Goal: Task Accomplishment & Management: Use online tool/utility

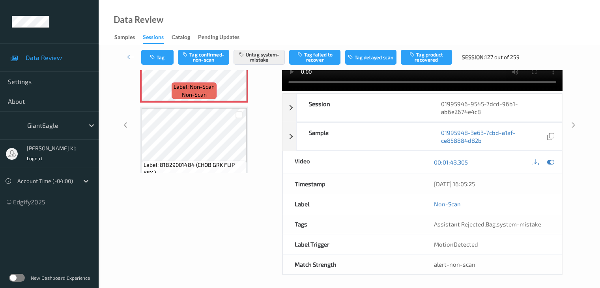
scroll to position [96, 0]
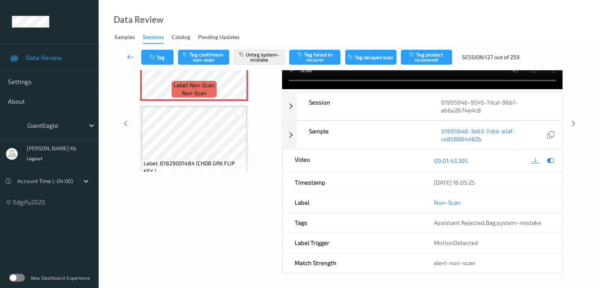
click at [133, 54] on icon at bounding box center [130, 57] width 7 height 8
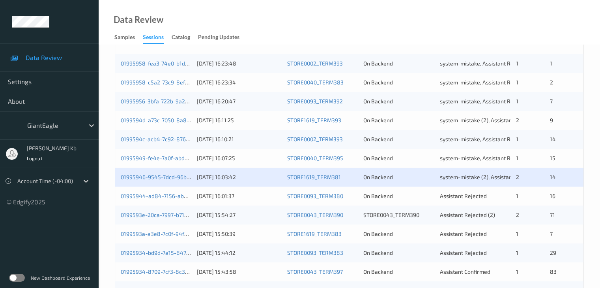
scroll to position [197, 0]
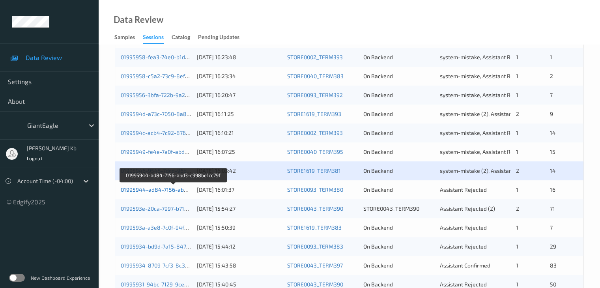
click at [160, 190] on link "01995944-ad84-7156-abd3-c998be1cc79f" at bounding box center [174, 189] width 106 height 7
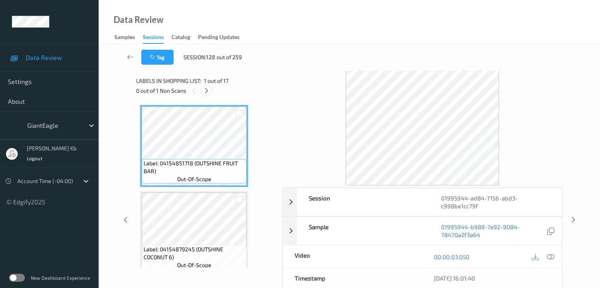
click at [206, 91] on icon at bounding box center [206, 90] width 7 height 7
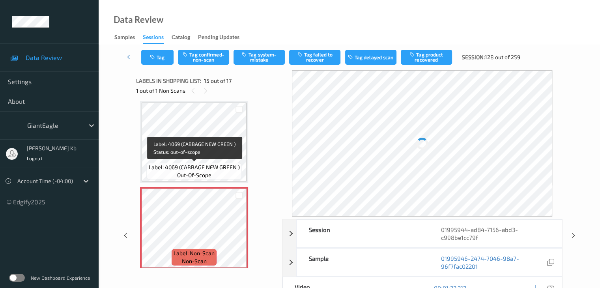
scroll to position [1161, 0]
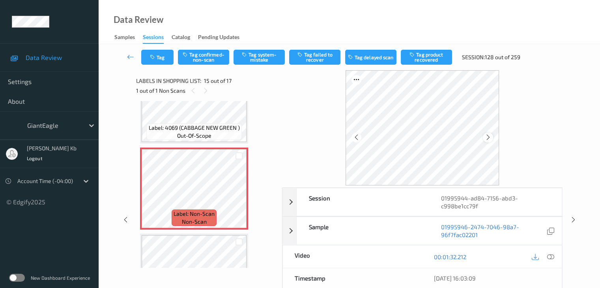
click at [486, 136] on icon at bounding box center [488, 137] width 7 height 7
click at [554, 256] on div at bounding box center [550, 256] width 11 height 11
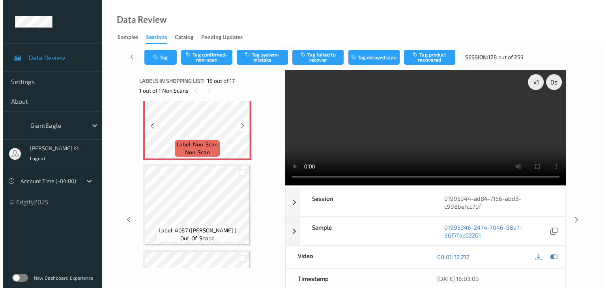
scroll to position [1240, 0]
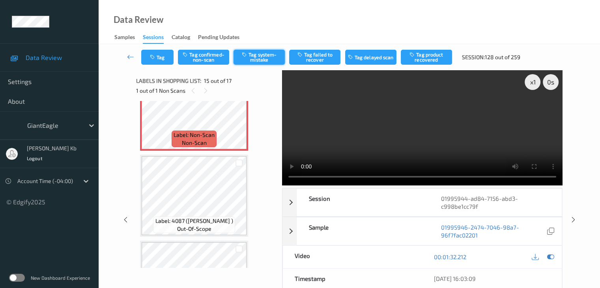
click at [268, 57] on button "Tag system-mistake" at bounding box center [258, 57] width 51 height 15
click at [164, 54] on button "Tag" at bounding box center [157, 57] width 32 height 15
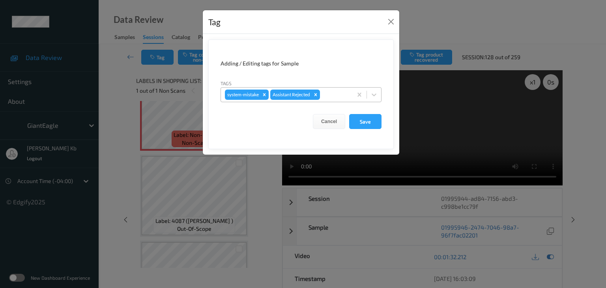
click at [334, 93] on div at bounding box center [334, 94] width 27 height 9
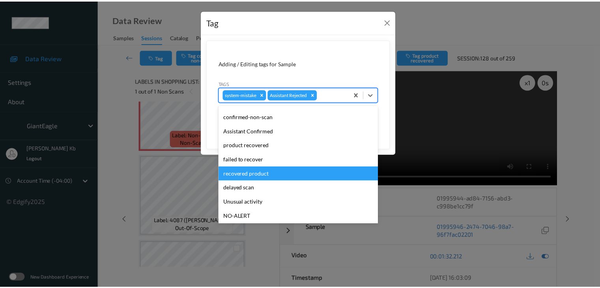
scroll to position [39, 0]
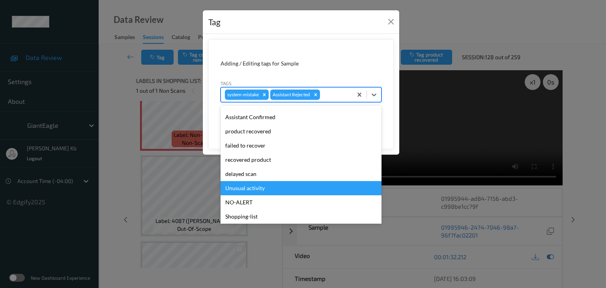
click at [248, 190] on div "Unusual activity" at bounding box center [300, 188] width 161 height 14
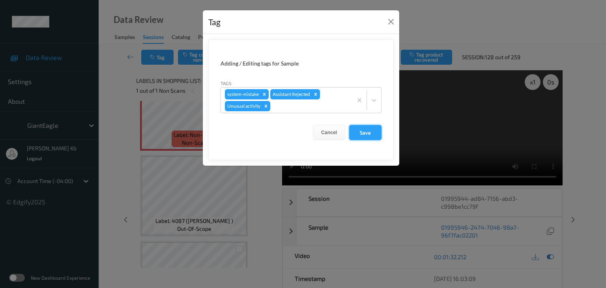
click at [371, 132] on button "Save" at bounding box center [365, 132] width 32 height 15
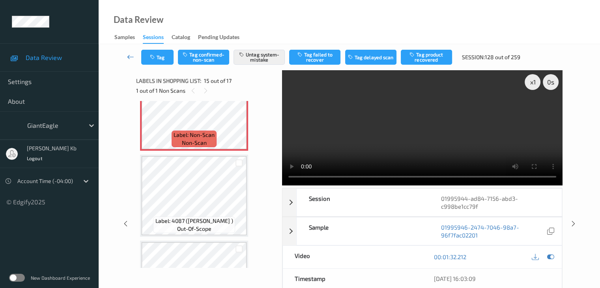
click at [131, 56] on icon at bounding box center [130, 57] width 7 height 8
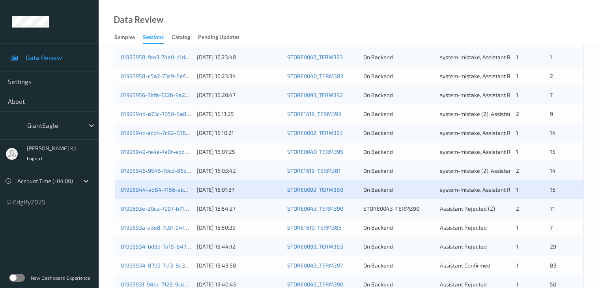
scroll to position [237, 0]
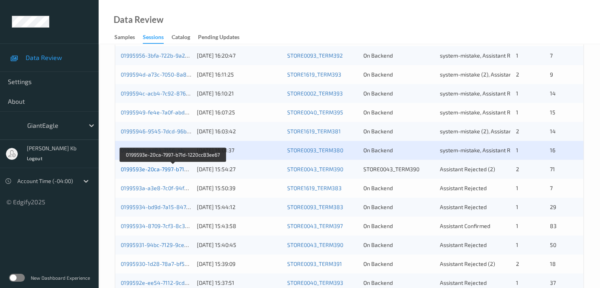
click at [145, 169] on link "0199593e-20ca-7997-b71d-1220cc83ee67" at bounding box center [173, 169] width 105 height 7
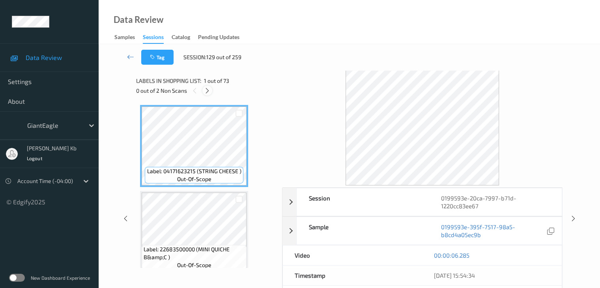
click at [210, 90] on icon at bounding box center [207, 90] width 7 height 7
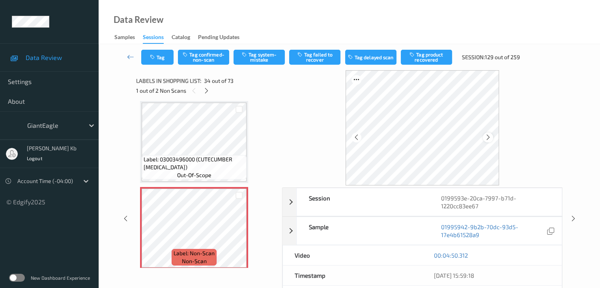
click at [489, 138] on icon at bounding box center [488, 137] width 7 height 7
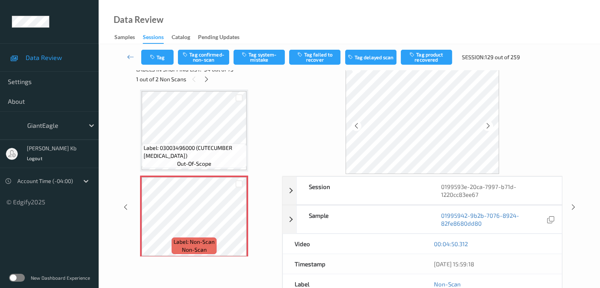
scroll to position [0, 0]
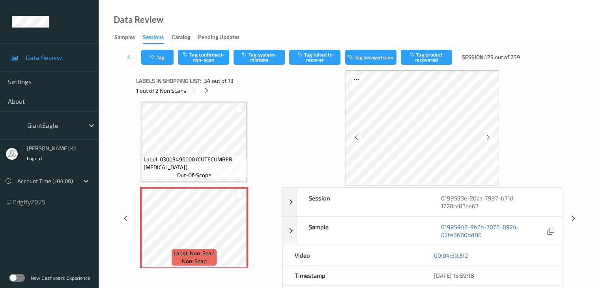
click at [130, 56] on icon at bounding box center [130, 57] width 7 height 8
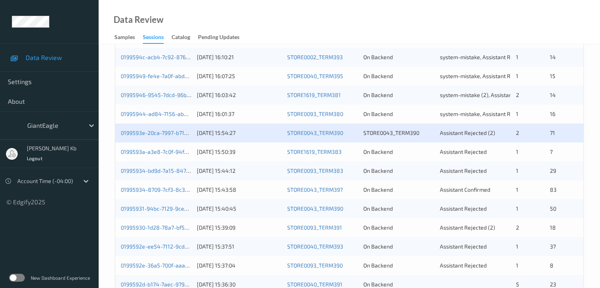
scroll to position [276, 0]
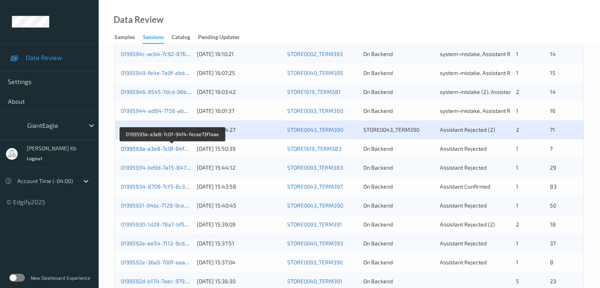
click at [157, 149] on link "0199593a-a3e8-7c0f-94f4-fecae73f1aae" at bounding box center [172, 148] width 103 height 7
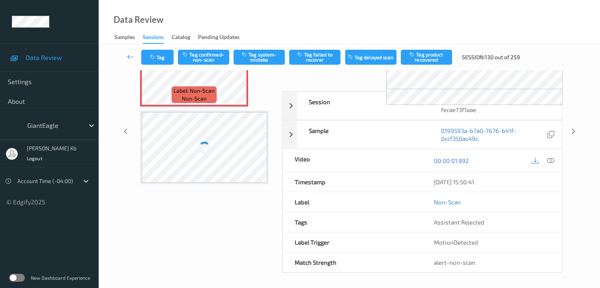
scroll to position [87, 0]
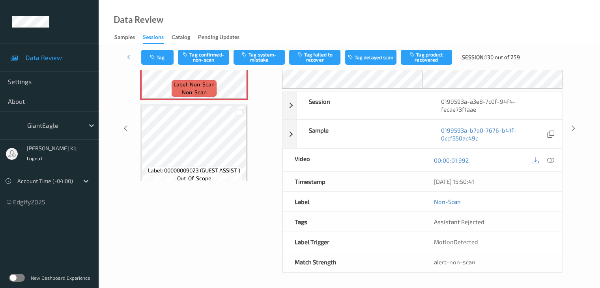
drag, startPoint x: 184, startPoint y: 1, endPoint x: 405, endPoint y: 12, distance: 221.5
click at [405, 12] on div "Data Review Samples Sessions Catalog Pending Updates" at bounding box center [349, 22] width 501 height 44
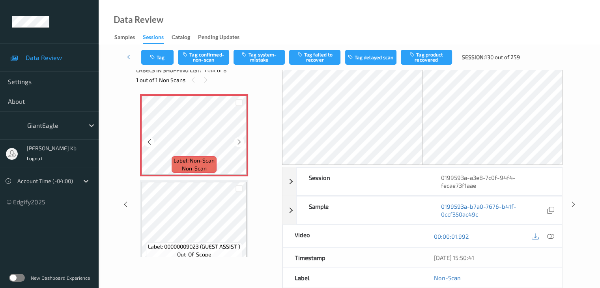
scroll to position [8, 0]
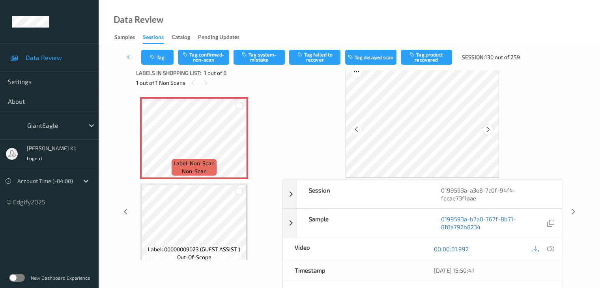
click at [491, 131] on div at bounding box center [488, 130] width 10 height 10
click at [550, 248] on icon at bounding box center [550, 248] width 7 height 7
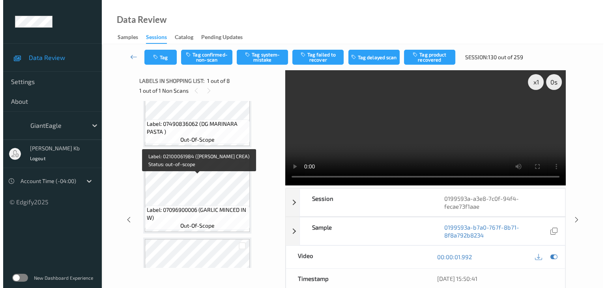
scroll to position [131, 0]
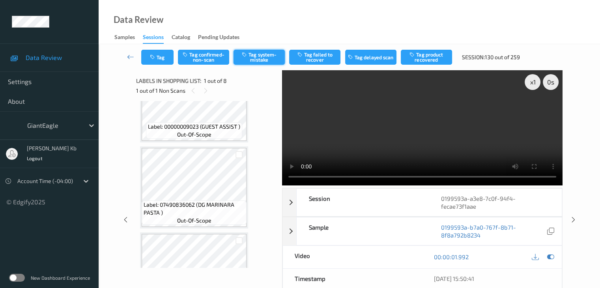
click at [256, 59] on button "Tag system-mistake" at bounding box center [258, 57] width 51 height 15
click at [159, 54] on button "Tag" at bounding box center [157, 57] width 32 height 15
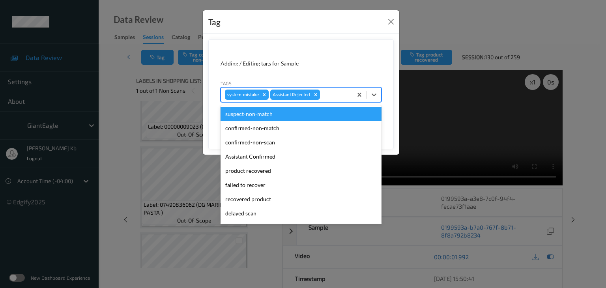
click at [333, 90] on div at bounding box center [334, 94] width 27 height 9
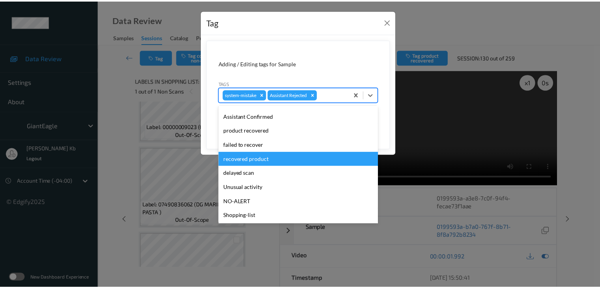
scroll to position [79, 0]
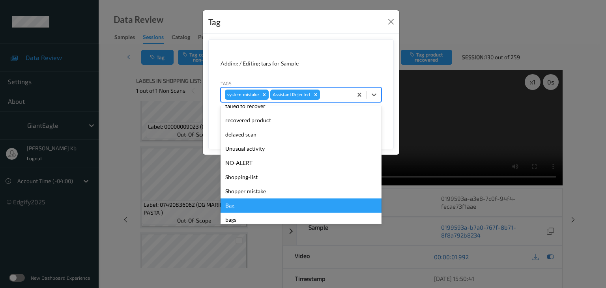
drag, startPoint x: 230, startPoint y: 204, endPoint x: 238, endPoint y: 199, distance: 9.2
click at [230, 204] on div "Bag" at bounding box center [300, 205] width 161 height 14
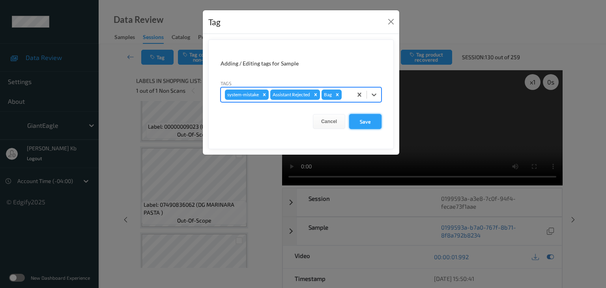
click at [369, 121] on button "Save" at bounding box center [365, 121] width 32 height 15
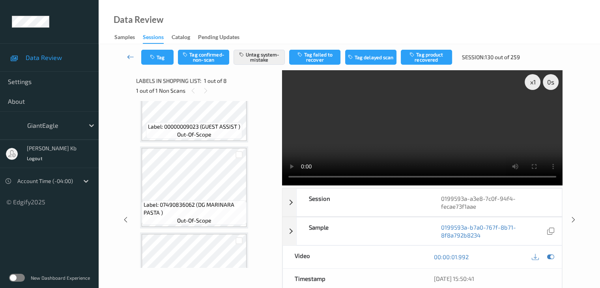
click at [131, 56] on icon at bounding box center [130, 57] width 7 height 8
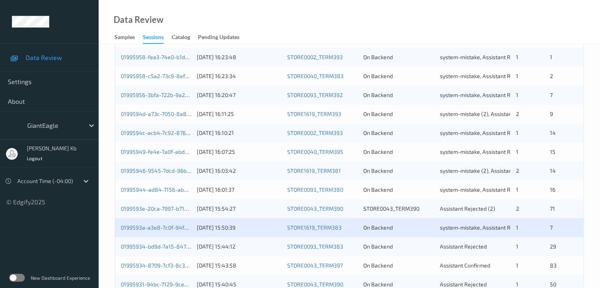
scroll to position [276, 0]
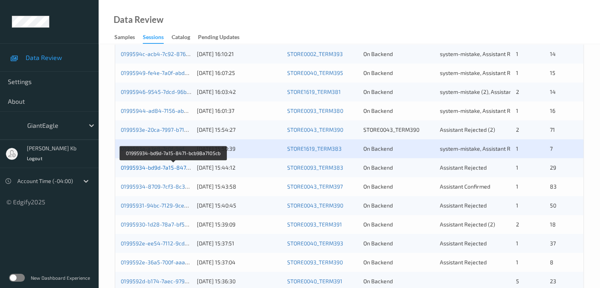
click at [160, 167] on link "01995934-bd9d-7a15-8471-bcb98a7105cb" at bounding box center [174, 167] width 106 height 7
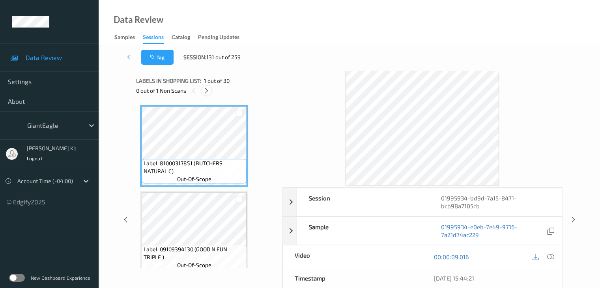
click at [209, 88] on icon at bounding box center [206, 90] width 7 height 7
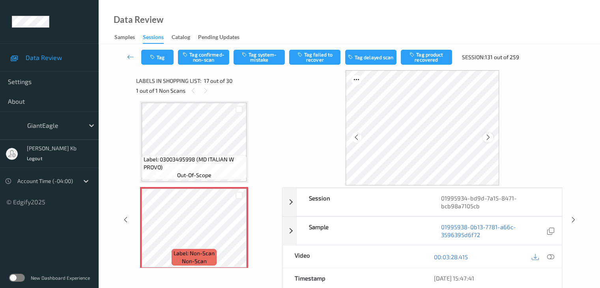
click at [491, 138] on icon at bounding box center [488, 137] width 7 height 7
click at [551, 257] on icon at bounding box center [550, 256] width 7 height 7
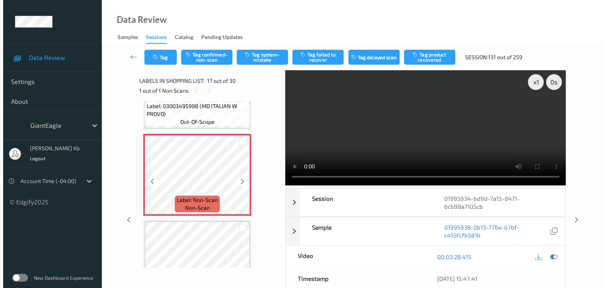
scroll to position [1412, 0]
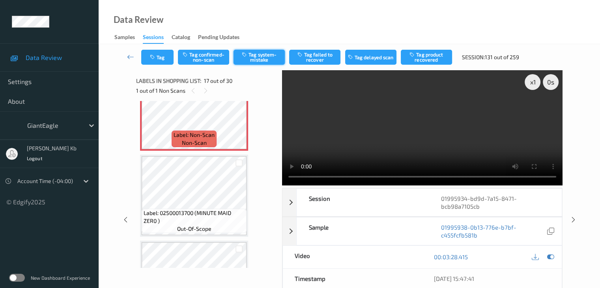
click at [275, 56] on button "Tag system-mistake" at bounding box center [258, 57] width 51 height 15
click at [160, 57] on button "Tag" at bounding box center [157, 57] width 32 height 15
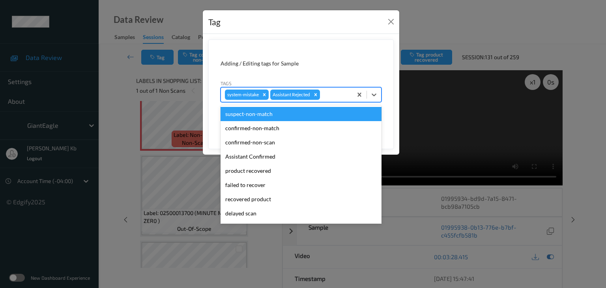
click at [336, 95] on div at bounding box center [334, 94] width 27 height 9
drag, startPoint x: 336, startPoint y: 95, endPoint x: 327, endPoint y: 104, distance: 12.8
click at [336, 95] on div at bounding box center [334, 94] width 27 height 9
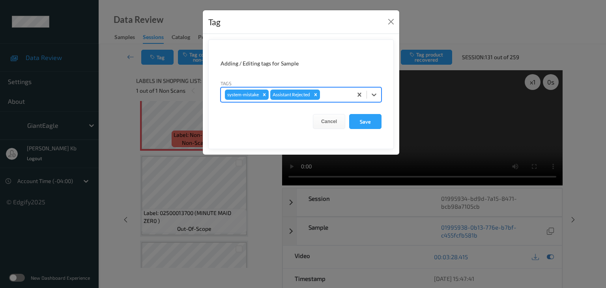
click at [330, 96] on div at bounding box center [334, 94] width 27 height 9
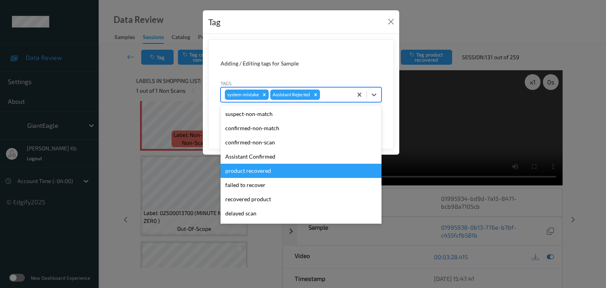
scroll to position [79, 0]
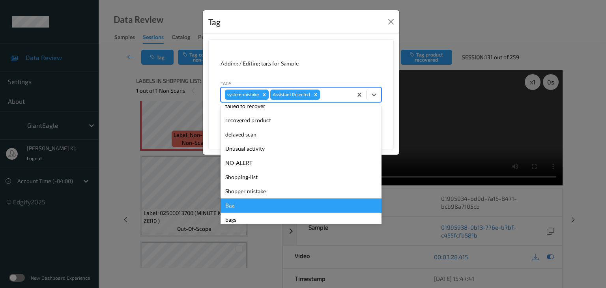
click at [228, 206] on div "Bag" at bounding box center [300, 205] width 161 height 14
click at [228, 206] on div "Tag Adding / Editing tags for Sample Tags option Bag focused, 13 of 14. 14 resu…" at bounding box center [303, 144] width 606 height 288
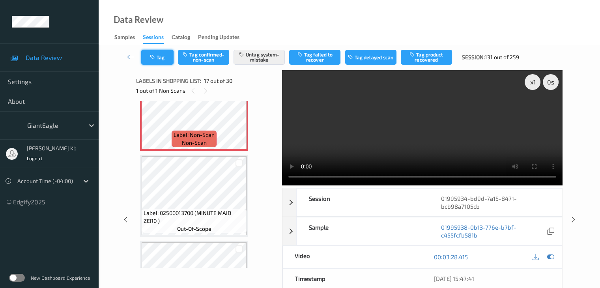
click at [164, 57] on button "Tag" at bounding box center [157, 57] width 32 height 15
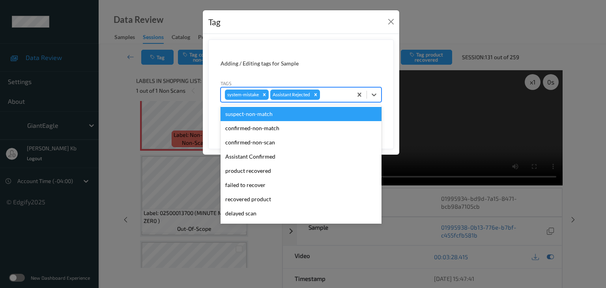
click at [332, 97] on div at bounding box center [334, 94] width 27 height 9
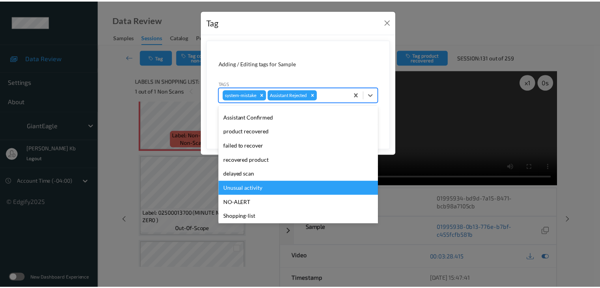
scroll to position [84, 0]
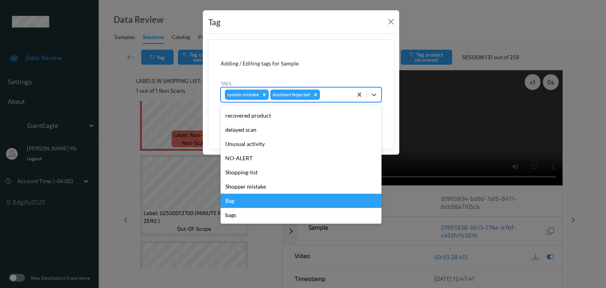
click at [239, 199] on div "Bag" at bounding box center [300, 201] width 161 height 14
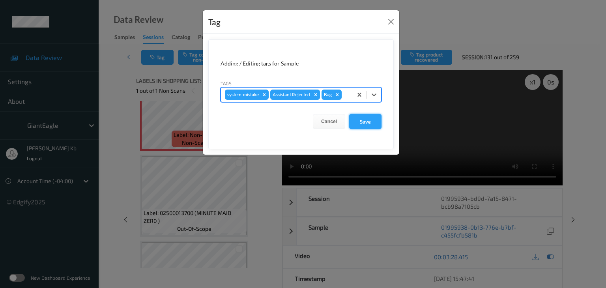
click at [366, 120] on button "Save" at bounding box center [365, 121] width 32 height 15
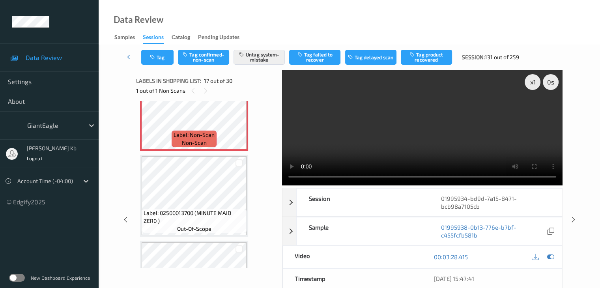
click at [129, 58] on icon at bounding box center [130, 57] width 7 height 8
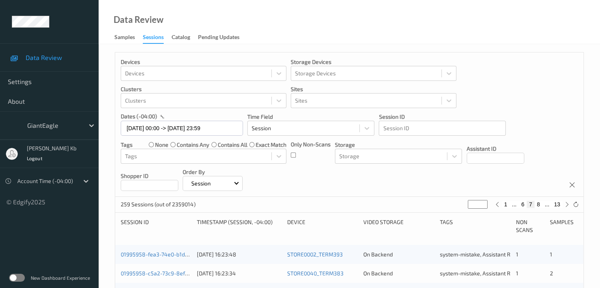
click at [129, 57] on div "Devices Devices Storage Devices Storage Devices Clusters Clusters Sites Sites d…" at bounding box center [349, 124] width 468 height 144
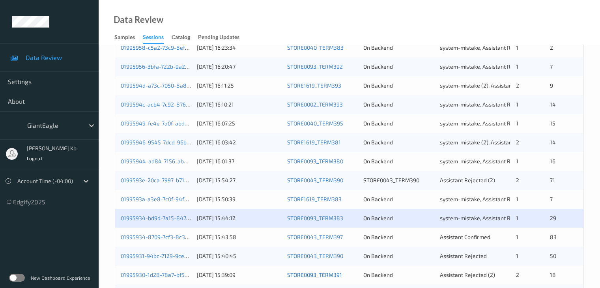
scroll to position [315, 0]
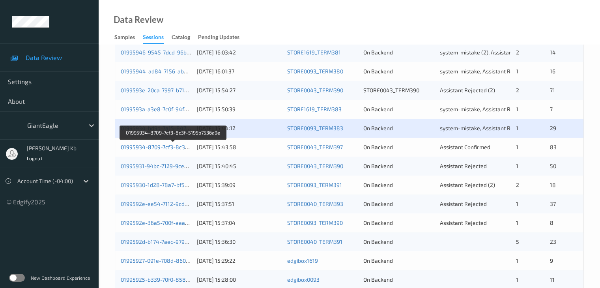
click at [159, 147] on link "01995934-8709-7cf3-8c3f-5195b7536a9e" at bounding box center [173, 147] width 105 height 7
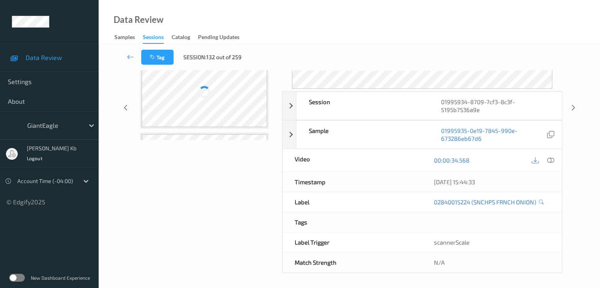
scroll to position [96, 0]
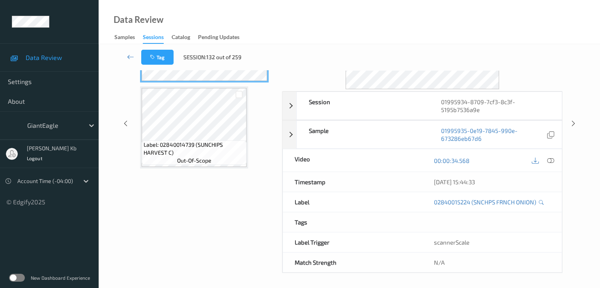
click at [207, 59] on span "132 out of 259" at bounding box center [223, 57] width 35 height 8
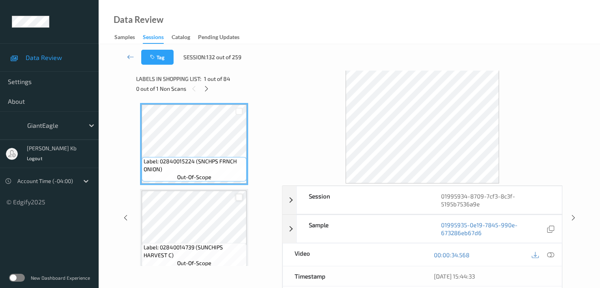
scroll to position [0, 0]
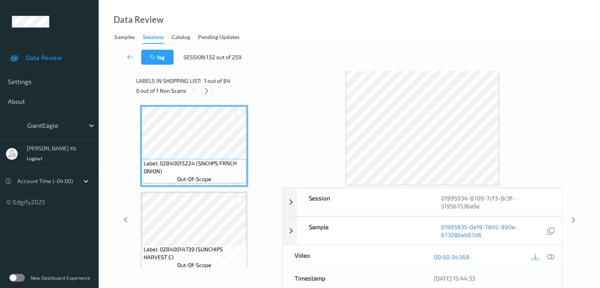
click at [209, 89] on icon at bounding box center [206, 90] width 7 height 7
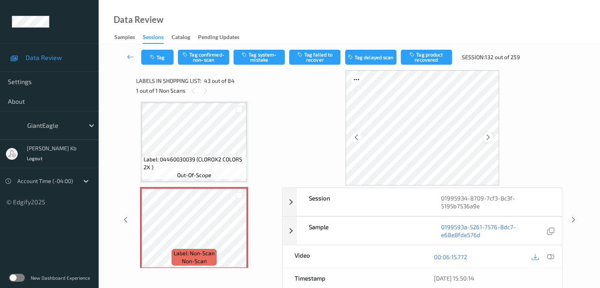
click at [491, 137] on icon at bounding box center [488, 137] width 7 height 7
click at [547, 256] on icon at bounding box center [550, 256] width 7 height 7
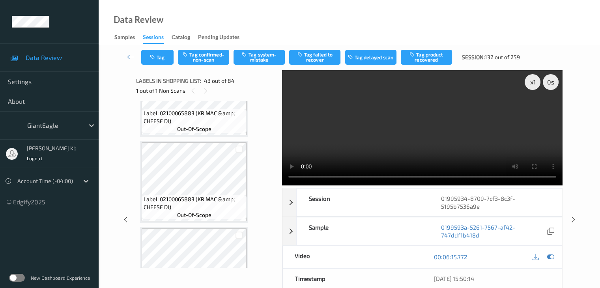
scroll to position [3765, 0]
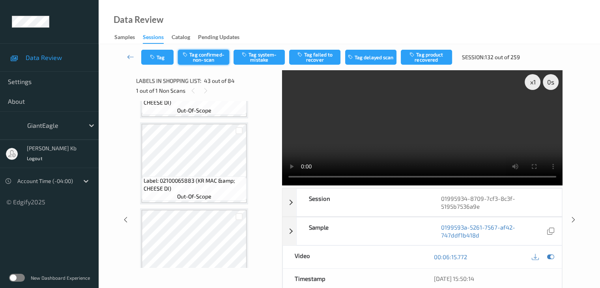
click at [213, 54] on button "Tag confirmed-non-scan" at bounding box center [203, 57] width 51 height 15
click at [429, 57] on button "Tag product recovered" at bounding box center [426, 57] width 51 height 15
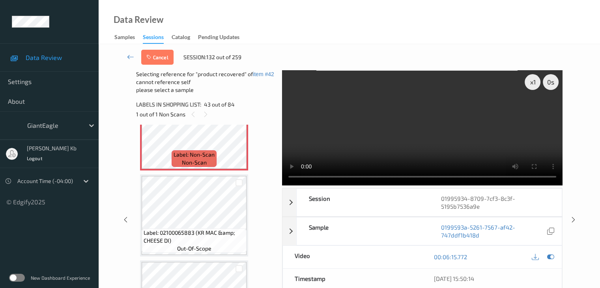
scroll to position [3647, 0]
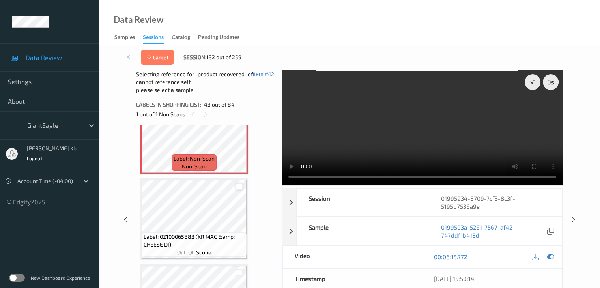
click at [240, 185] on div at bounding box center [238, 186] width 7 height 7
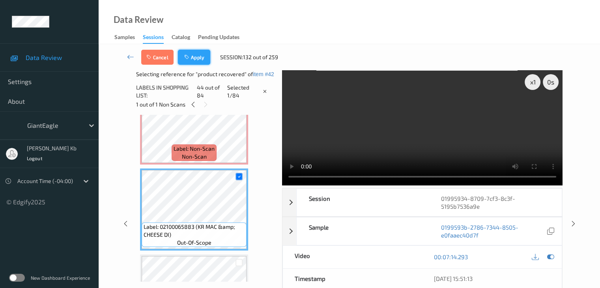
click at [192, 51] on button "Apply" at bounding box center [194, 57] width 32 height 15
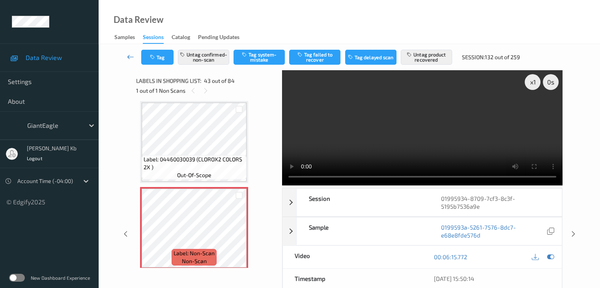
click at [129, 59] on icon at bounding box center [130, 57] width 7 height 8
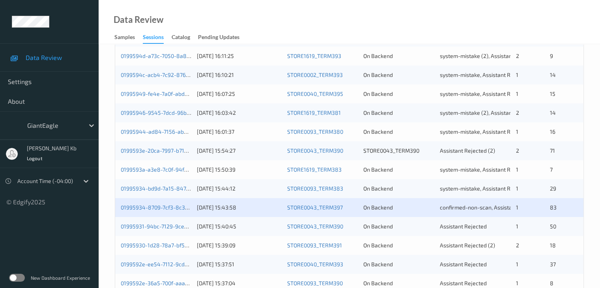
scroll to position [315, 0]
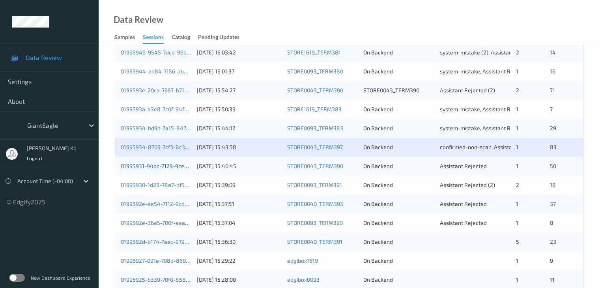
click at [158, 166] on link "01995931-94bc-7129-9ce6-6d275945fadd" at bounding box center [174, 165] width 106 height 7
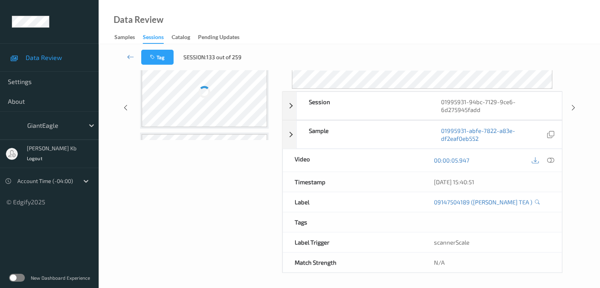
scroll to position [96, 0]
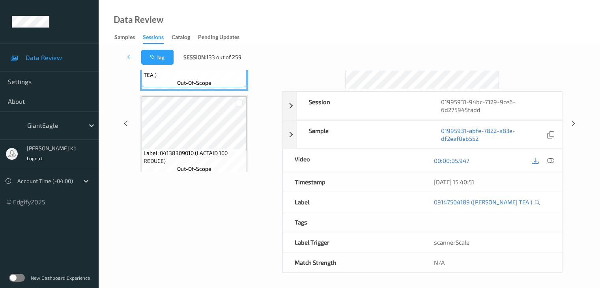
click at [196, 63] on div "Tag Session: 133 out of 259" at bounding box center [349, 57] width 469 height 26
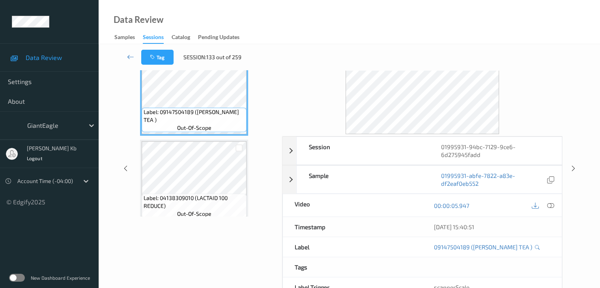
scroll to position [0, 0]
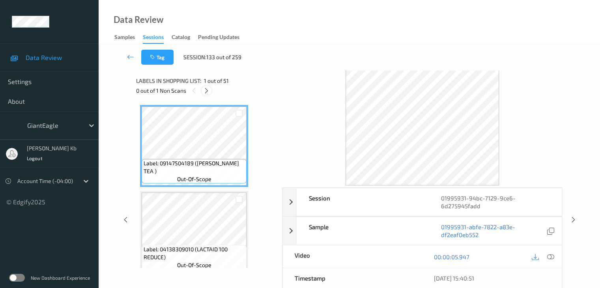
click at [207, 91] on icon at bounding box center [206, 90] width 7 height 7
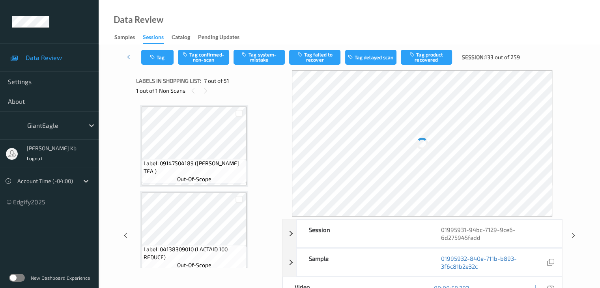
scroll to position [434, 0]
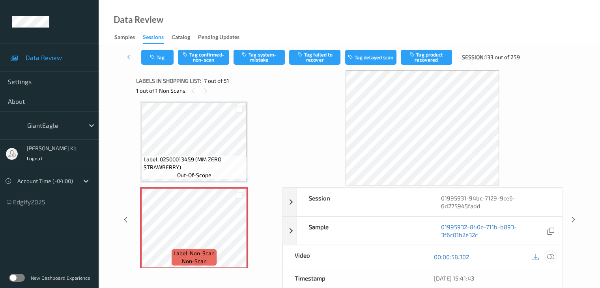
click at [554, 256] on div at bounding box center [550, 256] width 11 height 11
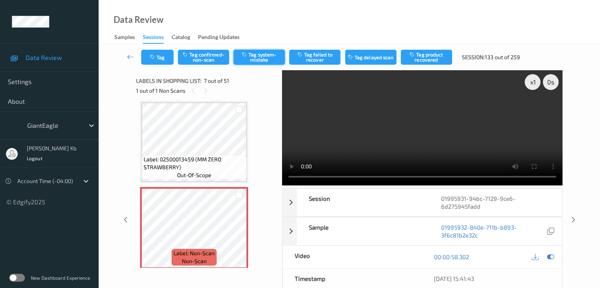
click at [262, 59] on button "Tag system-mistake" at bounding box center [258, 57] width 51 height 15
click at [163, 57] on button "Tag" at bounding box center [157, 57] width 32 height 15
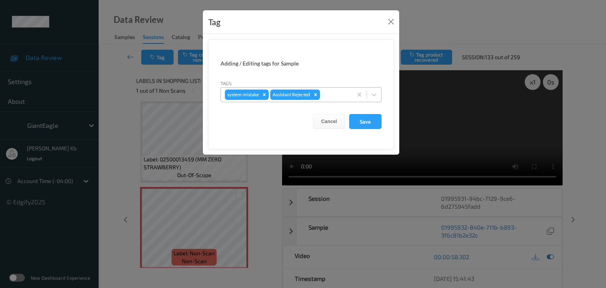
click at [331, 94] on div at bounding box center [334, 94] width 27 height 9
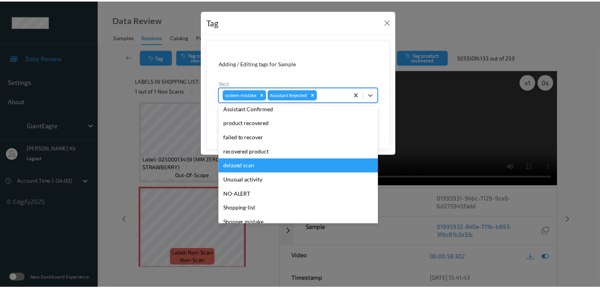
scroll to position [79, 0]
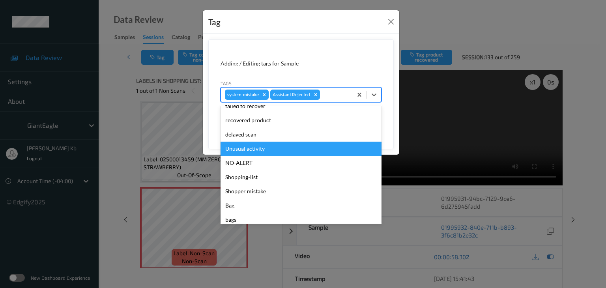
click at [255, 149] on div "Unusual activity" at bounding box center [300, 149] width 161 height 14
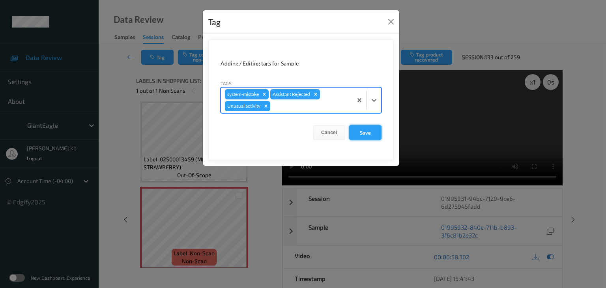
click at [366, 131] on button "Save" at bounding box center [365, 132] width 32 height 15
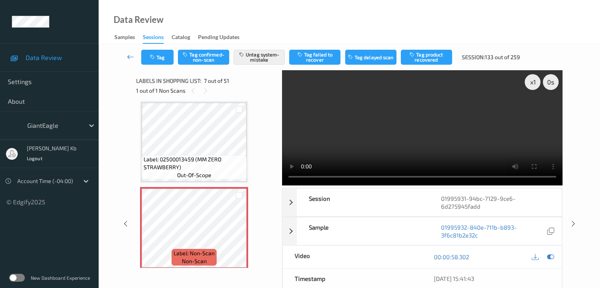
click at [132, 57] on icon at bounding box center [130, 57] width 7 height 8
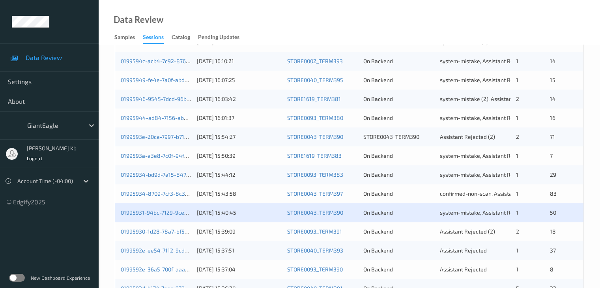
scroll to position [276, 0]
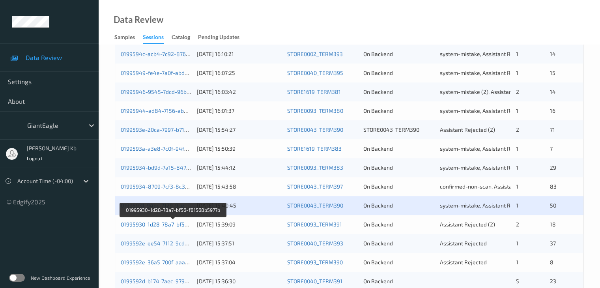
click at [167, 223] on link "01995930-1d28-78a7-bf56-f81568b5977b" at bounding box center [173, 224] width 105 height 7
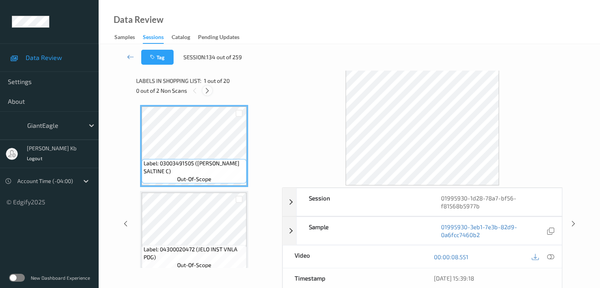
click at [205, 91] on icon at bounding box center [207, 90] width 7 height 7
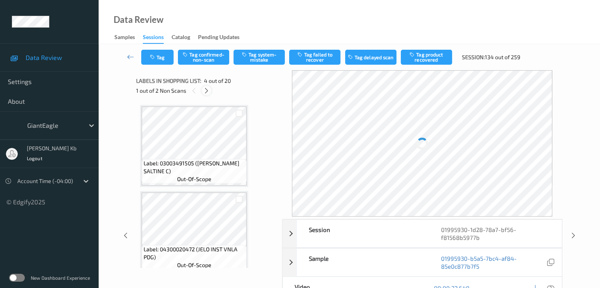
scroll to position [176, 0]
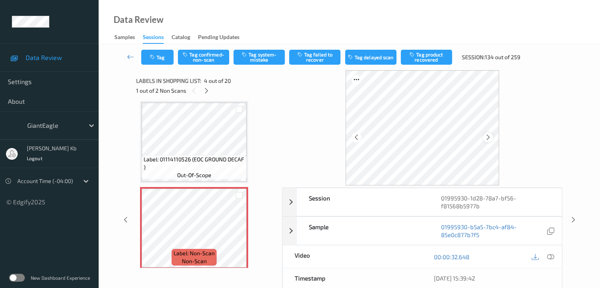
click at [487, 137] on icon at bounding box center [488, 137] width 7 height 7
click at [550, 258] on icon at bounding box center [550, 256] width 7 height 7
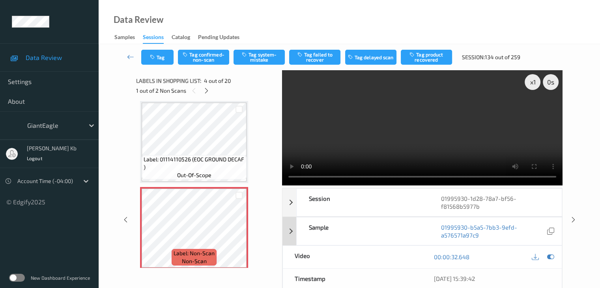
click at [463, 235] on div "x 1 0 s Session 01995930-1d28-78a7-bf56-f81568b5977b Session ID 01995930-1d28-7…" at bounding box center [422, 219] width 280 height 299
click at [426, 287] on html "Data Review Settings About GiantEagle [PERSON_NAME] kb Logout Account Time (-04…" at bounding box center [300, 144] width 600 height 288
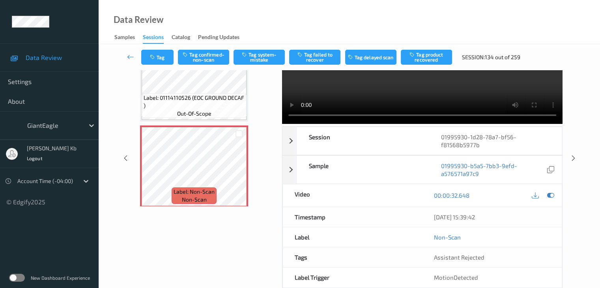
click at [227, 242] on div "Labels in shopping list: 4 out of 20 1 out of 2 Non Scans Label: 03003491505 ([…" at bounding box center [206, 158] width 140 height 299
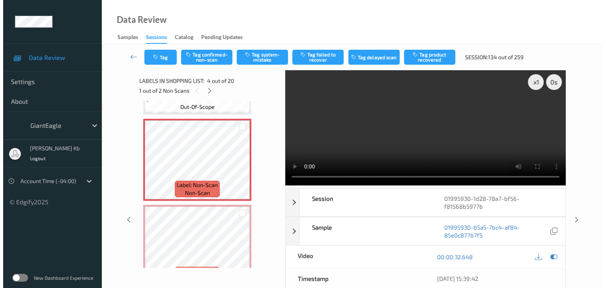
scroll to position [255, 0]
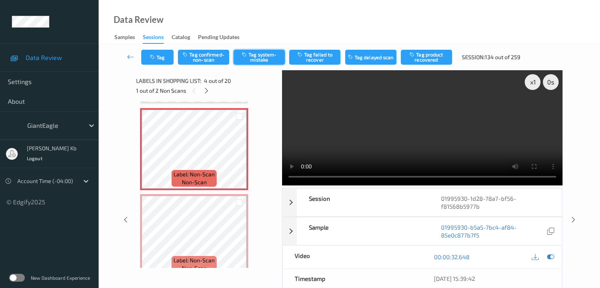
click at [263, 58] on button "Tag system-mistake" at bounding box center [258, 57] width 51 height 15
click at [168, 56] on button "Tag" at bounding box center [157, 57] width 32 height 15
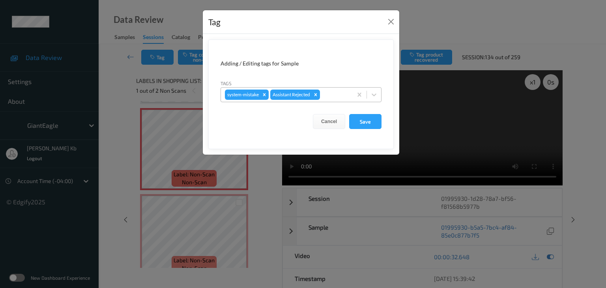
click at [333, 95] on div at bounding box center [334, 94] width 27 height 9
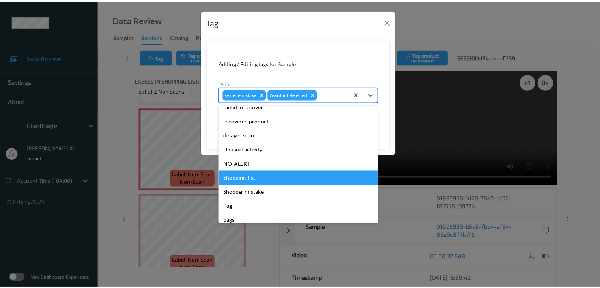
scroll to position [79, 0]
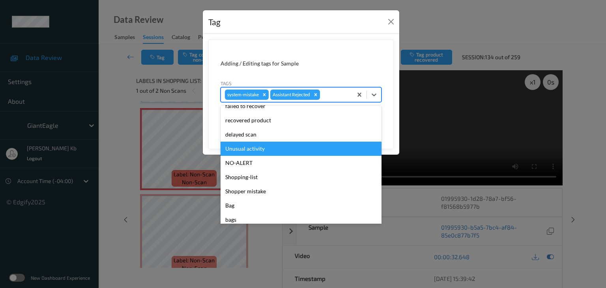
click at [251, 150] on div "Unusual activity" at bounding box center [300, 149] width 161 height 14
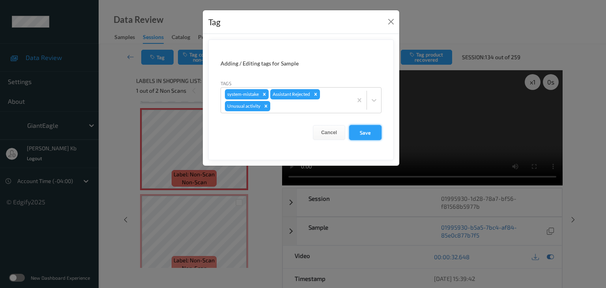
click at [365, 133] on button "Save" at bounding box center [365, 132] width 32 height 15
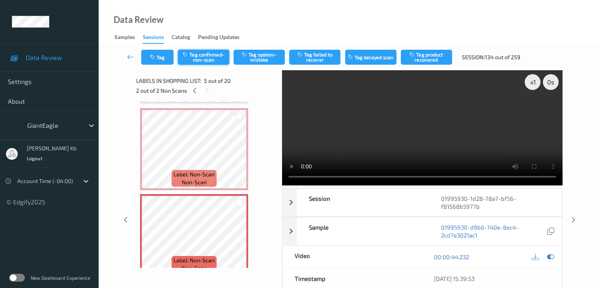
click at [211, 53] on button "Tag confirmed-non-scan" at bounding box center [203, 57] width 51 height 15
click at [325, 56] on button "Tag failed to recover" at bounding box center [314, 57] width 51 height 15
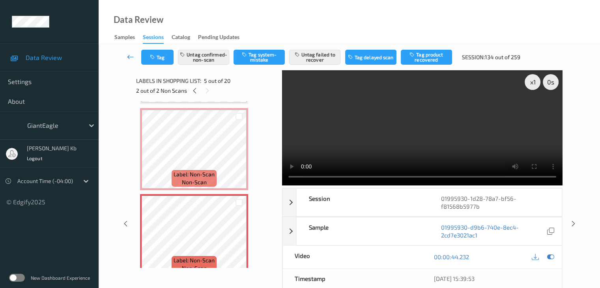
click at [134, 56] on icon at bounding box center [130, 57] width 7 height 8
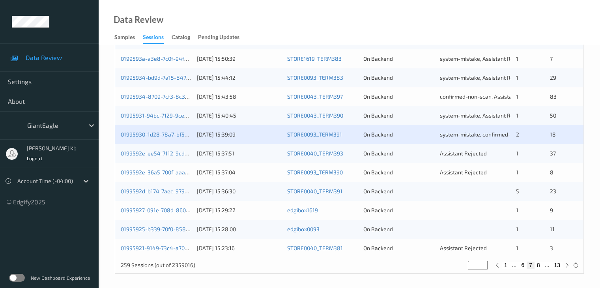
scroll to position [368, 0]
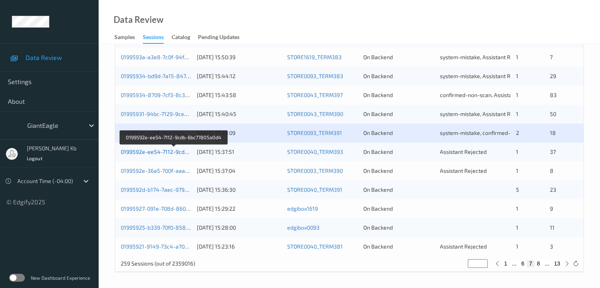
click at [170, 151] on link "0199592e-ee54-7112-9cdb-6bc77805a0d4" at bounding box center [174, 151] width 107 height 7
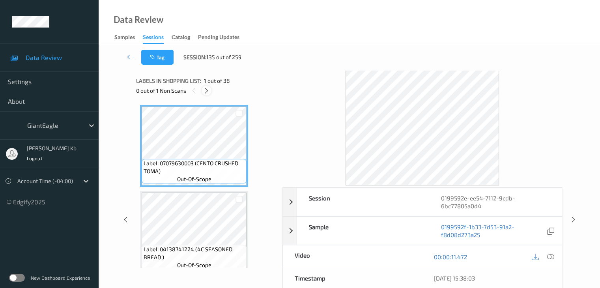
click at [205, 91] on icon at bounding box center [206, 90] width 7 height 7
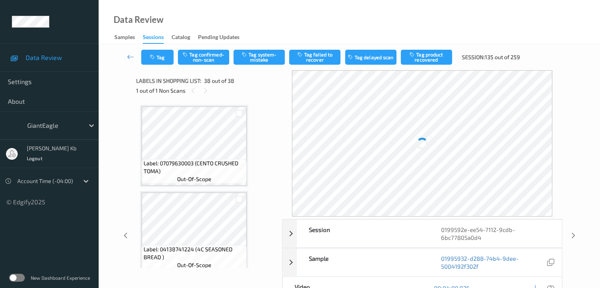
scroll to position [3099, 0]
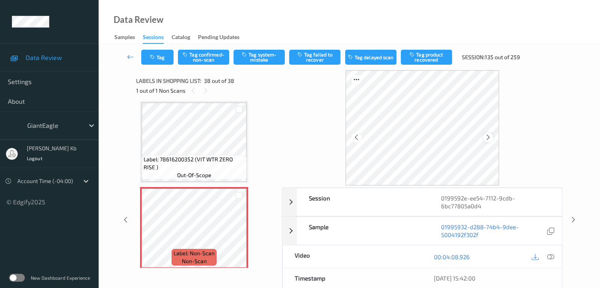
click at [487, 138] on icon at bounding box center [488, 137] width 7 height 7
click at [549, 255] on icon at bounding box center [550, 256] width 7 height 7
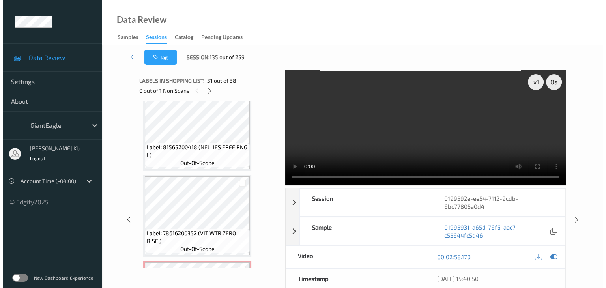
scroll to position [3104, 0]
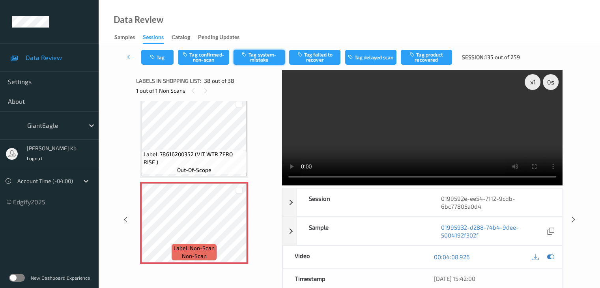
click at [257, 60] on button "Tag system-mistake" at bounding box center [258, 57] width 51 height 15
click at [164, 65] on div "Tag Tag confirmed-non-scan Untag system-mistake Tag failed to recover Tag delay…" at bounding box center [349, 57] width 469 height 26
click at [163, 59] on button "Tag" at bounding box center [157, 57] width 32 height 15
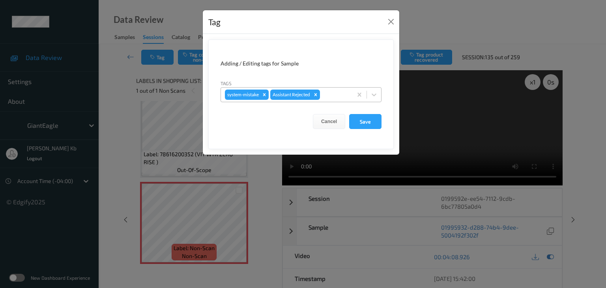
click at [328, 94] on div at bounding box center [334, 94] width 27 height 9
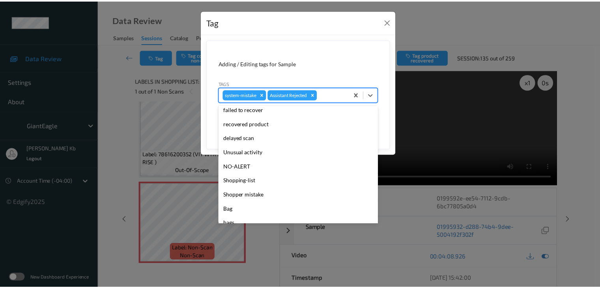
scroll to position [79, 0]
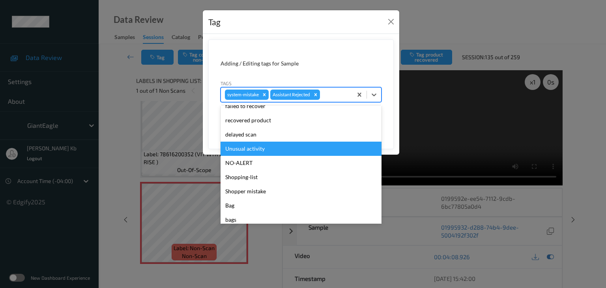
click at [246, 142] on div "Unusual activity" at bounding box center [300, 149] width 161 height 14
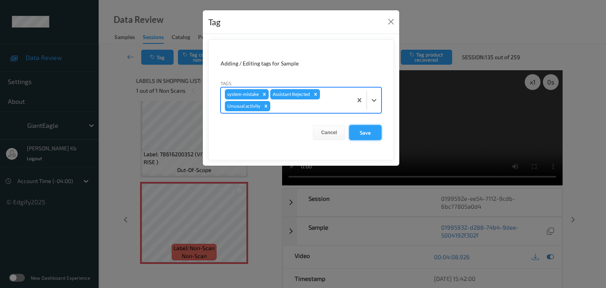
click at [362, 131] on button "Save" at bounding box center [365, 132] width 32 height 15
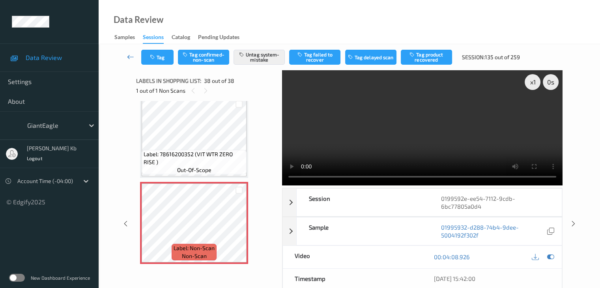
click at [127, 55] on icon at bounding box center [130, 57] width 7 height 8
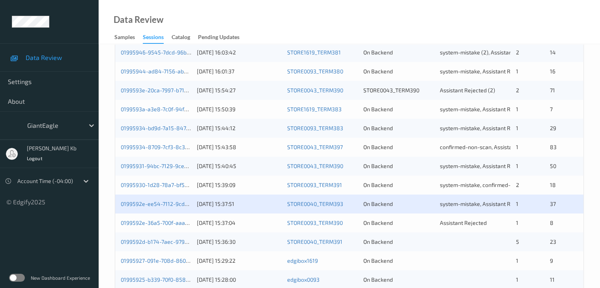
scroll to position [355, 0]
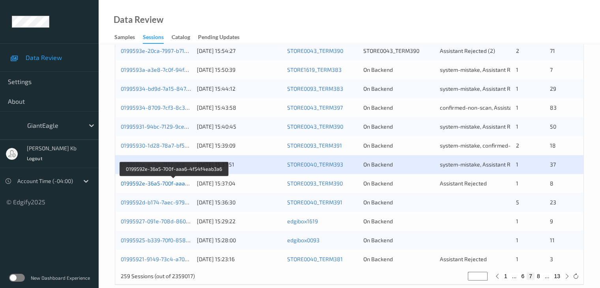
click at [155, 183] on link "0199592e-36a5-700f-aaa6-4f54f4eab3a6" at bounding box center [174, 183] width 106 height 7
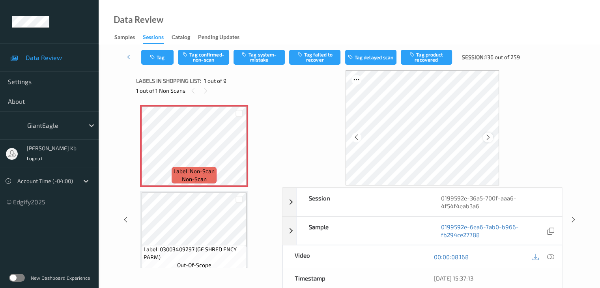
click at [489, 134] on icon at bounding box center [488, 137] width 7 height 7
click at [550, 256] on icon at bounding box center [550, 256] width 7 height 7
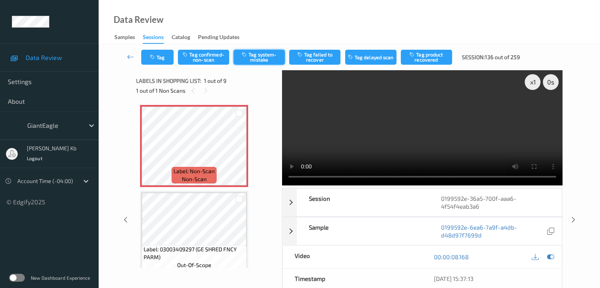
click at [268, 56] on button "Tag system-mistake" at bounding box center [258, 57] width 51 height 15
click at [162, 57] on button "Tag" at bounding box center [157, 57] width 32 height 15
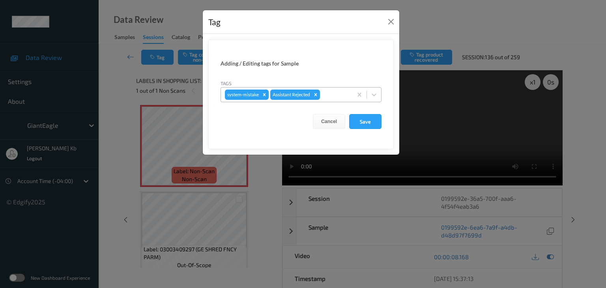
click at [334, 95] on div at bounding box center [334, 94] width 27 height 9
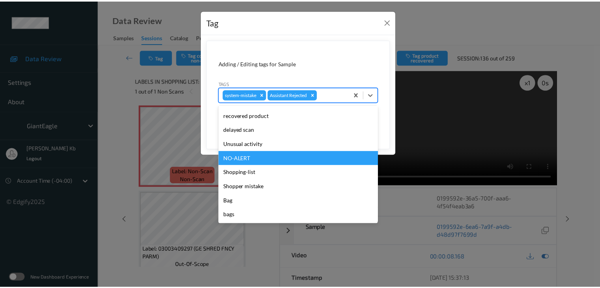
scroll to position [84, 0]
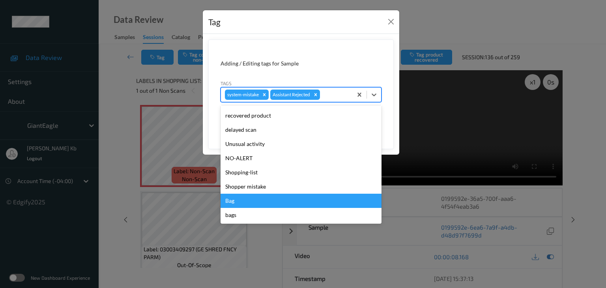
click at [228, 201] on div "Bag" at bounding box center [300, 201] width 161 height 14
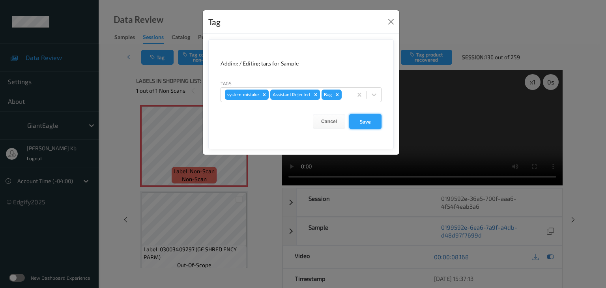
click at [366, 119] on button "Save" at bounding box center [365, 121] width 32 height 15
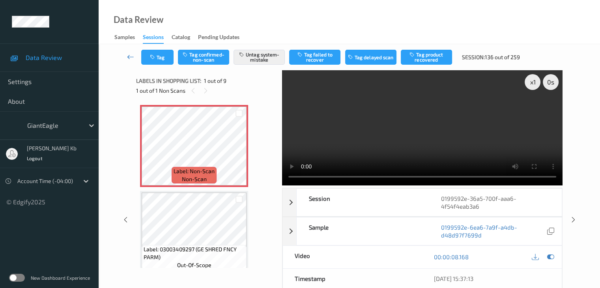
click at [134, 56] on icon at bounding box center [130, 57] width 7 height 8
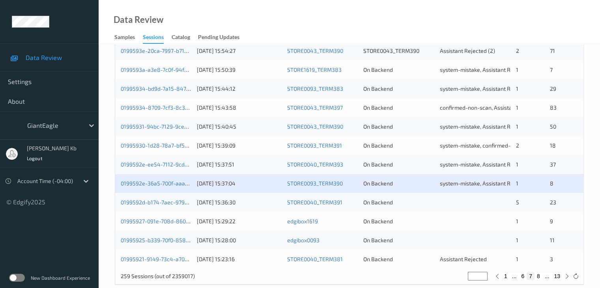
scroll to position [368, 0]
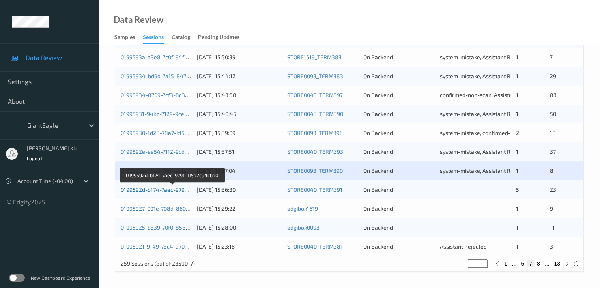
click at [164, 189] on link "0199592d-b174-7aec-9791-115a2c94cba0" at bounding box center [173, 189] width 104 height 7
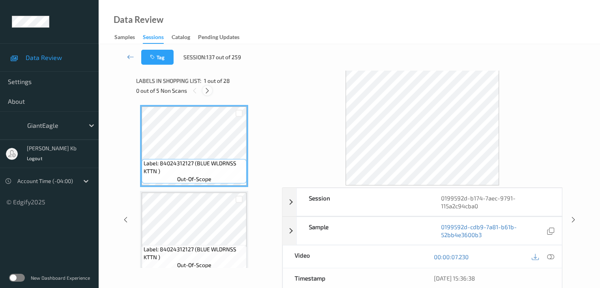
click at [206, 90] on icon at bounding box center [207, 90] width 7 height 7
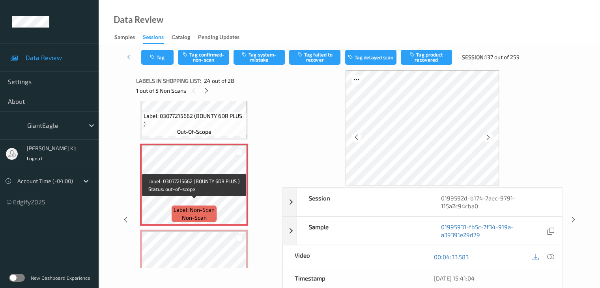
scroll to position [1968, 0]
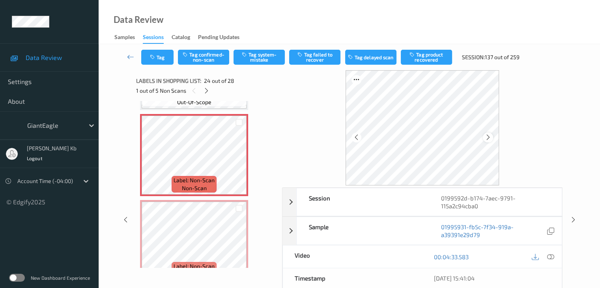
click at [486, 138] on icon at bounding box center [488, 137] width 7 height 7
click at [552, 258] on icon at bounding box center [550, 256] width 7 height 7
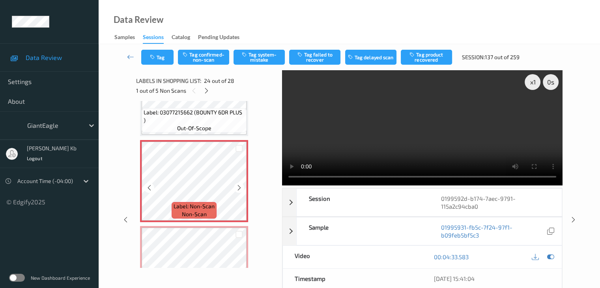
scroll to position [1929, 0]
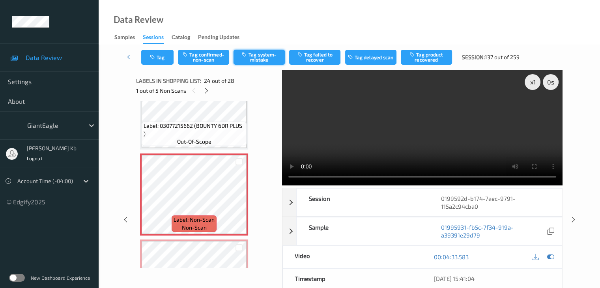
click at [261, 57] on button "Tag system-mistake" at bounding box center [258, 57] width 51 height 15
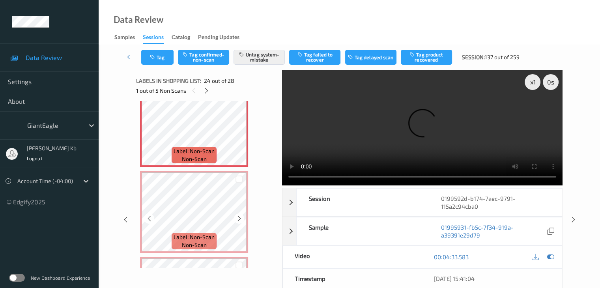
scroll to position [2008, 0]
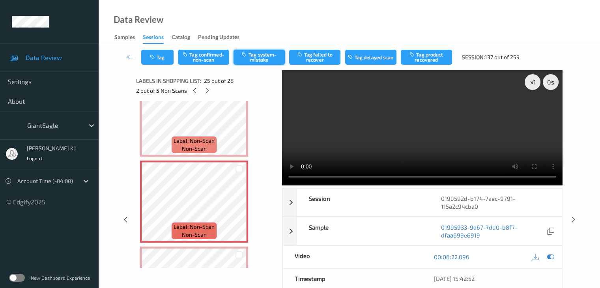
click at [260, 61] on button "Tag system-mistake" at bounding box center [258, 57] width 51 height 15
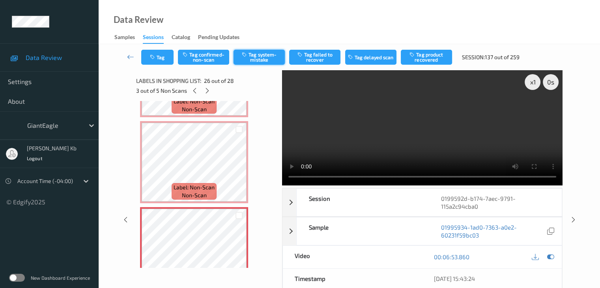
click at [260, 61] on button "Tag system-mistake" at bounding box center [258, 57] width 51 height 15
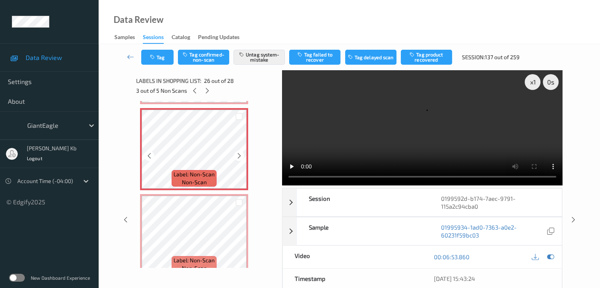
scroll to position [2165, 0]
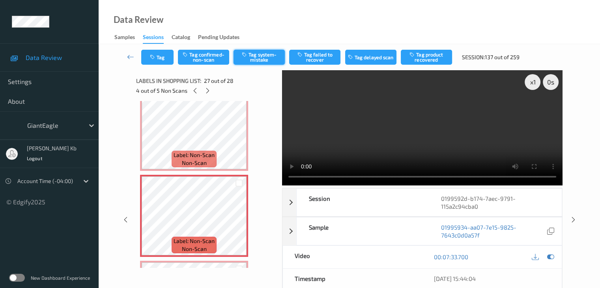
click at [257, 56] on button "Tag system-mistake" at bounding box center [258, 57] width 51 height 15
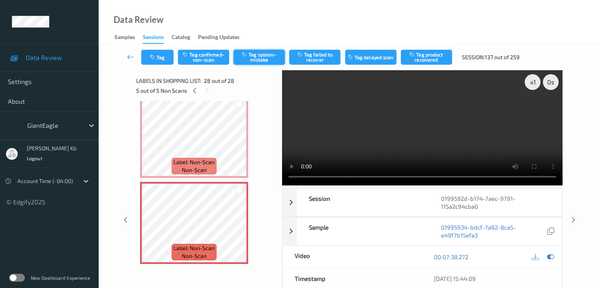
click at [261, 56] on button "Tag system-mistake" at bounding box center [258, 57] width 51 height 15
click at [123, 56] on link at bounding box center [130, 57] width 21 height 15
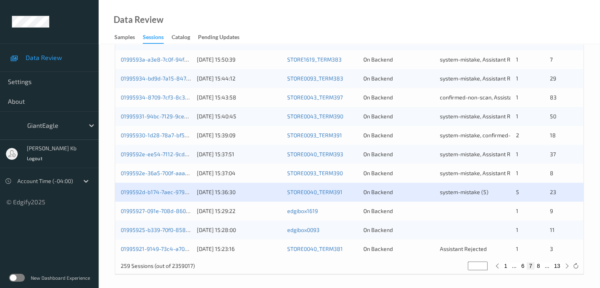
scroll to position [368, 0]
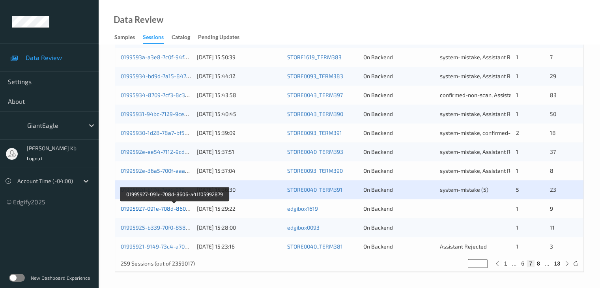
click at [169, 210] on link "01995927-091e-708d-8606-a41f05992879" at bounding box center [174, 208] width 107 height 7
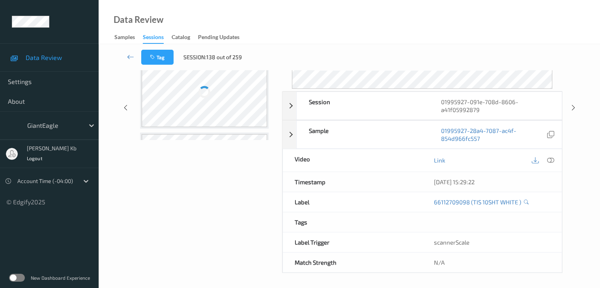
scroll to position [96, 0]
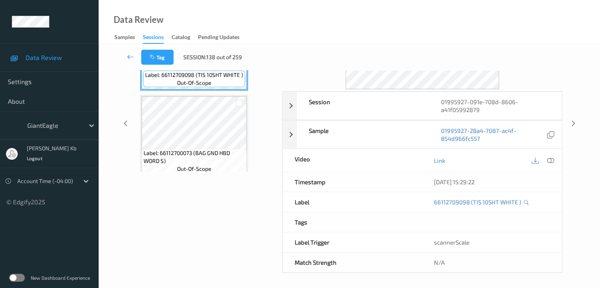
drag, startPoint x: 200, startPoint y: 0, endPoint x: 425, endPoint y: 15, distance: 225.6
click at [425, 15] on div "Data Review Samples Sessions Catalog Pending Updates" at bounding box center [349, 22] width 501 height 44
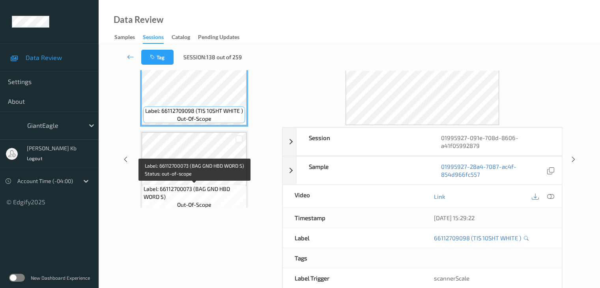
scroll to position [0, 0]
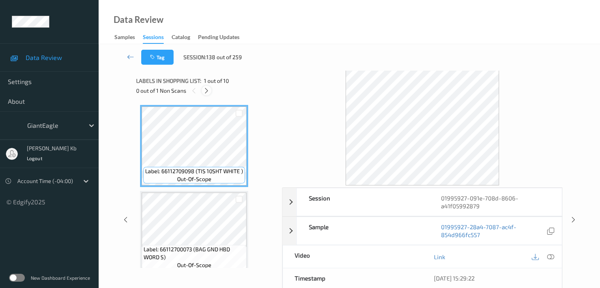
click at [208, 90] on icon at bounding box center [206, 90] width 7 height 7
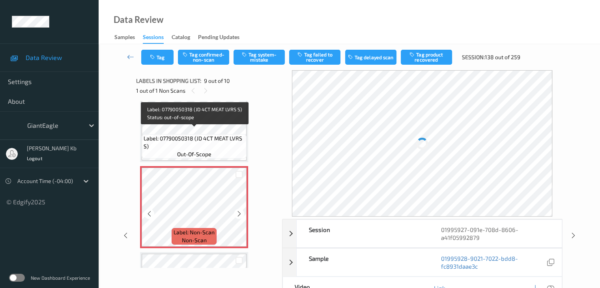
scroll to position [645, 0]
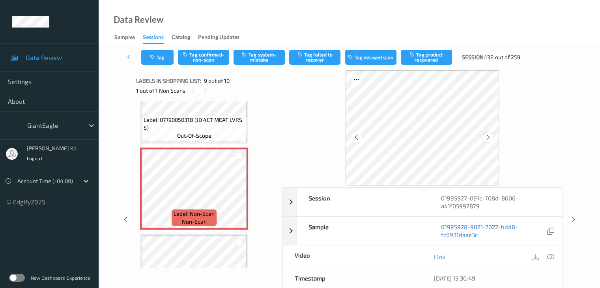
click at [484, 139] on div at bounding box center [488, 137] width 10 height 10
click at [549, 256] on icon at bounding box center [550, 256] width 7 height 7
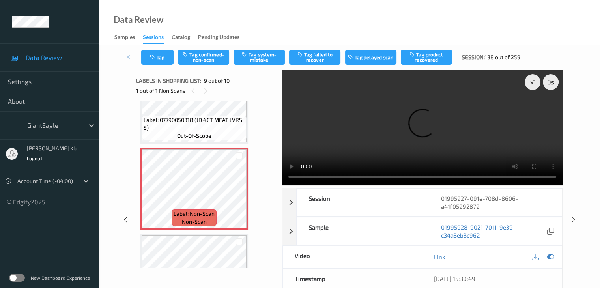
drag, startPoint x: 549, startPoint y: 256, endPoint x: 519, endPoint y: 240, distance: 33.9
click at [239, 195] on icon at bounding box center [239, 195] width 7 height 7
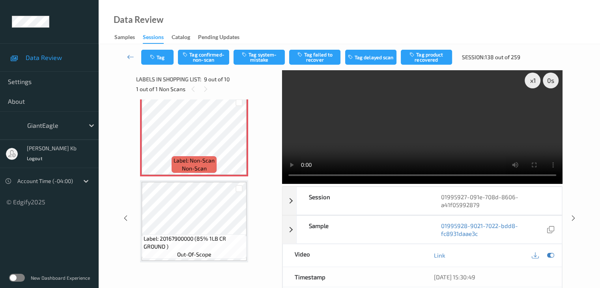
scroll to position [0, 0]
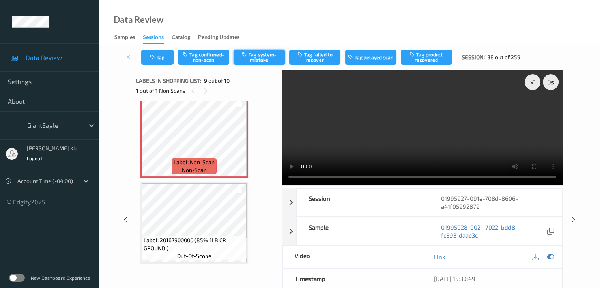
click at [267, 57] on button "Tag system-mistake" at bounding box center [258, 57] width 51 height 15
click at [129, 54] on icon at bounding box center [130, 57] width 7 height 8
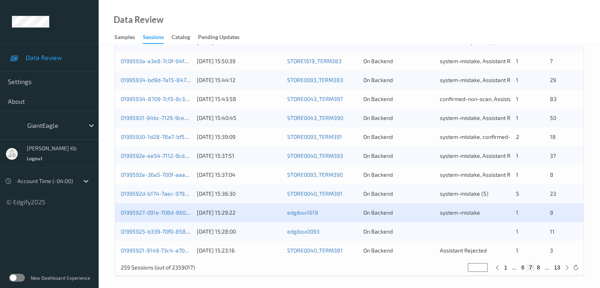
scroll to position [368, 0]
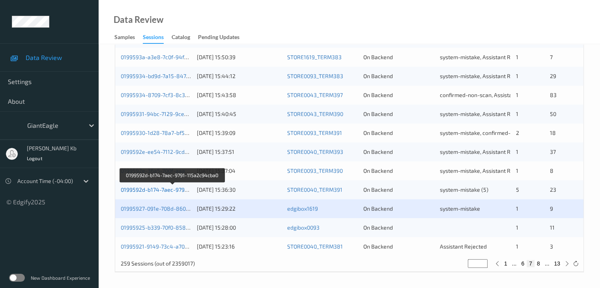
click at [154, 192] on link "0199592d-b174-7aec-9791-115a2c94cba0" at bounding box center [173, 189] width 104 height 7
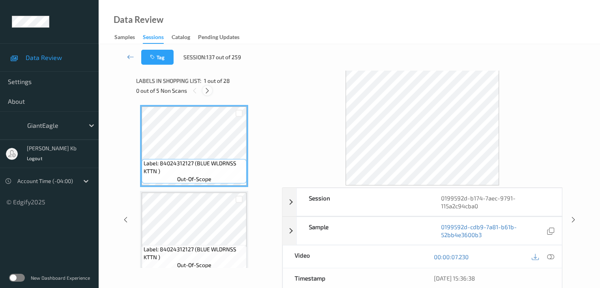
click at [207, 90] on icon at bounding box center [207, 90] width 7 height 7
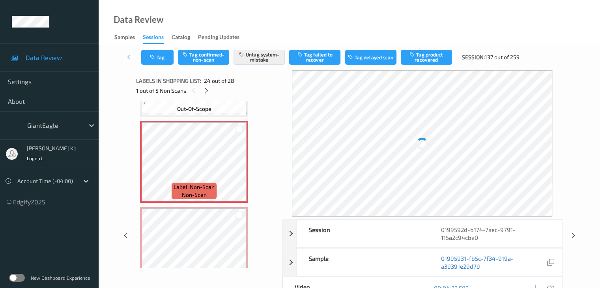
scroll to position [1895, 0]
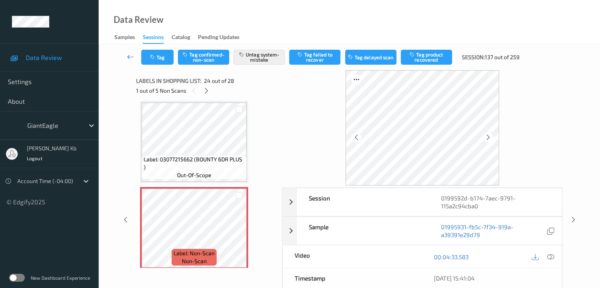
click at [129, 55] on icon at bounding box center [130, 57] width 7 height 8
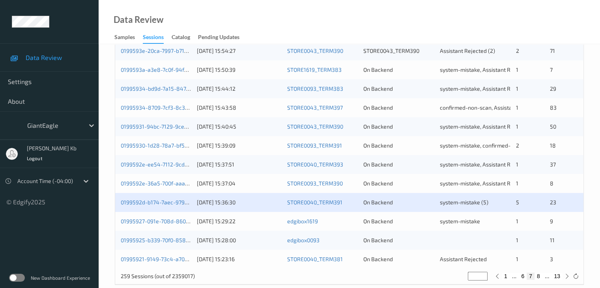
scroll to position [368, 0]
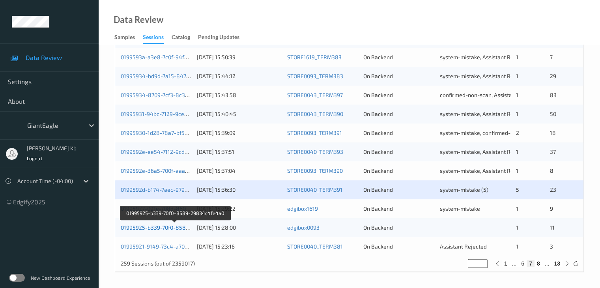
click at [150, 226] on link "01995925-b339-70f0-8589-29834c4fe4a0" at bounding box center [175, 227] width 108 height 7
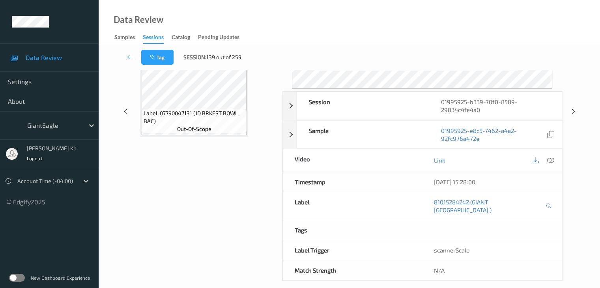
scroll to position [96, 0]
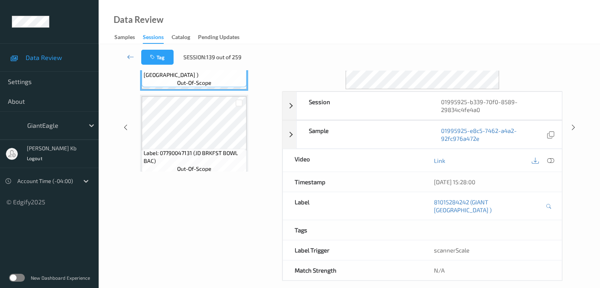
drag, startPoint x: 185, startPoint y: 2, endPoint x: 394, endPoint y: 17, distance: 209.5
click at [404, 17] on div "Data Review Samples Sessions Catalog Pending Updates" at bounding box center [349, 22] width 501 height 44
drag, startPoint x: 222, startPoint y: 0, endPoint x: 383, endPoint y: 27, distance: 163.6
click at [390, 29] on div "Data Review Samples Sessions Catalog Pending Updates" at bounding box center [349, 22] width 501 height 44
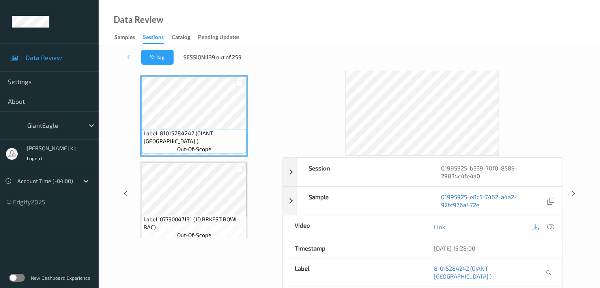
scroll to position [0, 0]
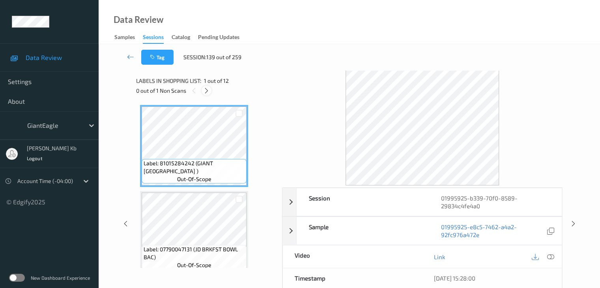
click at [206, 88] on icon at bounding box center [206, 90] width 7 height 7
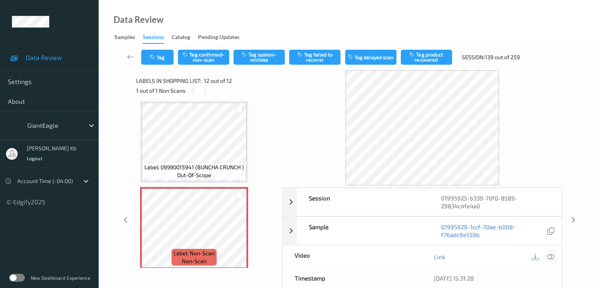
click at [552, 256] on icon at bounding box center [550, 256] width 7 height 7
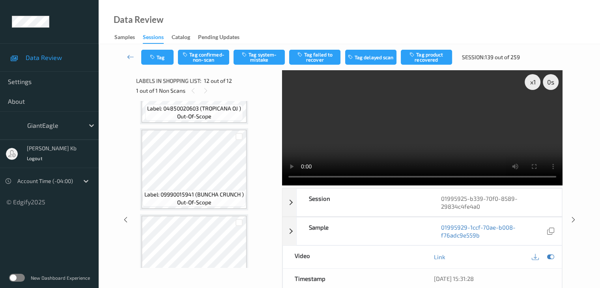
scroll to position [711, 0]
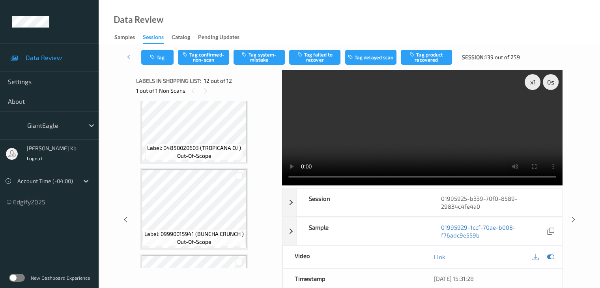
click at [584, 174] on div "Tag Tag confirmed-non-scan Tag system-mistake Tag failed to recover Tag delayed…" at bounding box center [349, 214] width 501 height 341
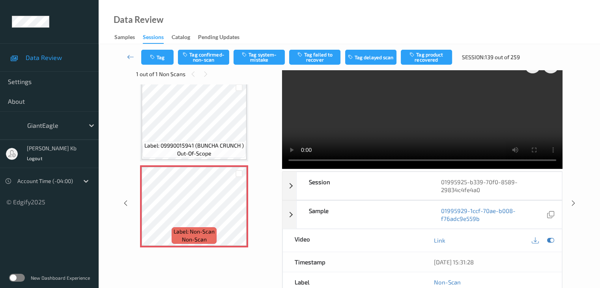
scroll to position [0, 0]
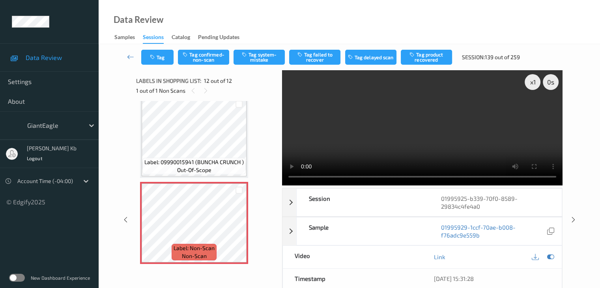
click at [260, 48] on div "Tag Tag confirmed-non-scan Tag system-mistake Tag failed to recover Tag delayed…" at bounding box center [349, 57] width 469 height 26
click at [256, 55] on button "Tag system-mistake" at bounding box center [258, 57] width 51 height 15
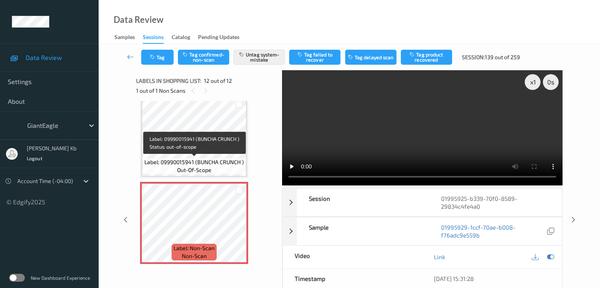
scroll to position [829, 0]
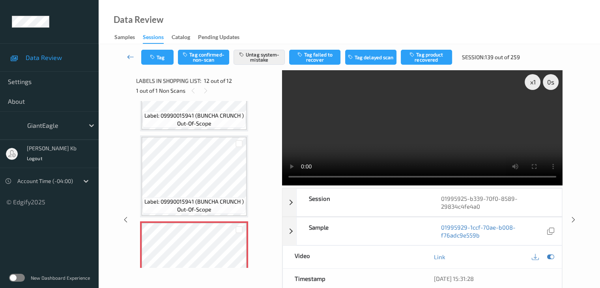
click at [128, 57] on icon at bounding box center [130, 57] width 7 height 8
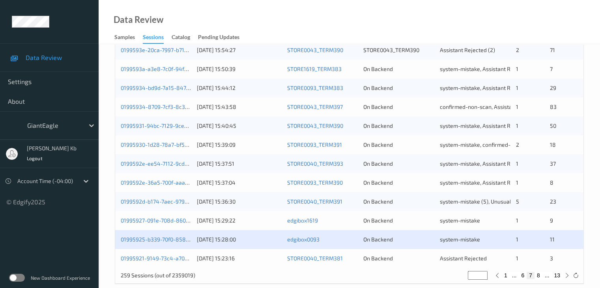
scroll to position [368, 0]
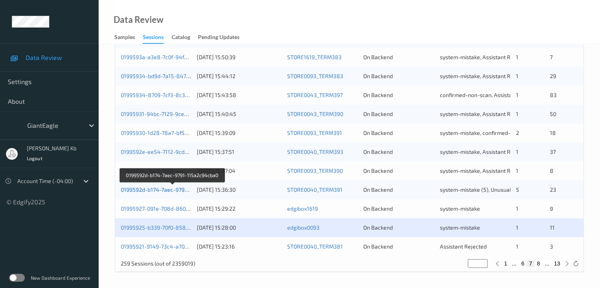
click at [161, 190] on link "0199592d-b174-7aec-9791-115a2c94cba0" at bounding box center [173, 189] width 104 height 7
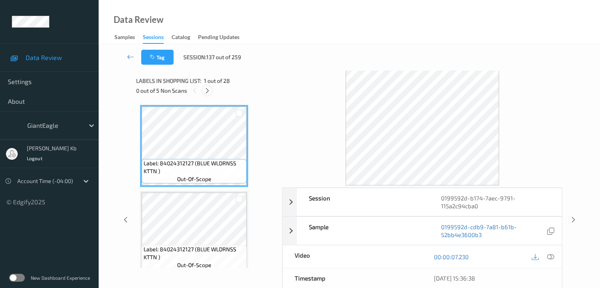
click at [208, 89] on icon at bounding box center [207, 90] width 7 height 7
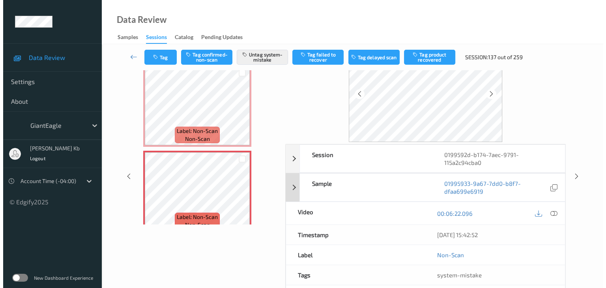
scroll to position [79, 0]
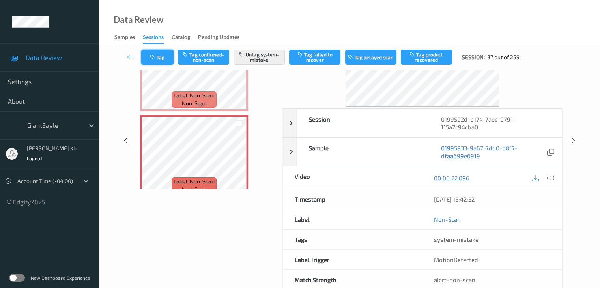
click at [156, 54] on icon "button" at bounding box center [153, 57] width 7 height 6
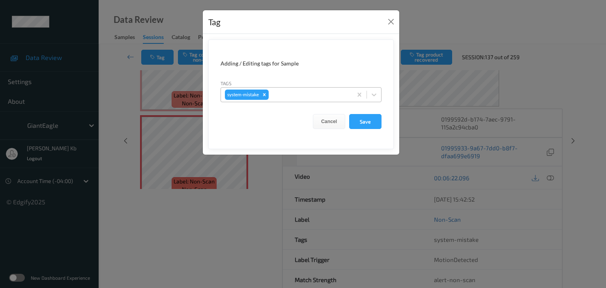
click at [289, 95] on div at bounding box center [309, 94] width 78 height 9
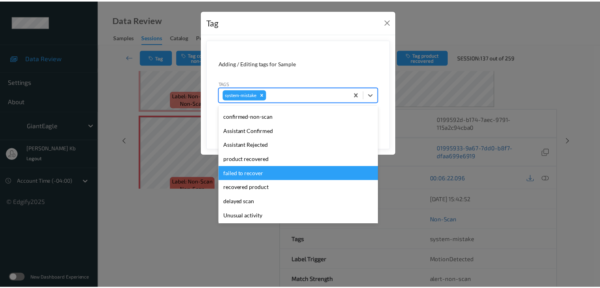
scroll to position [39, 0]
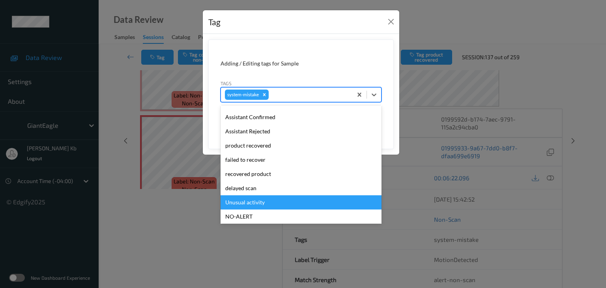
click at [243, 201] on div "Unusual activity" at bounding box center [300, 202] width 161 height 14
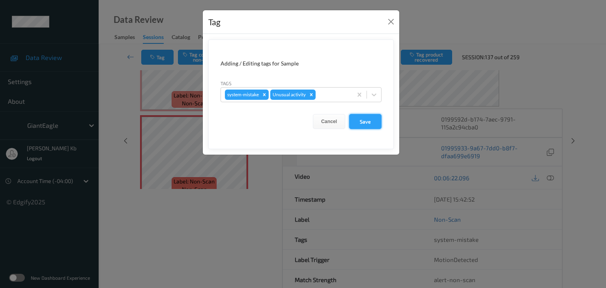
click at [358, 123] on button "Save" at bounding box center [365, 121] width 32 height 15
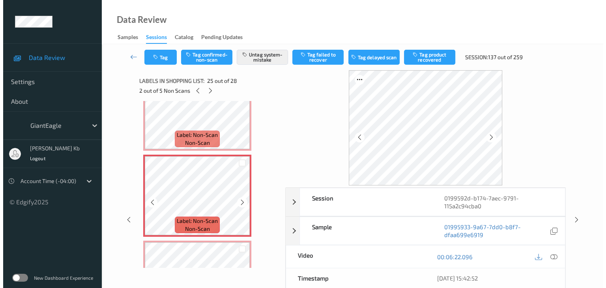
scroll to position [2053, 0]
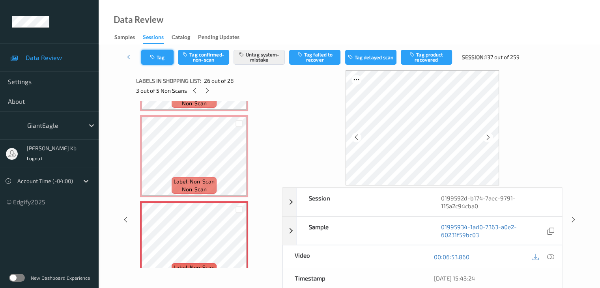
click at [167, 56] on button "Tag" at bounding box center [157, 57] width 32 height 15
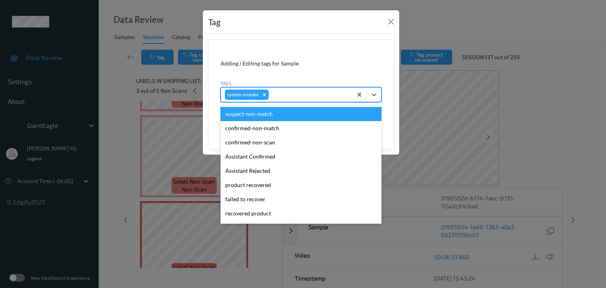
click at [297, 92] on div at bounding box center [309, 94] width 78 height 9
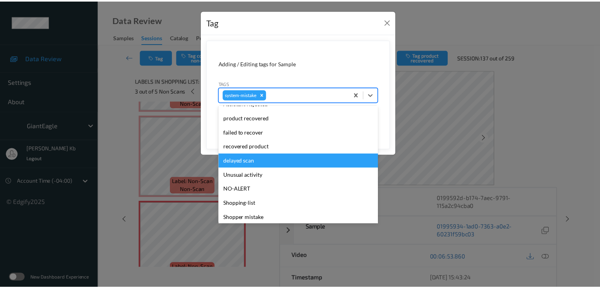
scroll to position [79, 0]
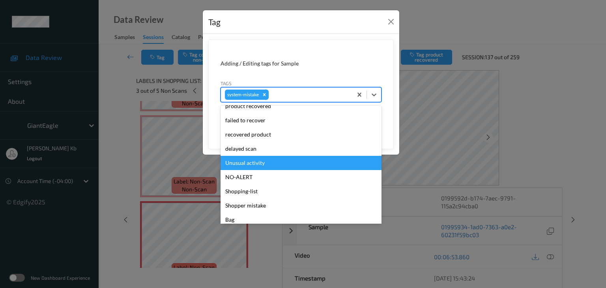
click at [247, 163] on div "Unusual activity" at bounding box center [300, 163] width 161 height 14
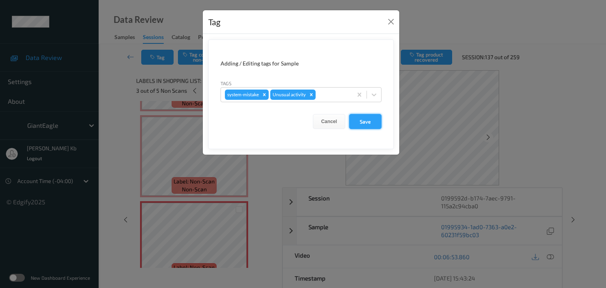
click at [364, 122] on button "Save" at bounding box center [365, 121] width 32 height 15
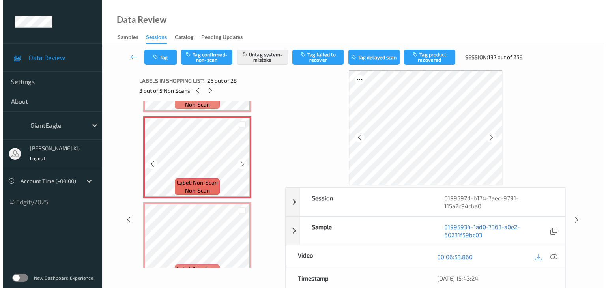
scroll to position [2171, 0]
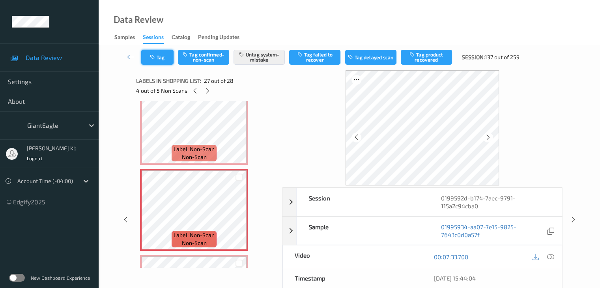
click at [162, 57] on button "Tag" at bounding box center [157, 57] width 32 height 15
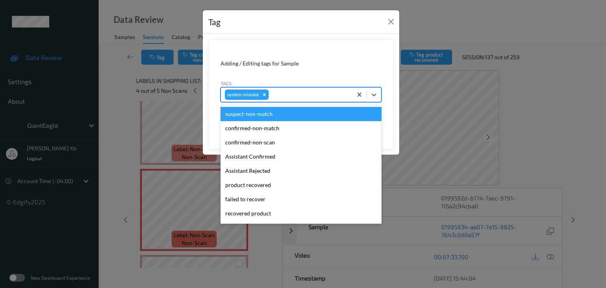
click at [280, 92] on div at bounding box center [309, 94] width 78 height 9
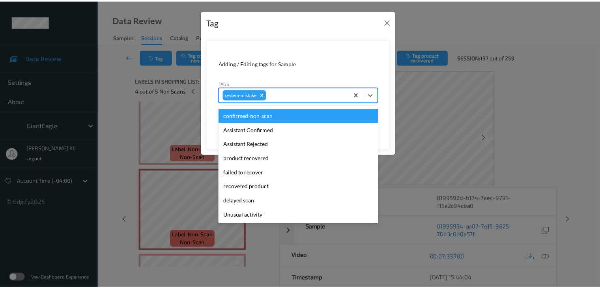
scroll to position [79, 0]
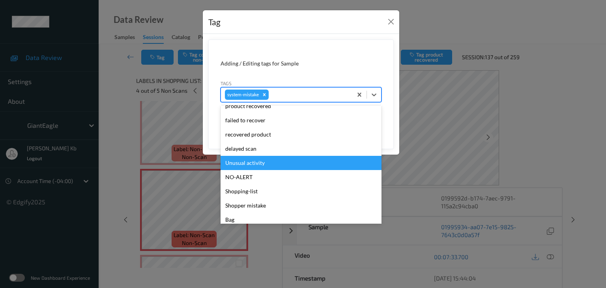
click at [263, 160] on div "Unusual activity" at bounding box center [300, 163] width 161 height 14
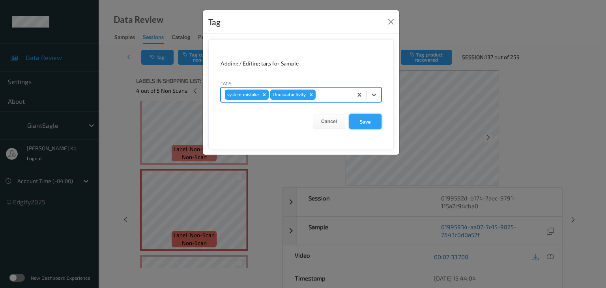
click at [360, 120] on button "Save" at bounding box center [365, 121] width 32 height 15
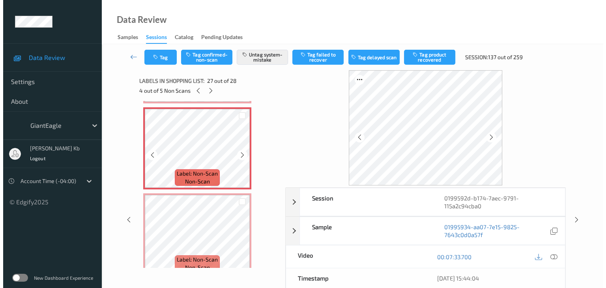
scroll to position [2244, 0]
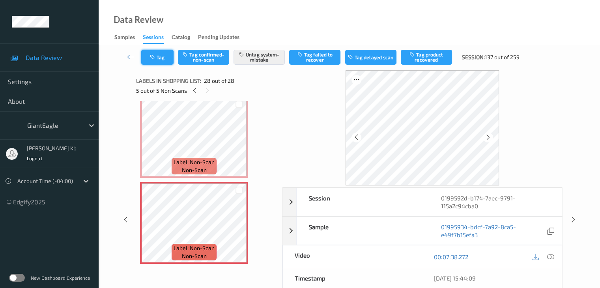
click at [169, 54] on button "Tag" at bounding box center [157, 57] width 32 height 15
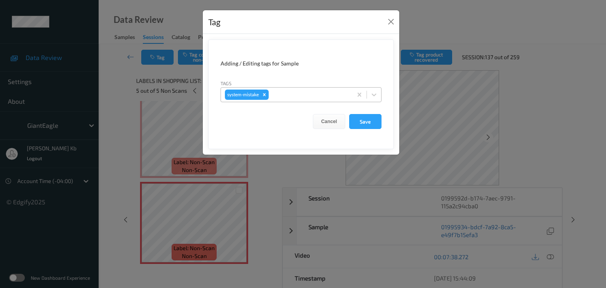
click at [294, 94] on div at bounding box center [309, 94] width 78 height 9
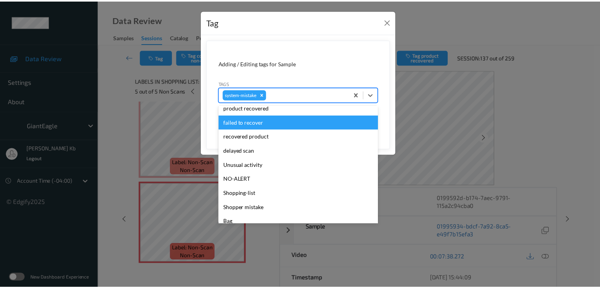
scroll to position [79, 0]
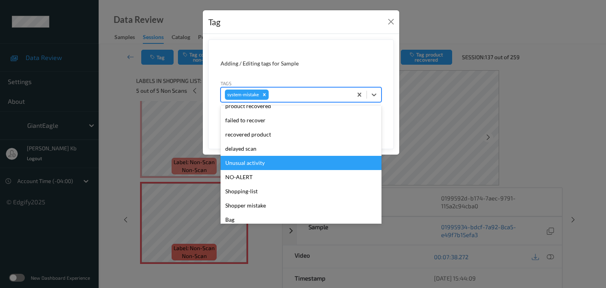
click at [255, 164] on div "Unusual activity" at bounding box center [300, 163] width 161 height 14
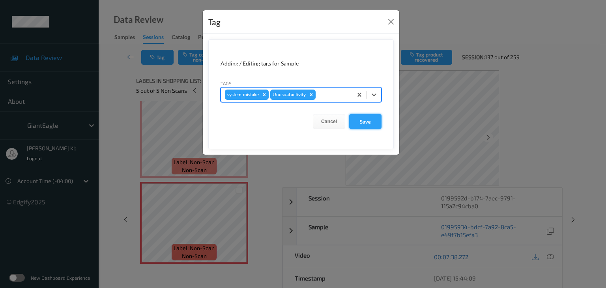
click at [362, 119] on button "Save" at bounding box center [365, 121] width 32 height 15
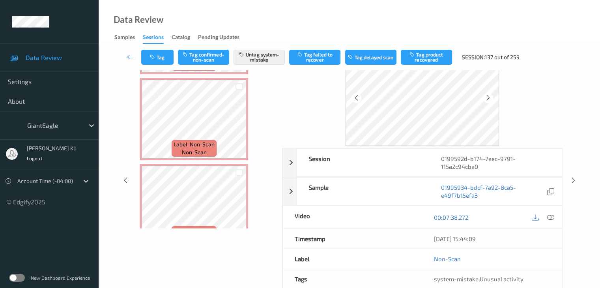
scroll to position [2047, 0]
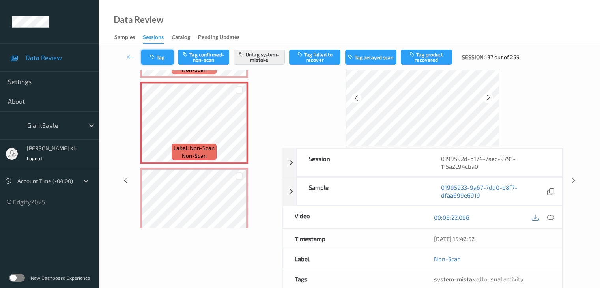
click at [168, 54] on button "Tag" at bounding box center [157, 57] width 32 height 15
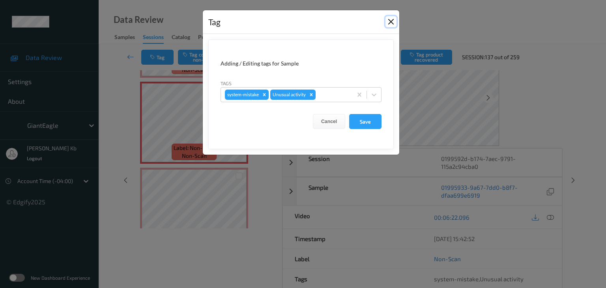
click at [389, 22] on button "Close" at bounding box center [390, 21] width 11 height 11
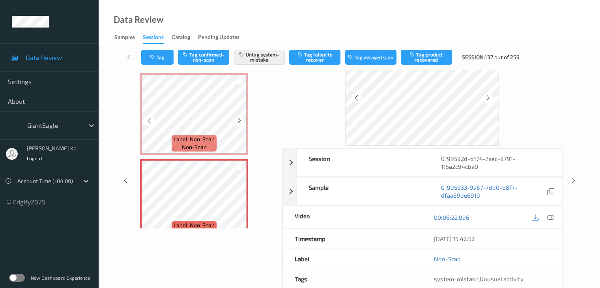
scroll to position [1968, 0]
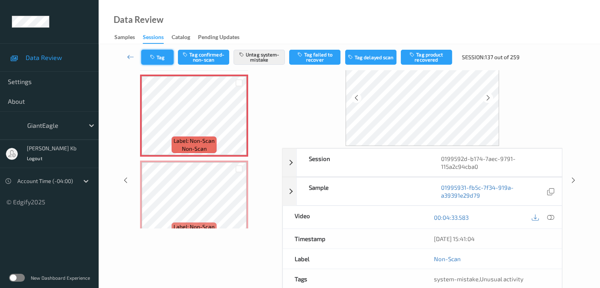
click at [166, 54] on button "Tag" at bounding box center [157, 57] width 32 height 15
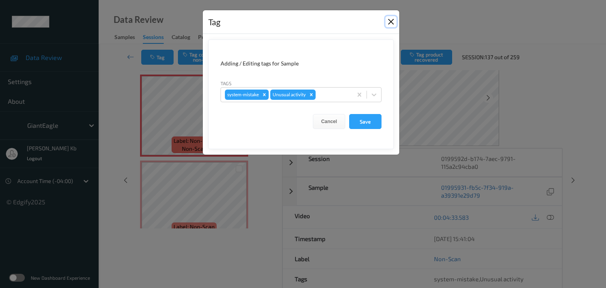
click at [394, 22] on button "Close" at bounding box center [390, 21] width 11 height 11
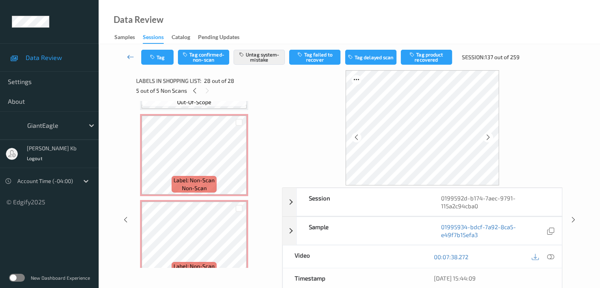
click at [128, 57] on icon at bounding box center [130, 57] width 7 height 8
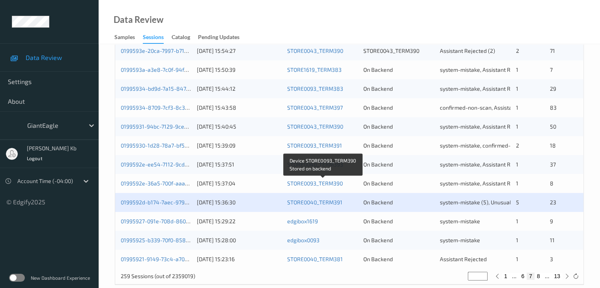
scroll to position [368, 0]
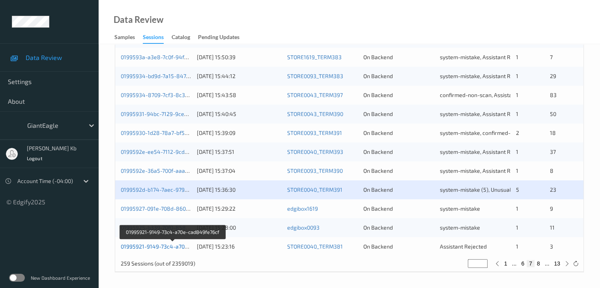
click at [142, 248] on link "01995921-9149-73c4-a70e-cad849fe76cf" at bounding box center [173, 246] width 104 height 7
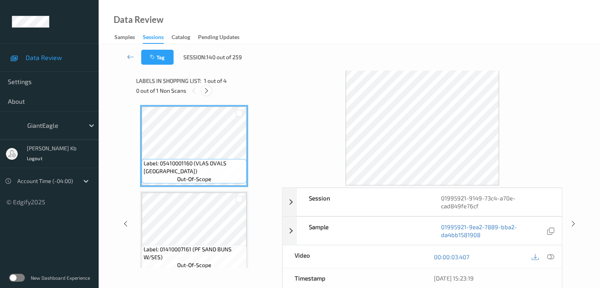
click at [208, 90] on icon at bounding box center [206, 90] width 7 height 7
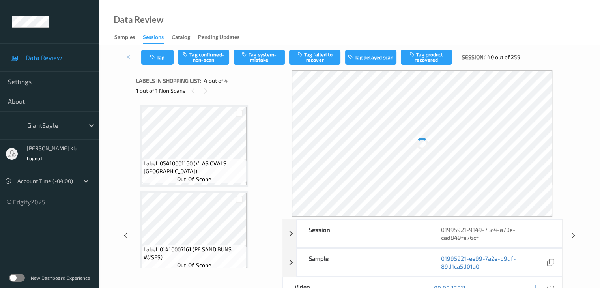
scroll to position [176, 0]
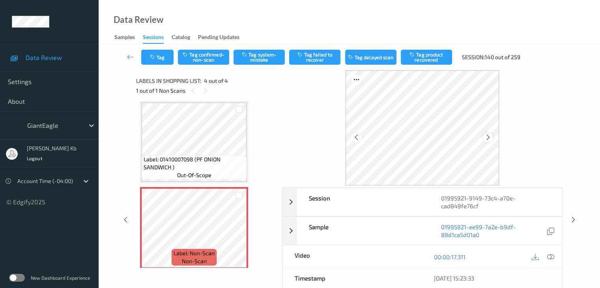
click at [491, 135] on icon at bounding box center [488, 137] width 7 height 7
click at [553, 257] on icon at bounding box center [550, 256] width 7 height 7
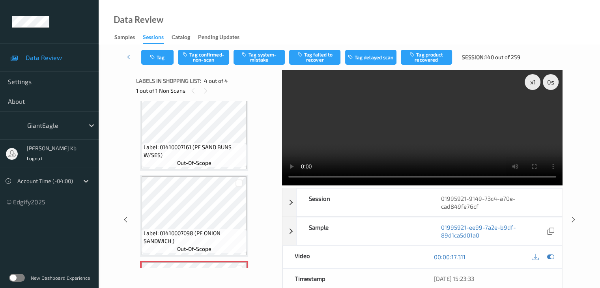
scroll to position [142, 0]
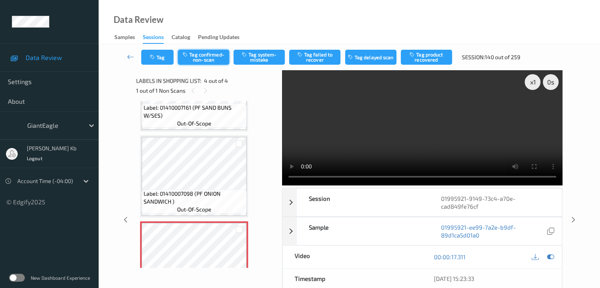
click at [214, 60] on button "Tag confirmed-non-scan" at bounding box center [203, 57] width 51 height 15
click at [129, 56] on icon at bounding box center [130, 57] width 7 height 8
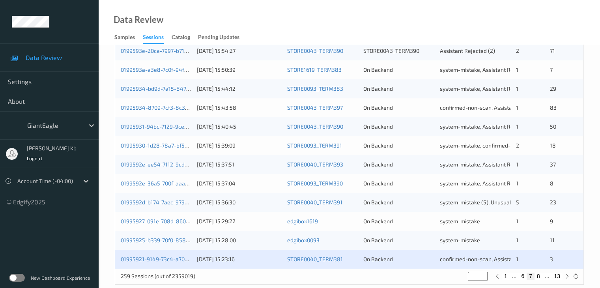
scroll to position [368, 0]
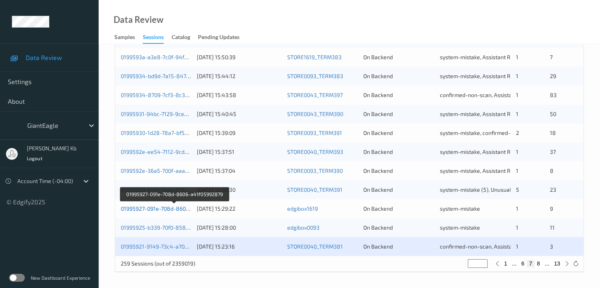
click at [166, 210] on link "01995927-091e-708d-8606-a41f05992879" at bounding box center [174, 208] width 107 height 7
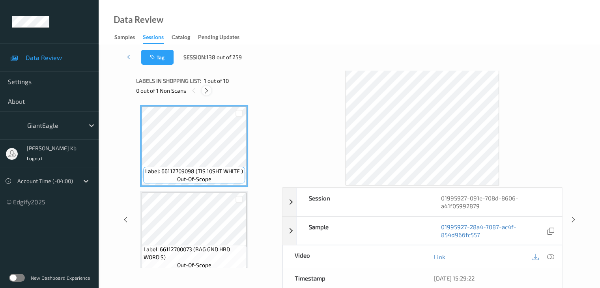
click at [209, 91] on icon at bounding box center [206, 90] width 7 height 7
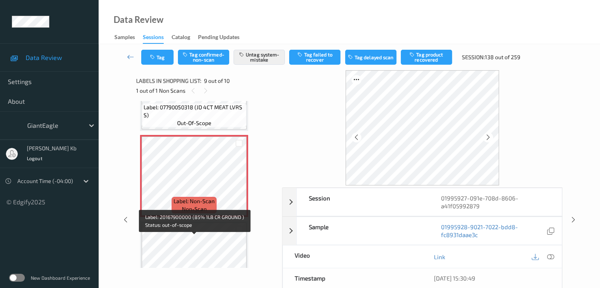
scroll to position [657, 0]
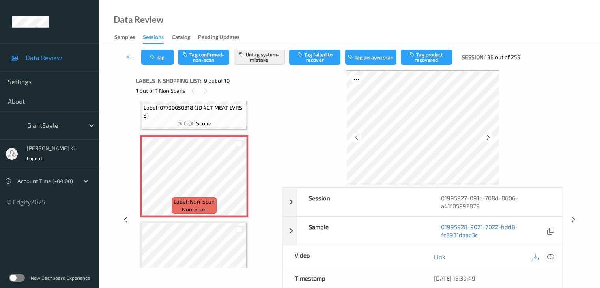
click at [546, 256] on div at bounding box center [550, 256] width 11 height 11
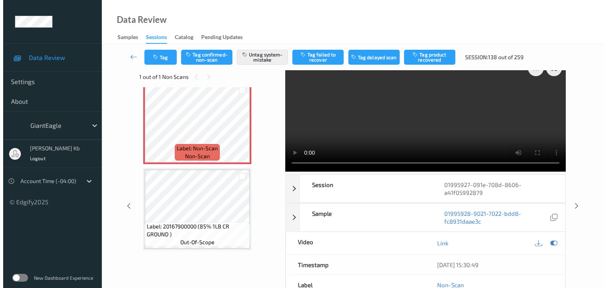
scroll to position [0, 0]
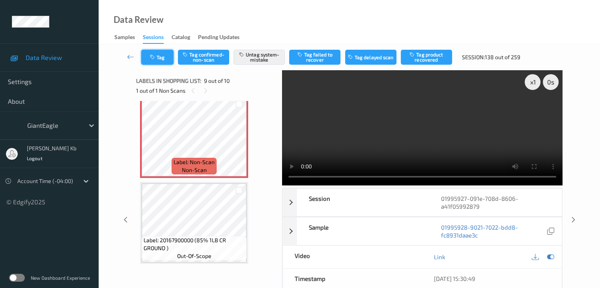
click at [164, 55] on button "Tag" at bounding box center [157, 57] width 32 height 15
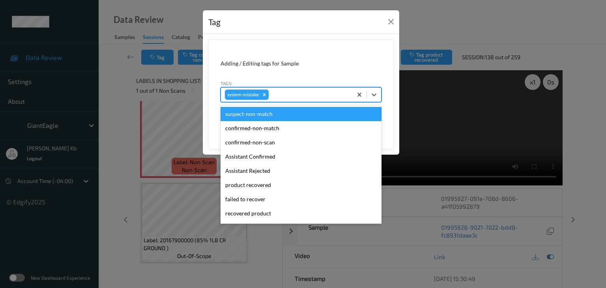
click at [293, 91] on div at bounding box center [309, 94] width 78 height 9
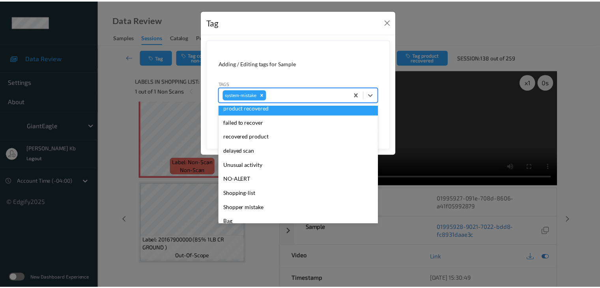
scroll to position [79, 0]
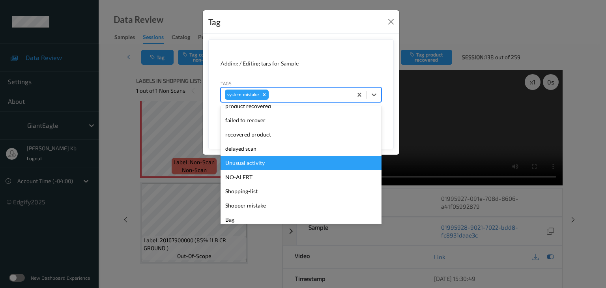
click at [254, 162] on div "Unusual activity" at bounding box center [300, 163] width 161 height 14
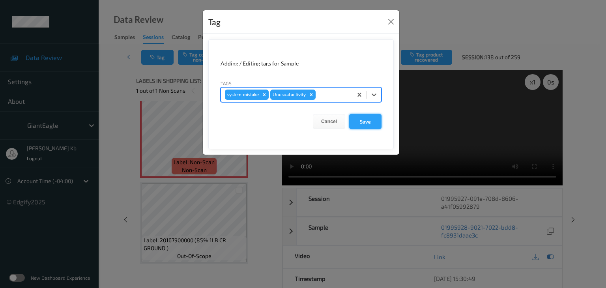
click at [369, 119] on button "Save" at bounding box center [365, 121] width 32 height 15
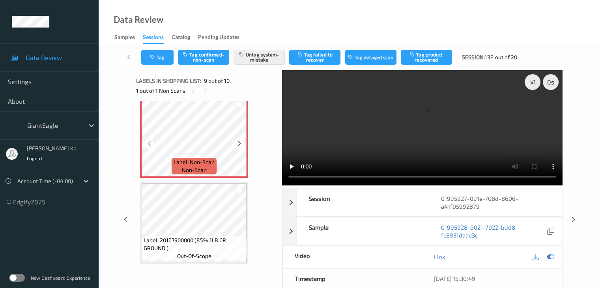
scroll to position [657, 0]
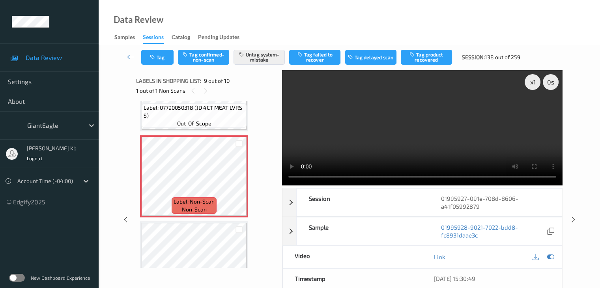
click at [132, 56] on icon at bounding box center [130, 57] width 7 height 8
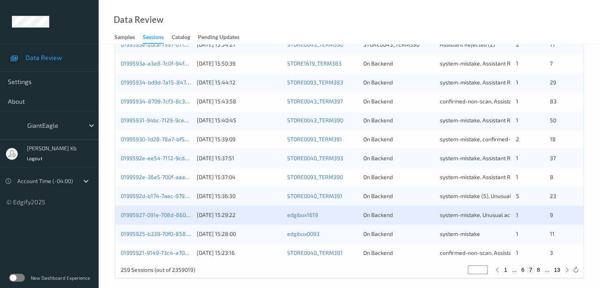
scroll to position [368, 0]
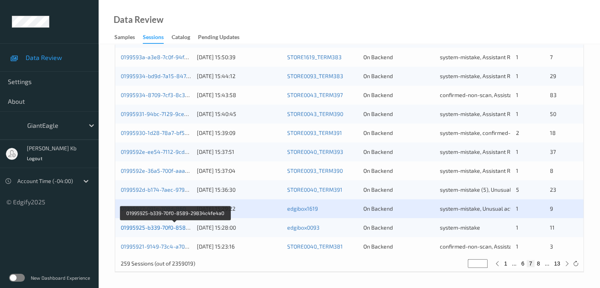
click at [175, 228] on link "01995925-b339-70f0-8589-29834c4fe4a0" at bounding box center [175, 227] width 108 height 7
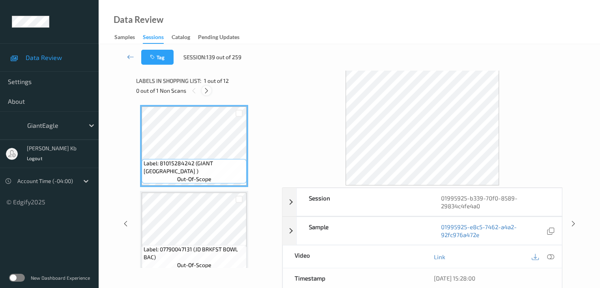
click at [205, 90] on icon at bounding box center [206, 90] width 7 height 7
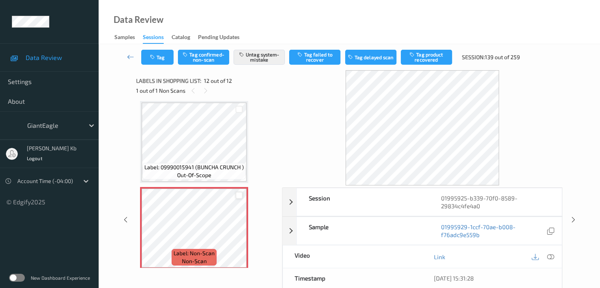
scroll to position [869, 0]
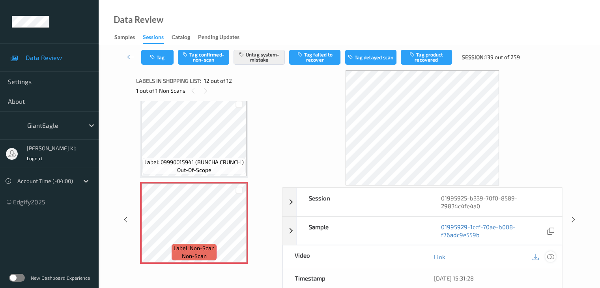
click at [547, 256] on icon at bounding box center [550, 256] width 7 height 7
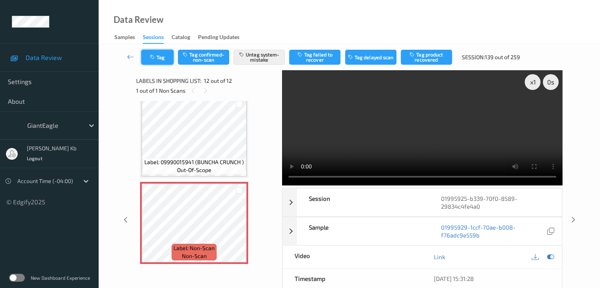
click at [165, 59] on button "Tag" at bounding box center [157, 57] width 32 height 15
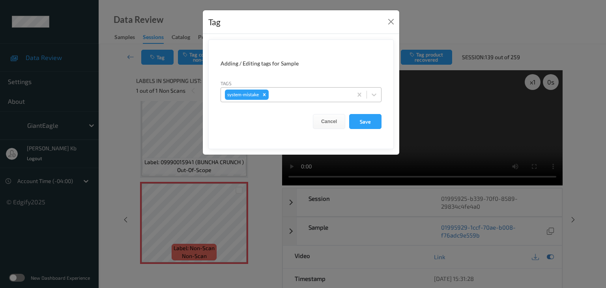
click at [293, 96] on div at bounding box center [309, 94] width 78 height 9
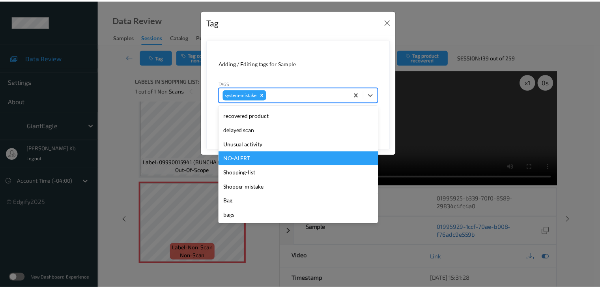
scroll to position [58, 0]
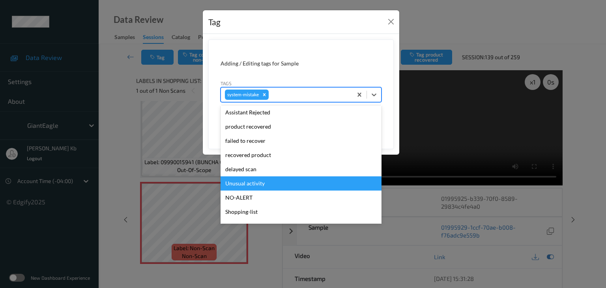
click at [257, 183] on div "Unusual activity" at bounding box center [300, 183] width 161 height 14
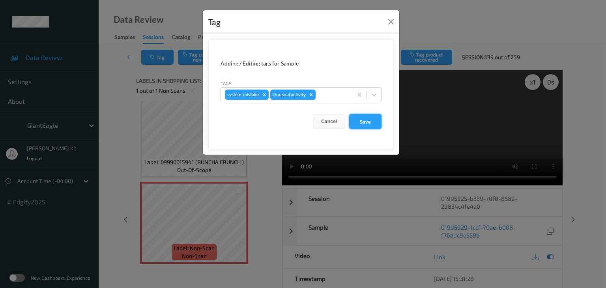
click at [369, 123] on button "Save" at bounding box center [365, 121] width 32 height 15
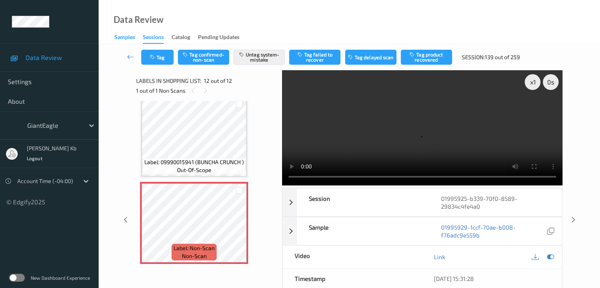
drag, startPoint x: 131, startPoint y: 55, endPoint x: 131, endPoint y: 41, distance: 13.8
click at [131, 55] on icon at bounding box center [130, 57] width 7 height 8
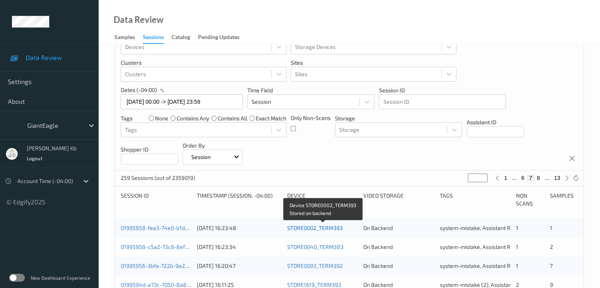
scroll to position [13, 0]
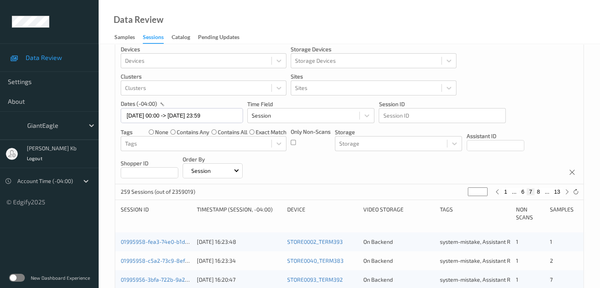
click at [506, 191] on button "1" at bounding box center [506, 191] width 8 height 7
type input "*"
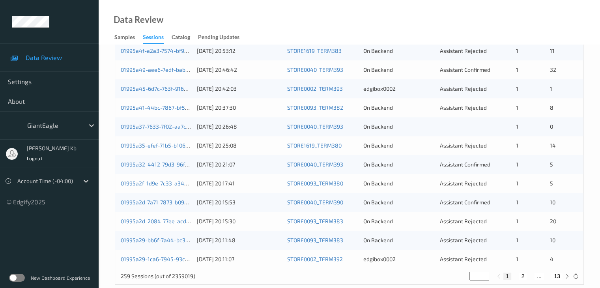
scroll to position [368, 0]
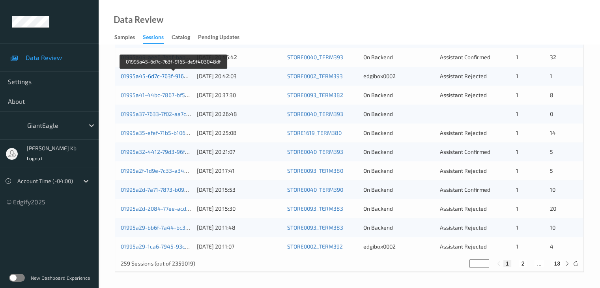
click at [176, 75] on link "01995a45-6d7c-763f-9165-de9f403048df" at bounding box center [173, 76] width 105 height 7
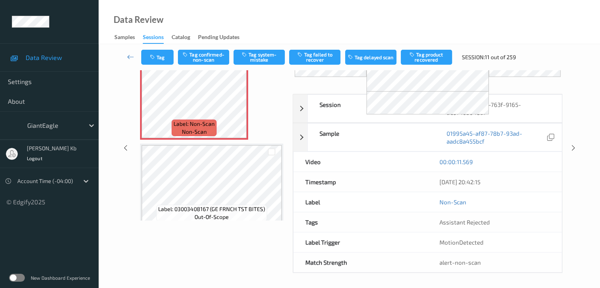
scroll to position [45, 0]
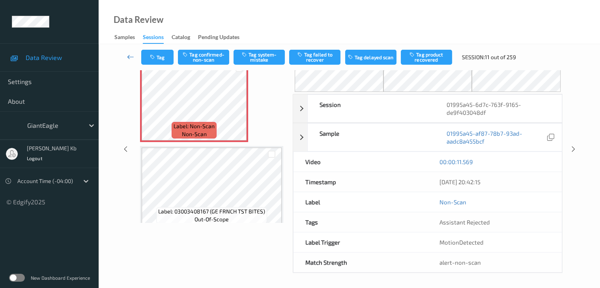
click at [131, 57] on icon at bounding box center [130, 57] width 7 height 8
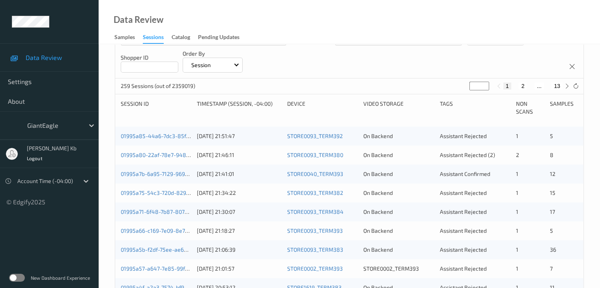
scroll to position [237, 0]
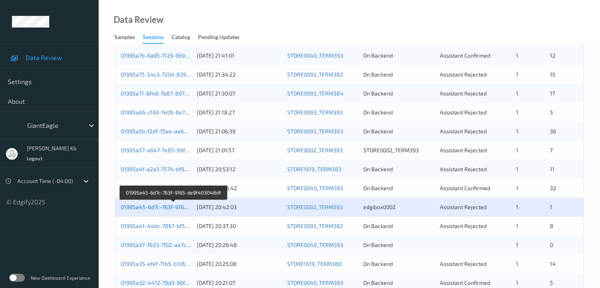
click at [172, 203] on link "01995a45-6d7c-763f-9165-de9f403048df" at bounding box center [173, 206] width 105 height 7
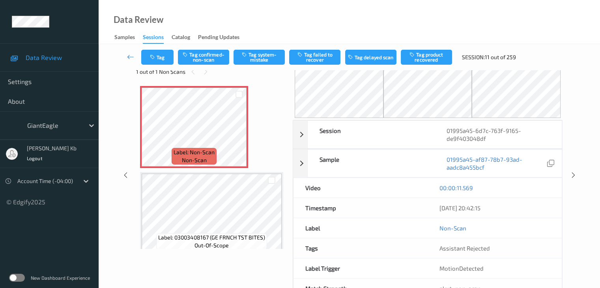
scroll to position [6, 0]
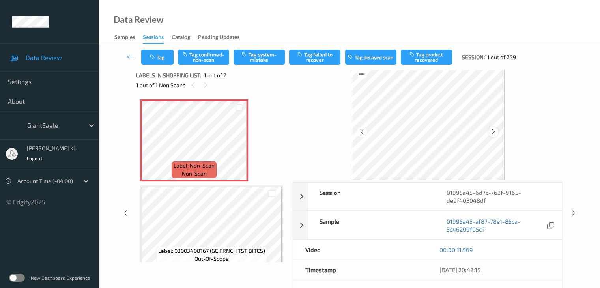
click at [494, 130] on icon at bounding box center [493, 131] width 7 height 7
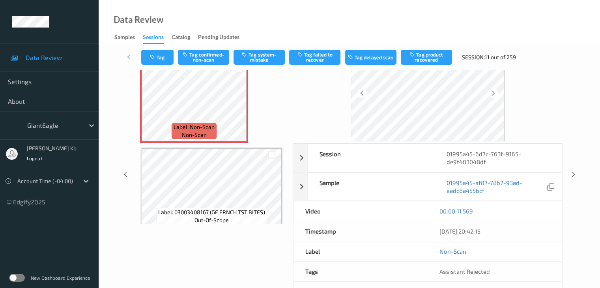
scroll to position [0, 0]
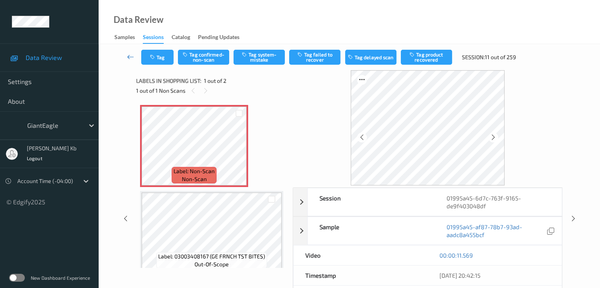
click at [132, 53] on icon at bounding box center [130, 57] width 7 height 8
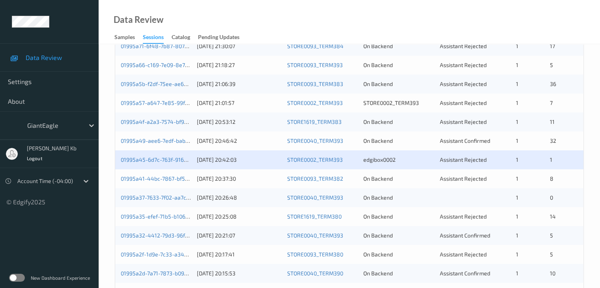
scroll to position [315, 0]
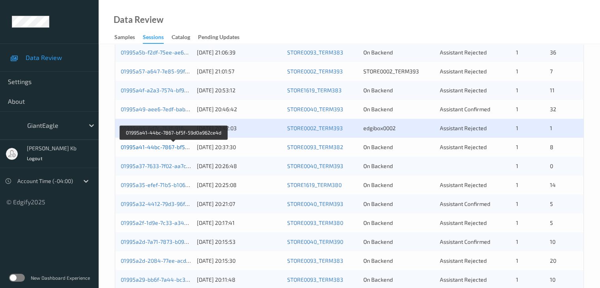
click at [179, 148] on link "01995a41-44bc-7867-bf5f-59d0a962ce4d" at bounding box center [174, 147] width 106 height 7
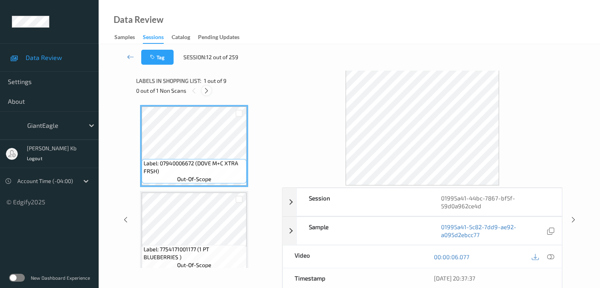
click at [207, 92] on icon at bounding box center [206, 90] width 7 height 7
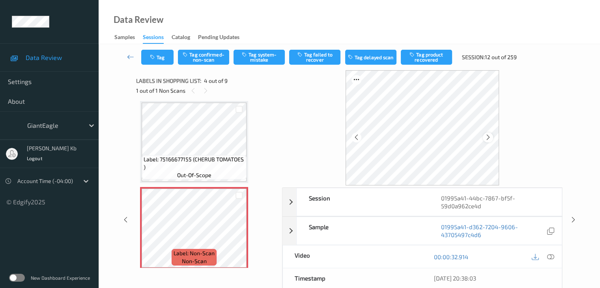
click at [486, 139] on icon at bounding box center [488, 137] width 7 height 7
click at [550, 256] on icon at bounding box center [550, 256] width 7 height 7
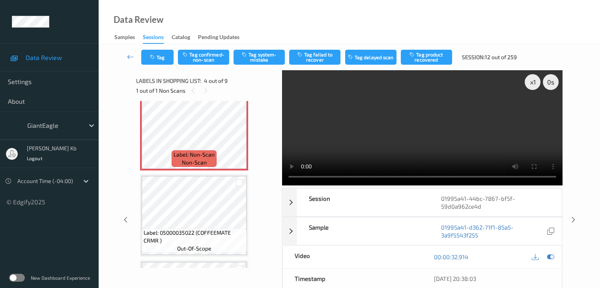
scroll to position [294, 0]
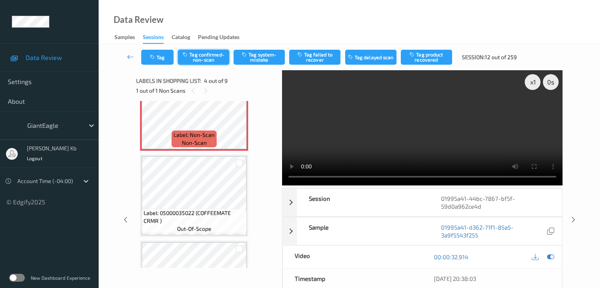
click at [213, 56] on button "Tag confirmed-non-scan" at bounding box center [203, 57] width 51 height 15
click at [428, 57] on button "Tag product recovered" at bounding box center [426, 57] width 51 height 15
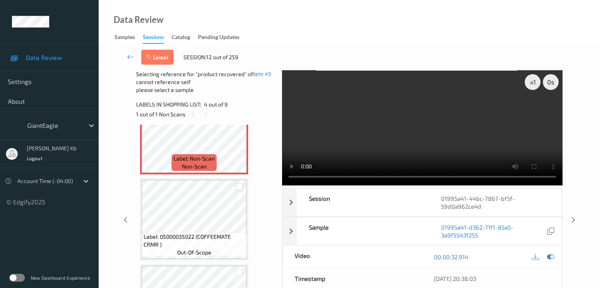
click at [240, 187] on div at bounding box center [238, 186] width 7 height 7
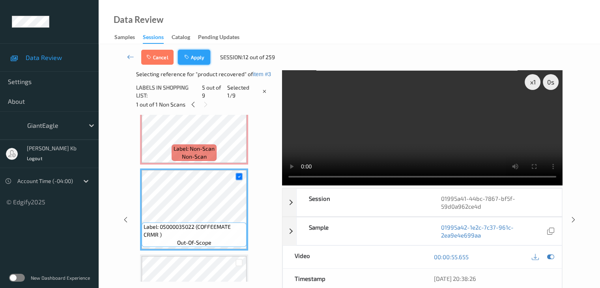
click at [200, 59] on button "Apply" at bounding box center [194, 57] width 32 height 15
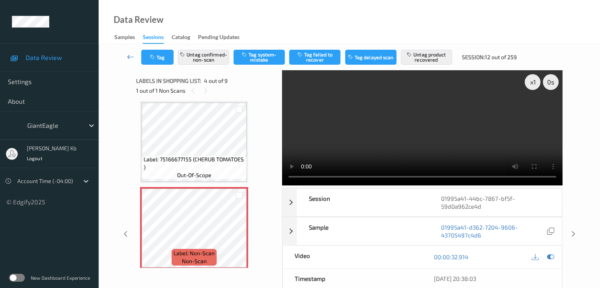
click at [130, 55] on icon at bounding box center [130, 57] width 7 height 8
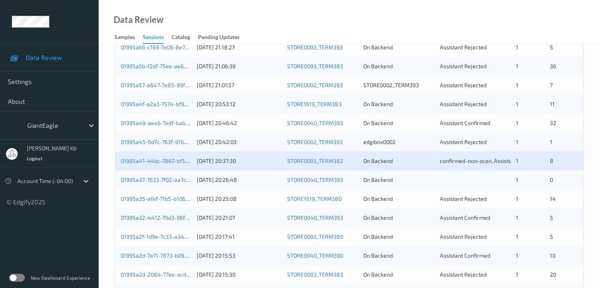
scroll to position [315, 0]
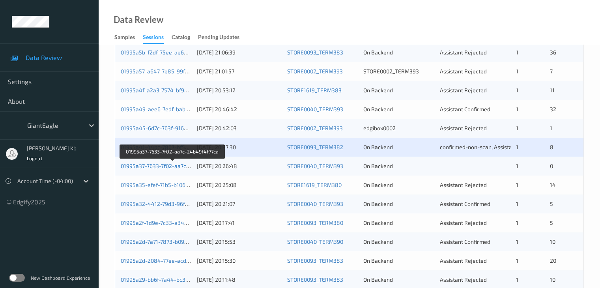
click at [155, 165] on link "01995a37-7633-7f02-aa7c-24b49f4f77ca" at bounding box center [172, 165] width 103 height 7
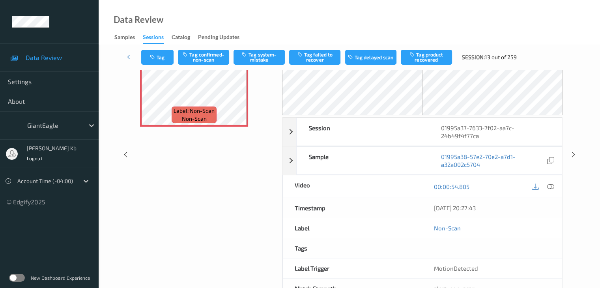
scroll to position [87, 0]
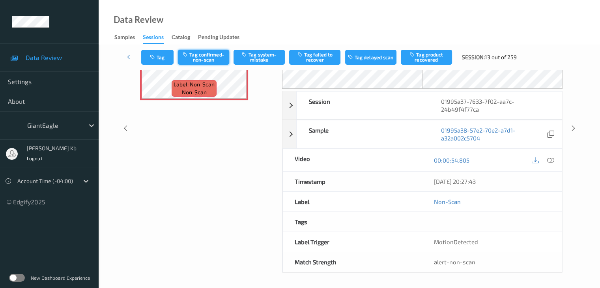
click at [207, 67] on div "Tag Tag confirmed-non-scan Tag system-mistake Tag failed to recover Tag delayed…" at bounding box center [349, 57] width 469 height 26
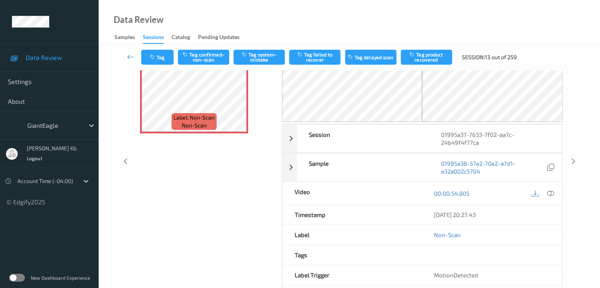
scroll to position [8, 0]
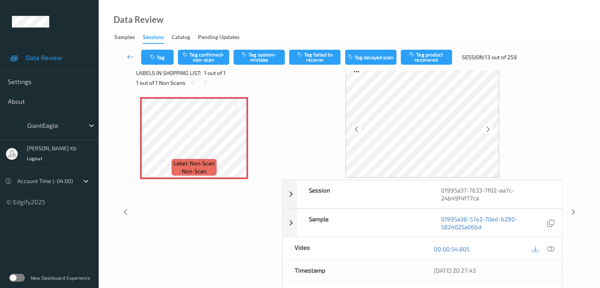
click at [550, 248] on icon at bounding box center [550, 248] width 7 height 7
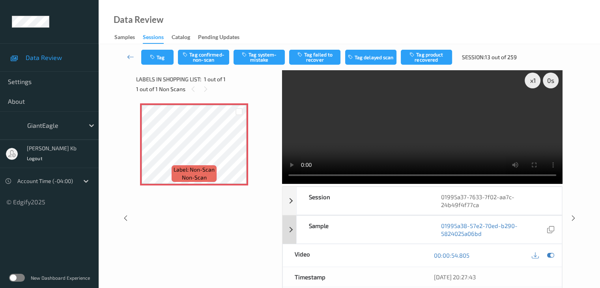
scroll to position [0, 0]
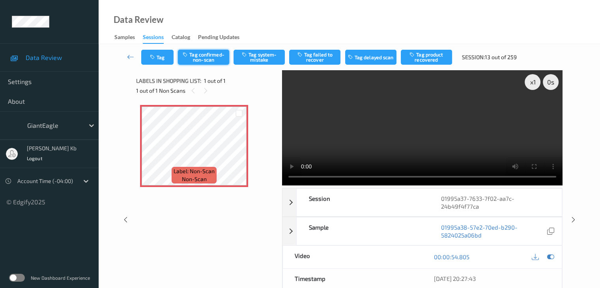
click at [213, 56] on button "Tag confirmed-non-scan" at bounding box center [203, 57] width 51 height 15
click at [128, 55] on icon at bounding box center [130, 57] width 7 height 8
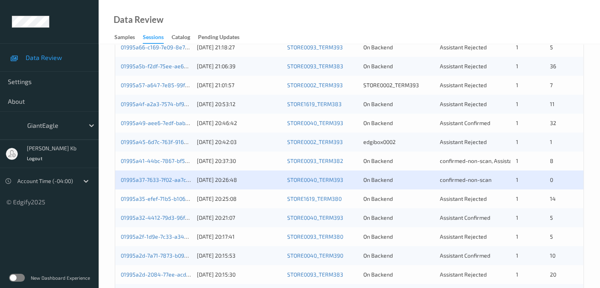
scroll to position [315, 0]
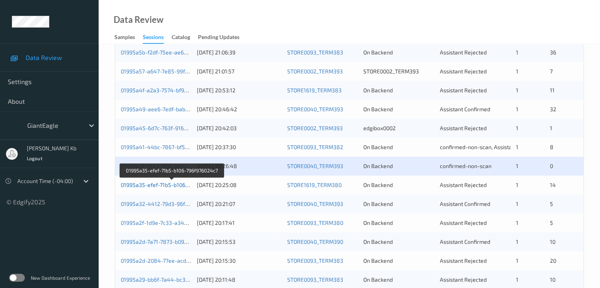
click at [171, 186] on link "01995a35-efef-71b5-b106-796f976024c7" at bounding box center [172, 184] width 102 height 7
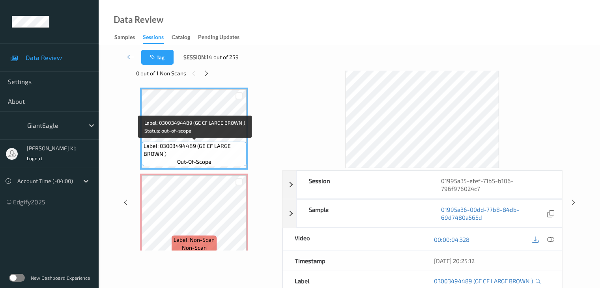
scroll to position [39, 0]
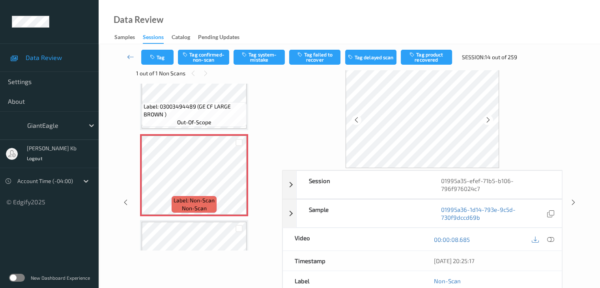
drag, startPoint x: 551, startPoint y: 240, endPoint x: 542, endPoint y: 241, distance: 9.1
click at [551, 240] on icon at bounding box center [550, 239] width 7 height 7
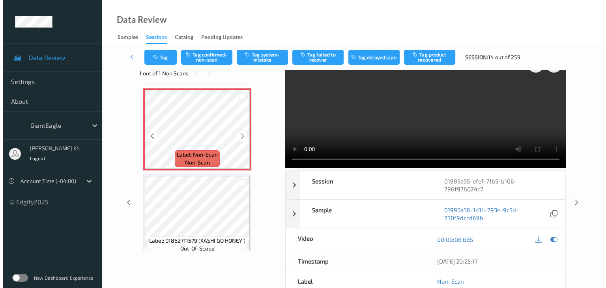
scroll to position [118, 0]
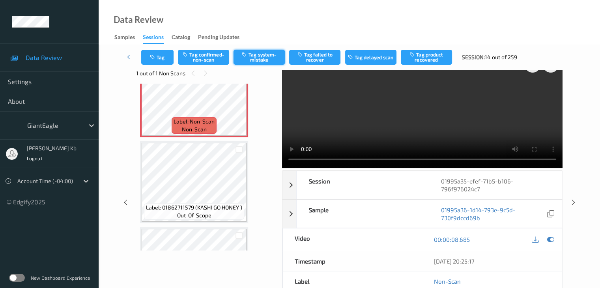
click at [265, 57] on button "Tag system-mistake" at bounding box center [258, 57] width 51 height 15
click at [161, 55] on button "Tag" at bounding box center [157, 57] width 32 height 15
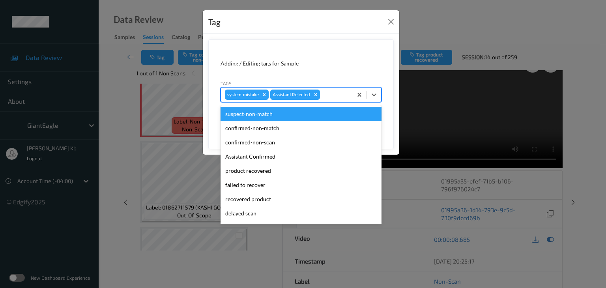
click at [328, 92] on div at bounding box center [334, 94] width 27 height 9
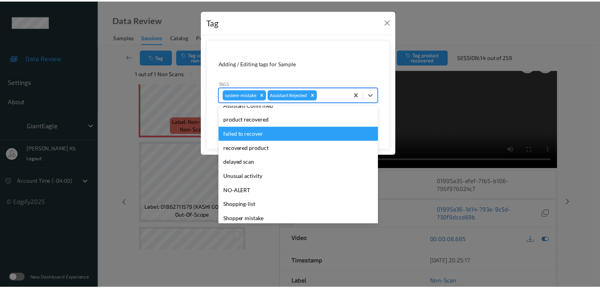
scroll to position [79, 0]
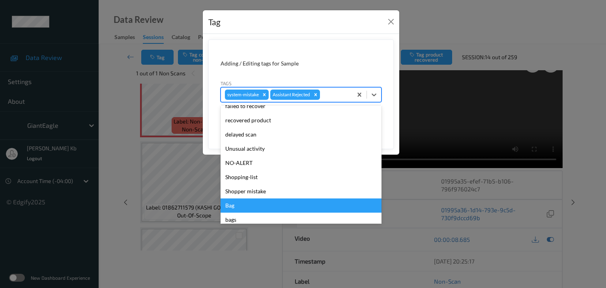
click at [238, 204] on div "Bag" at bounding box center [300, 205] width 161 height 14
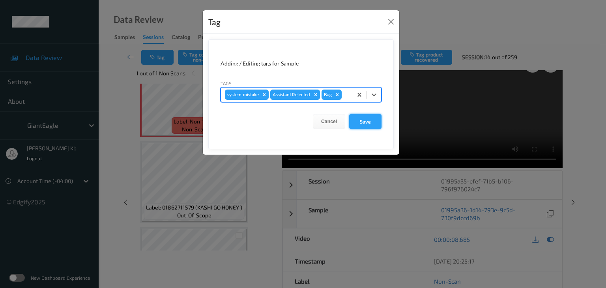
click at [362, 123] on button "Save" at bounding box center [365, 121] width 32 height 15
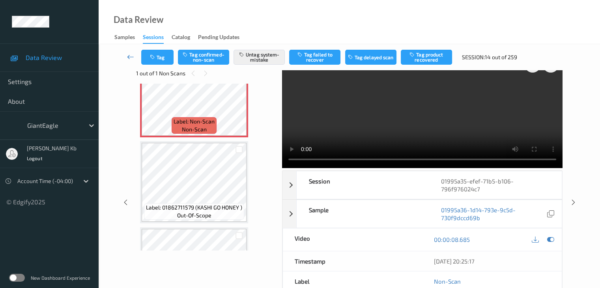
click at [131, 56] on icon at bounding box center [130, 57] width 7 height 8
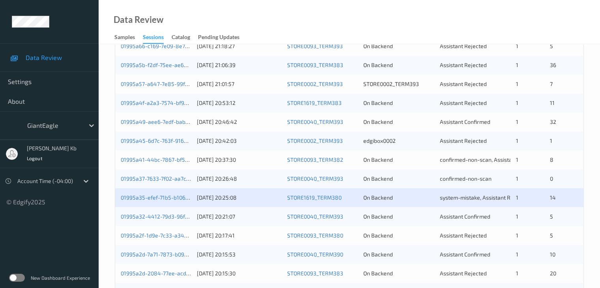
scroll to position [355, 0]
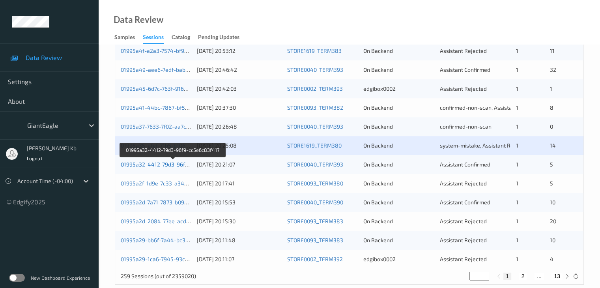
click at [169, 163] on link "01995a32-4412-79d3-96f9-cc5e6c83f417" at bounding box center [173, 164] width 105 height 7
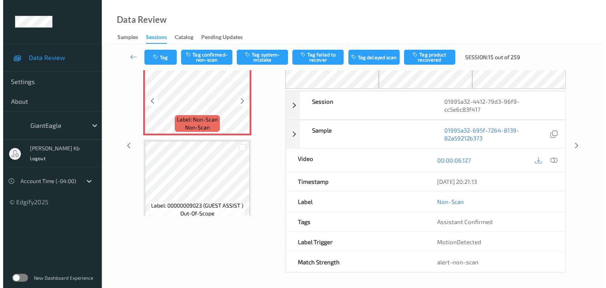
scroll to position [12, 0]
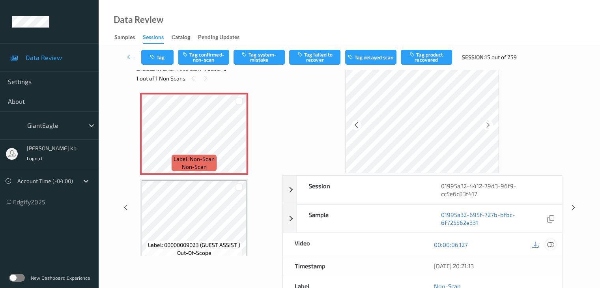
click at [550, 243] on icon at bounding box center [550, 244] width 7 height 7
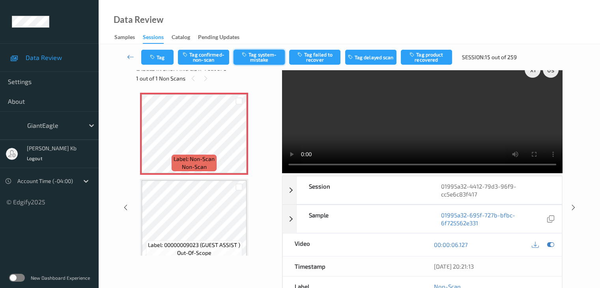
click at [270, 55] on button "Tag system-mistake" at bounding box center [258, 57] width 51 height 15
click at [165, 56] on button "Tag" at bounding box center [157, 57] width 32 height 15
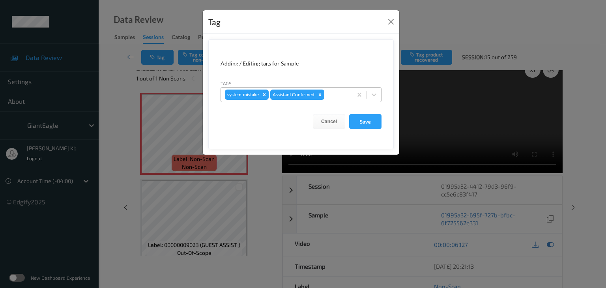
click at [336, 93] on div at bounding box center [337, 94] width 22 height 9
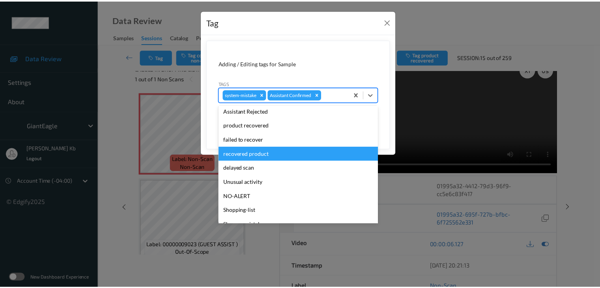
scroll to position [79, 0]
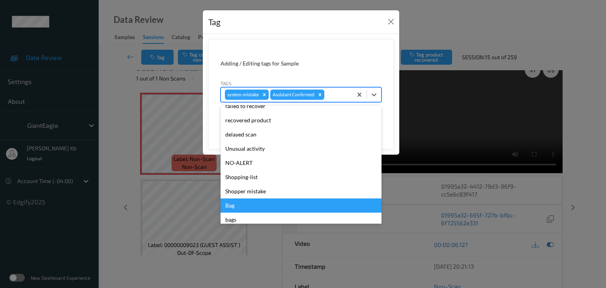
click at [228, 205] on div "Bag" at bounding box center [300, 205] width 161 height 14
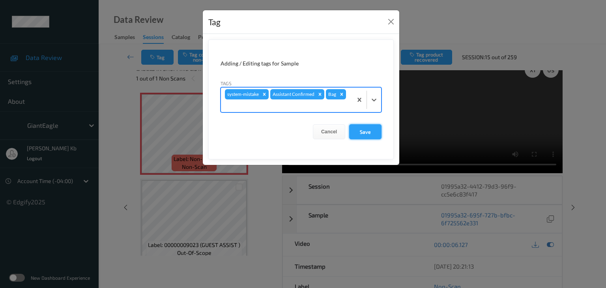
click at [364, 131] on button "Save" at bounding box center [365, 131] width 32 height 15
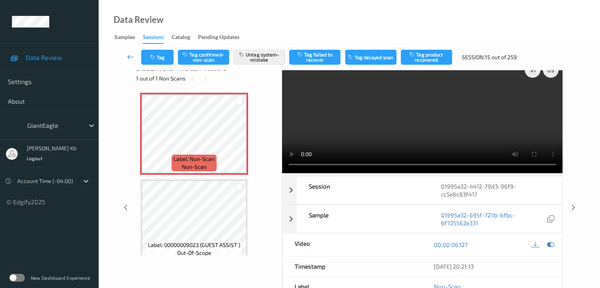
click at [125, 54] on link at bounding box center [130, 57] width 21 height 15
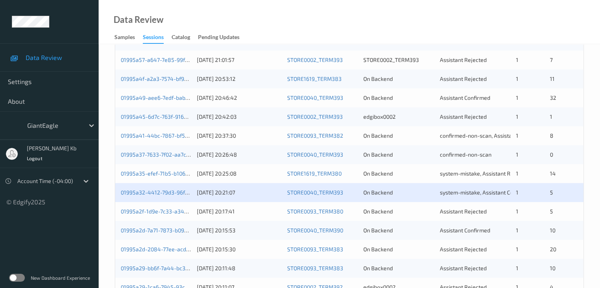
scroll to position [368, 0]
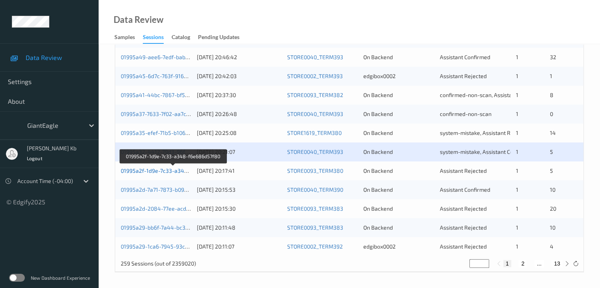
click at [166, 172] on link "01995a2f-1d9e-7c33-a348-f6e686d57f80" at bounding box center [173, 170] width 105 height 7
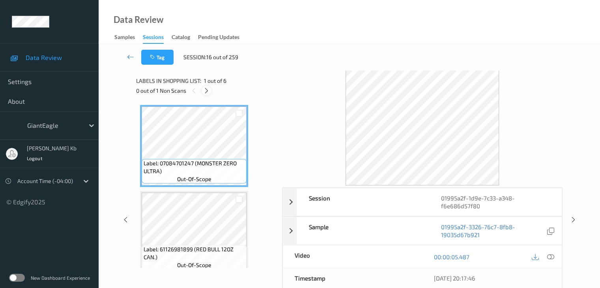
click at [206, 90] on icon at bounding box center [206, 90] width 7 height 7
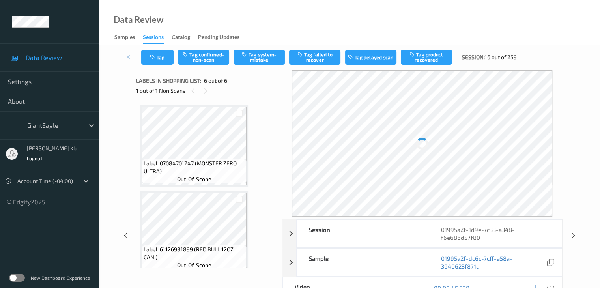
scroll to position [348, 0]
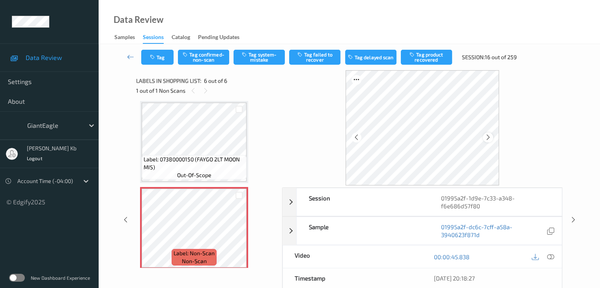
click at [491, 138] on div at bounding box center [488, 137] width 10 height 10
click at [552, 255] on icon at bounding box center [550, 256] width 7 height 7
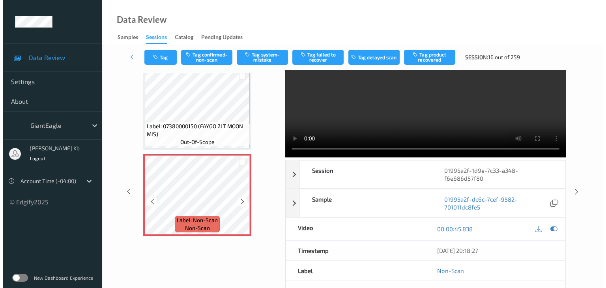
scroll to position [39, 0]
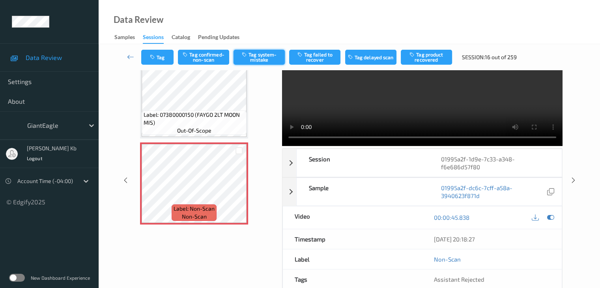
click at [261, 62] on button "Tag system-mistake" at bounding box center [258, 57] width 51 height 15
click at [160, 56] on button "Tag" at bounding box center [157, 57] width 32 height 15
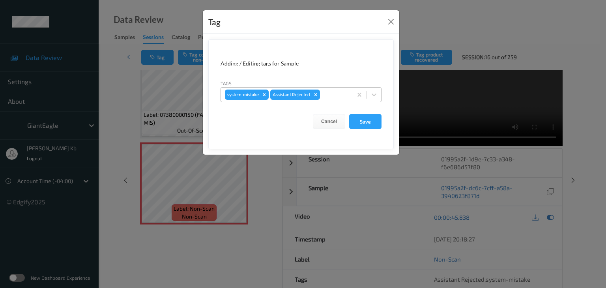
click at [328, 93] on div at bounding box center [334, 94] width 27 height 9
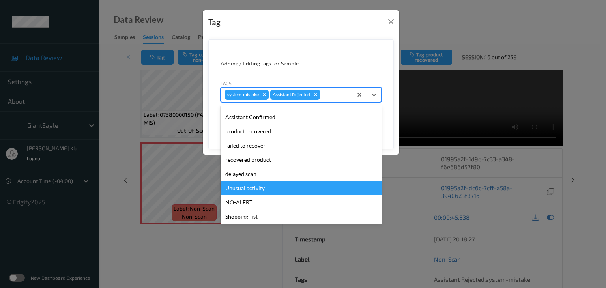
click at [244, 190] on div "Unusual activity" at bounding box center [300, 188] width 161 height 14
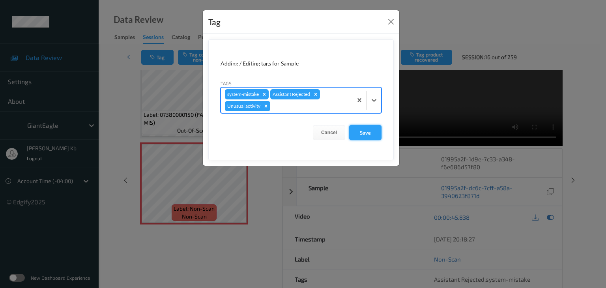
click at [361, 134] on button "Save" at bounding box center [365, 132] width 32 height 15
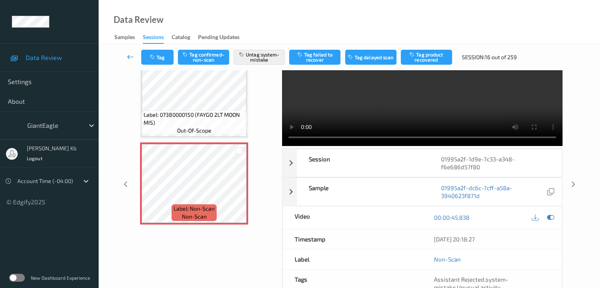
click at [136, 55] on link at bounding box center [130, 57] width 21 height 15
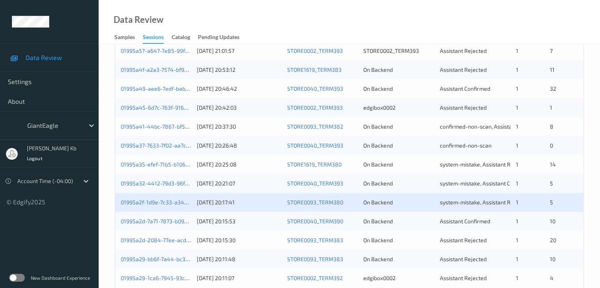
scroll to position [368, 0]
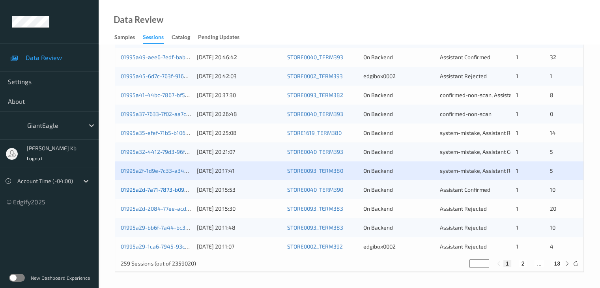
click at [155, 190] on link "01995a2d-7a71-7873-b095-7057612717ab" at bounding box center [172, 189] width 103 height 7
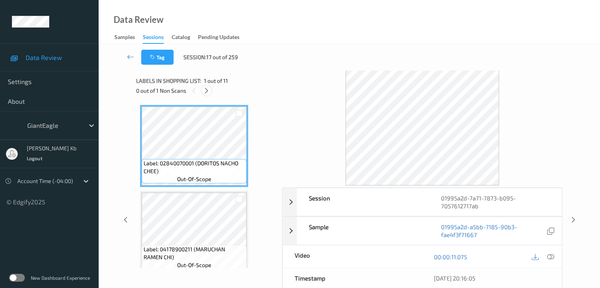
click at [204, 90] on icon at bounding box center [206, 90] width 7 height 7
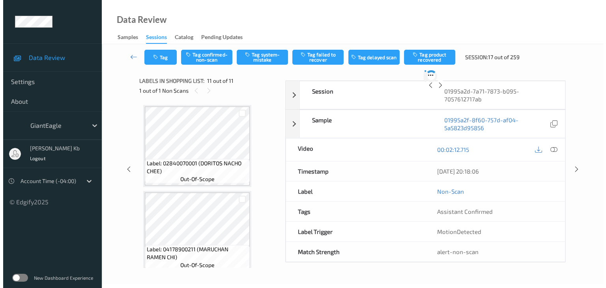
scroll to position [778, 0]
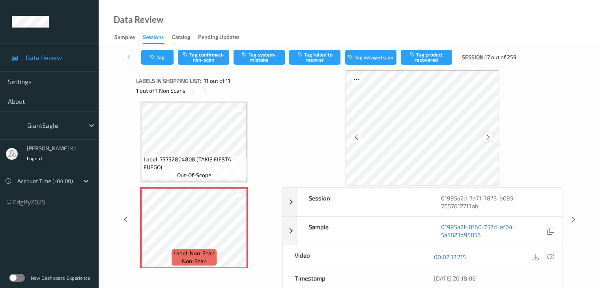
click at [491, 139] on div at bounding box center [488, 137] width 10 height 10
click at [550, 257] on icon at bounding box center [550, 256] width 7 height 7
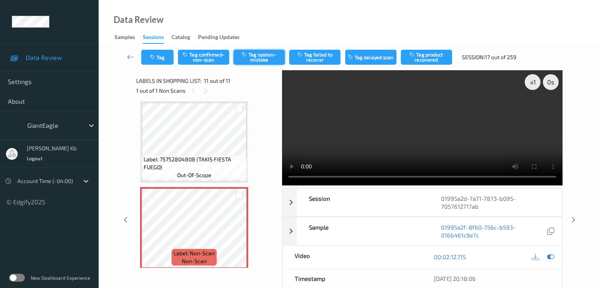
click at [259, 56] on button "Tag system-mistake" at bounding box center [258, 57] width 51 height 15
click at [158, 54] on button "Tag" at bounding box center [157, 57] width 32 height 15
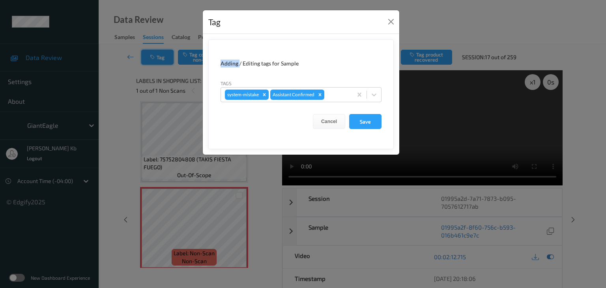
click at [158, 54] on div "Tag Adding / Editing tags for Sample Tags system-mistake Assistant Confirmed Ca…" at bounding box center [303, 144] width 606 height 288
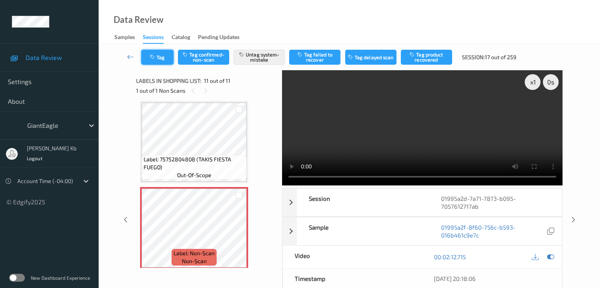
click at [164, 59] on button "Tag" at bounding box center [157, 57] width 32 height 15
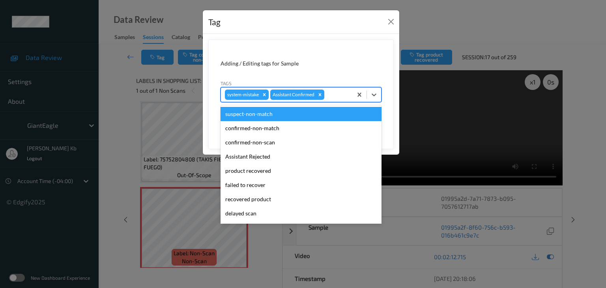
click at [341, 94] on div at bounding box center [337, 94] width 22 height 9
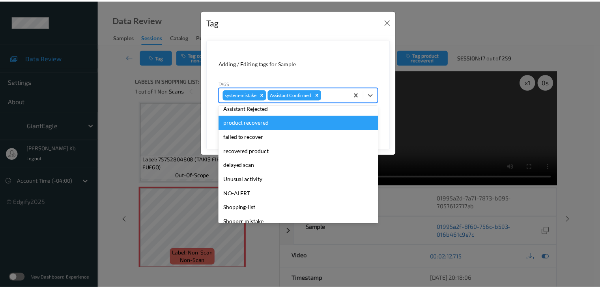
scroll to position [79, 0]
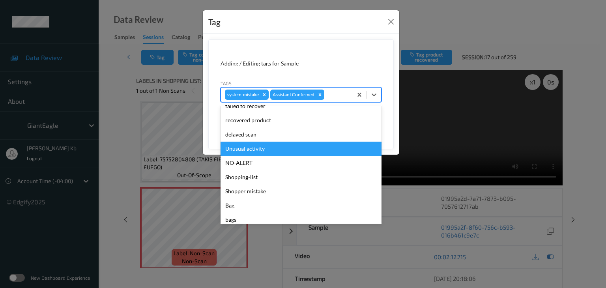
click at [245, 149] on div "Unusual activity" at bounding box center [300, 149] width 161 height 14
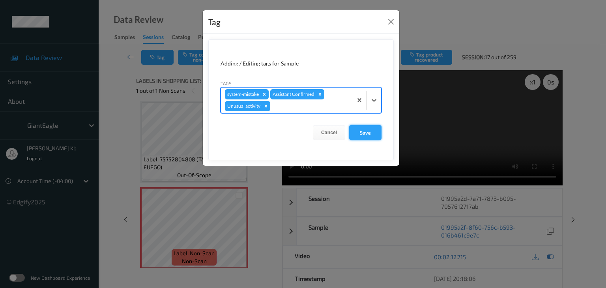
click at [363, 132] on button "Save" at bounding box center [365, 132] width 32 height 15
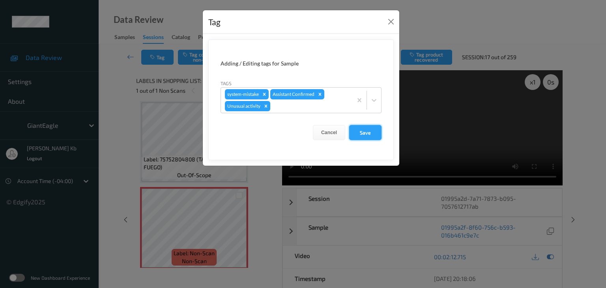
click at [363, 132] on button "Save" at bounding box center [365, 132] width 32 height 15
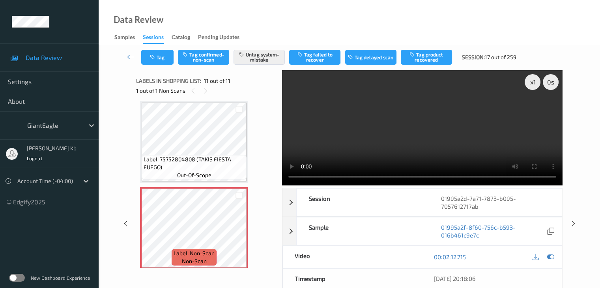
click at [130, 52] on link at bounding box center [130, 57] width 21 height 15
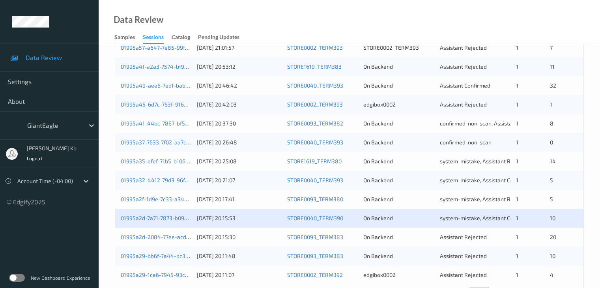
scroll to position [368, 0]
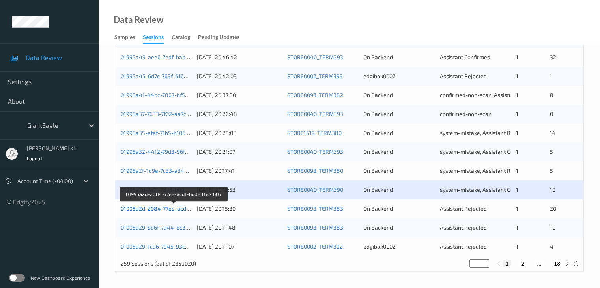
click at [171, 208] on link "01995a2d-2084-77ee-acd1-6d0e317c4607" at bounding box center [174, 208] width 106 height 7
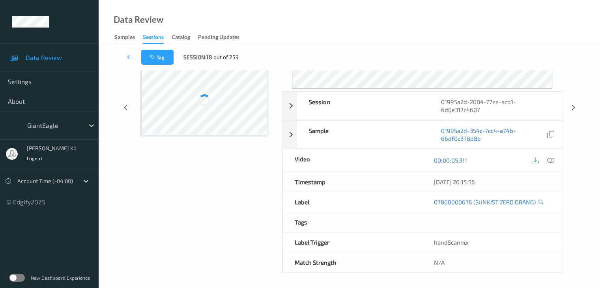
scroll to position [96, 0]
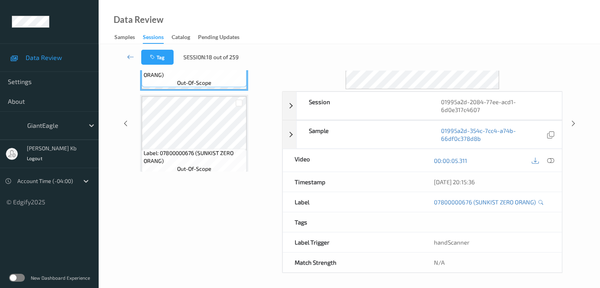
drag, startPoint x: 201, startPoint y: 0, endPoint x: 428, endPoint y: 20, distance: 227.6
click at [428, 20] on div "Data Review Samples Sessions Catalog Pending Updates" at bounding box center [349, 22] width 501 height 44
drag, startPoint x: 214, startPoint y: 0, endPoint x: 391, endPoint y: 19, distance: 177.6
click at [391, 19] on div "Data Review Samples Sessions Catalog Pending Updates" at bounding box center [349, 22] width 501 height 44
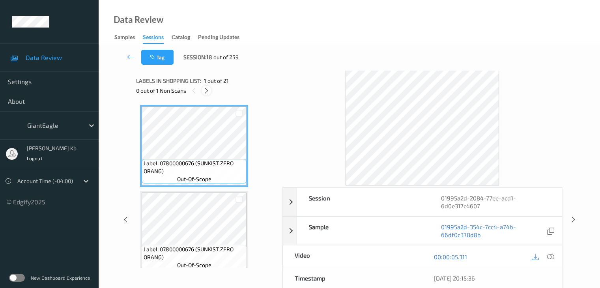
click at [207, 91] on icon at bounding box center [206, 90] width 7 height 7
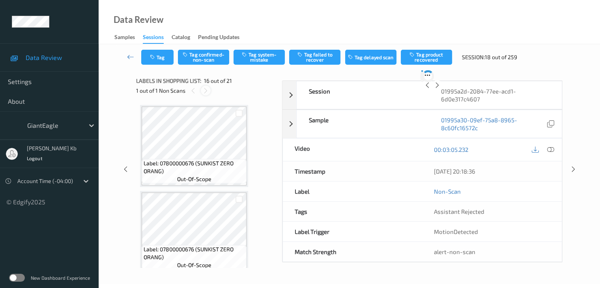
scroll to position [1207, 0]
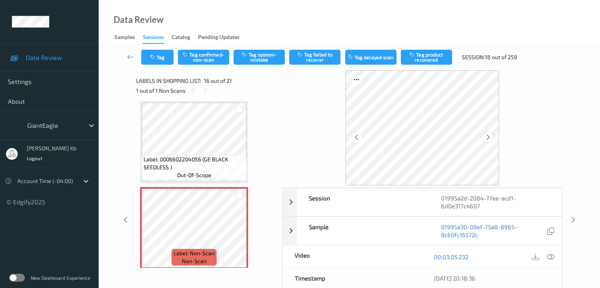
click at [487, 136] on icon at bounding box center [488, 137] width 7 height 7
click at [550, 256] on icon at bounding box center [550, 256] width 7 height 7
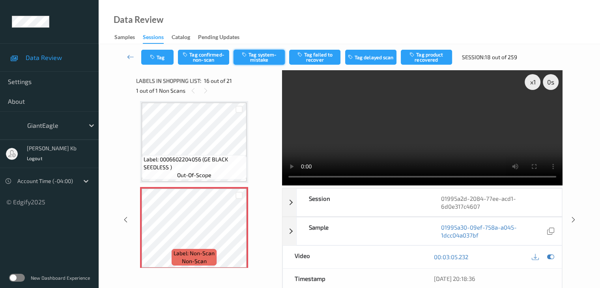
click at [257, 54] on button "Tag system-mistake" at bounding box center [258, 57] width 51 height 15
click at [160, 60] on button "Tag" at bounding box center [157, 57] width 32 height 15
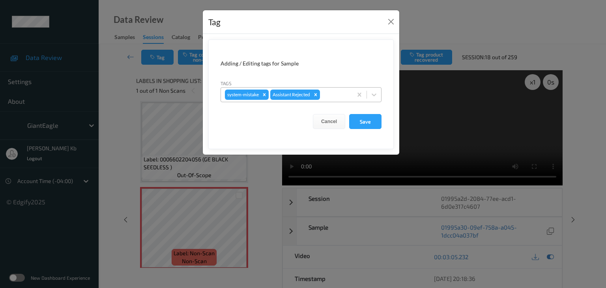
click at [334, 91] on div at bounding box center [334, 94] width 27 height 9
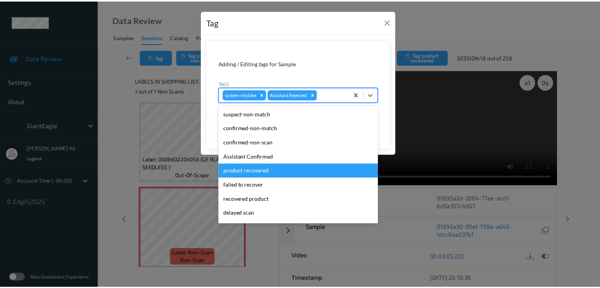
scroll to position [79, 0]
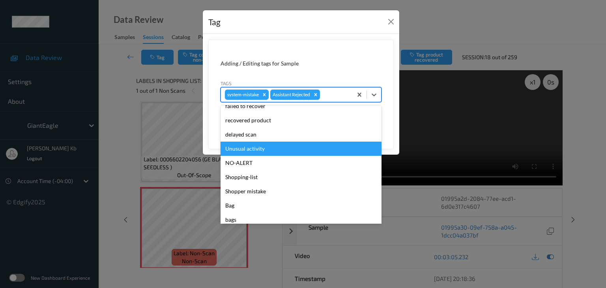
click at [254, 148] on div "Unusual activity" at bounding box center [300, 149] width 161 height 14
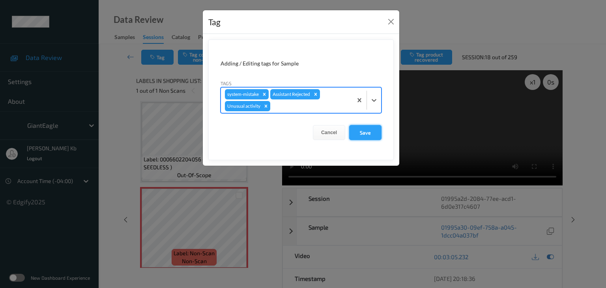
click at [369, 131] on button "Save" at bounding box center [365, 132] width 32 height 15
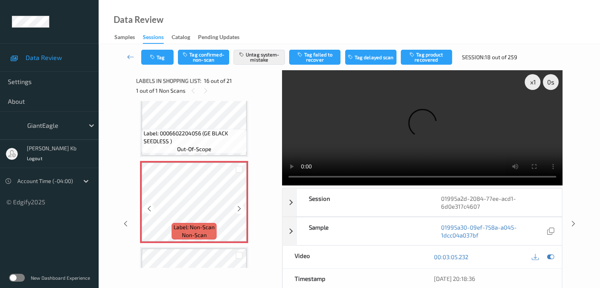
scroll to position [1247, 0]
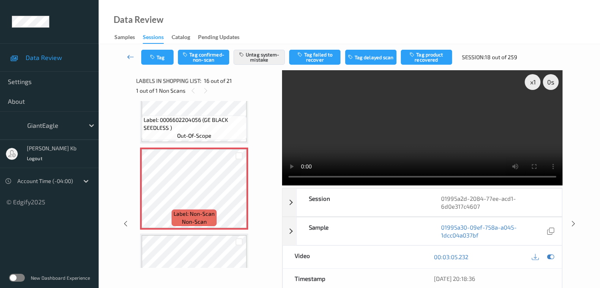
click at [132, 54] on icon at bounding box center [130, 57] width 7 height 8
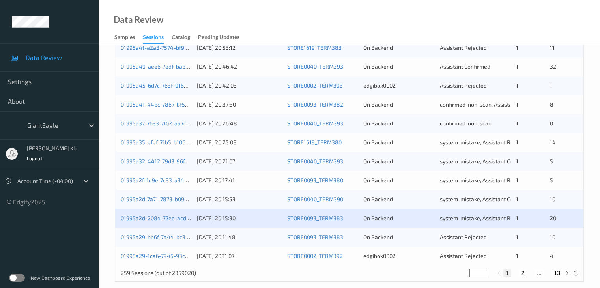
scroll to position [368, 0]
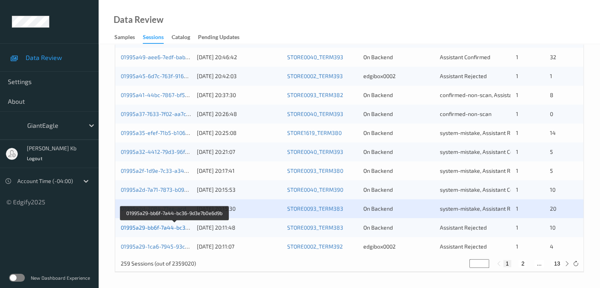
click at [164, 228] on link "01995a29-bb6f-7a44-bc36-9d3e7b0e6d9b" at bounding box center [175, 227] width 108 height 7
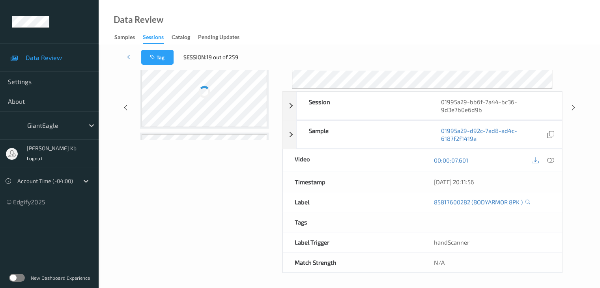
scroll to position [96, 0]
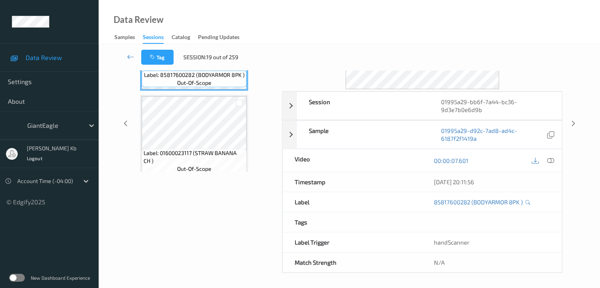
drag, startPoint x: 187, startPoint y: 0, endPoint x: 402, endPoint y: 15, distance: 215.4
click at [403, 15] on div "Data Review Samples Sessions Catalog Pending Updates" at bounding box center [349, 22] width 501 height 44
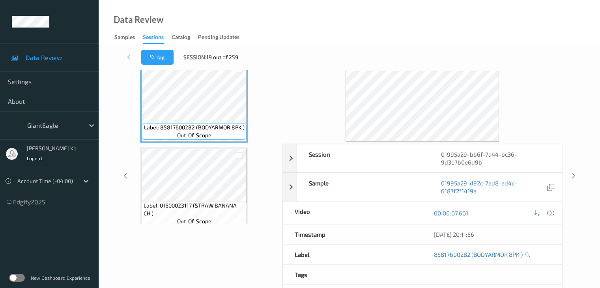
scroll to position [0, 0]
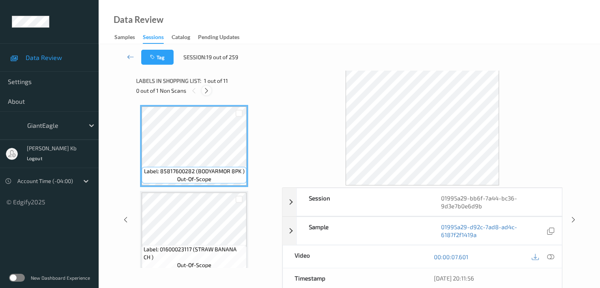
click at [209, 90] on icon at bounding box center [206, 90] width 7 height 7
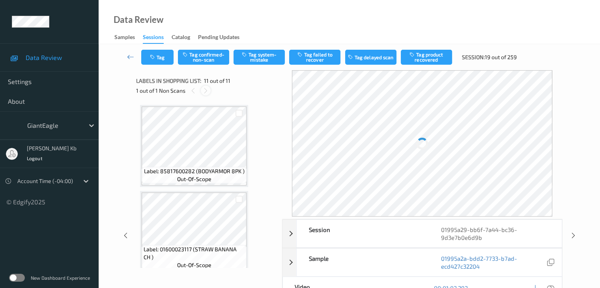
scroll to position [778, 0]
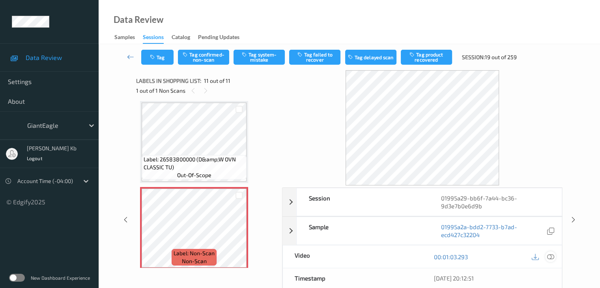
click at [553, 256] on icon at bounding box center [550, 256] width 7 height 7
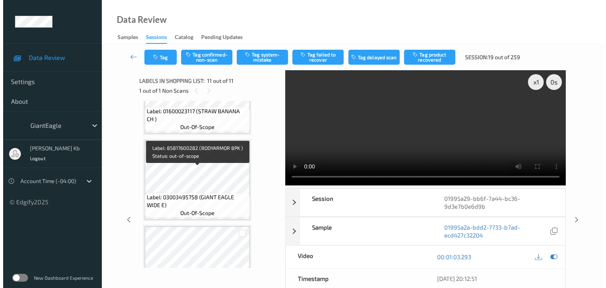
scroll to position [197, 0]
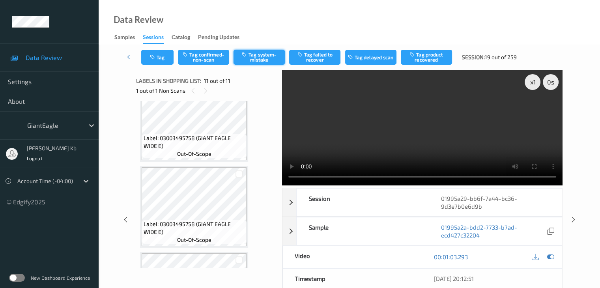
click at [264, 61] on button "Tag system-mistake" at bounding box center [258, 57] width 51 height 15
click at [164, 58] on button "Tag" at bounding box center [157, 57] width 32 height 15
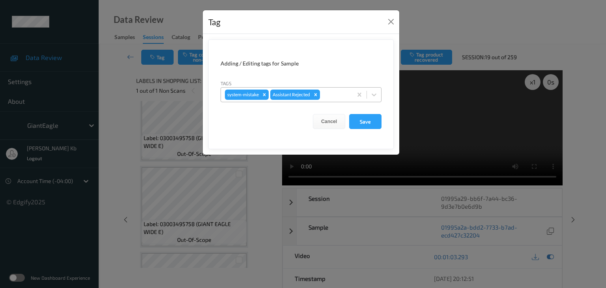
click at [333, 92] on div at bounding box center [334, 94] width 27 height 9
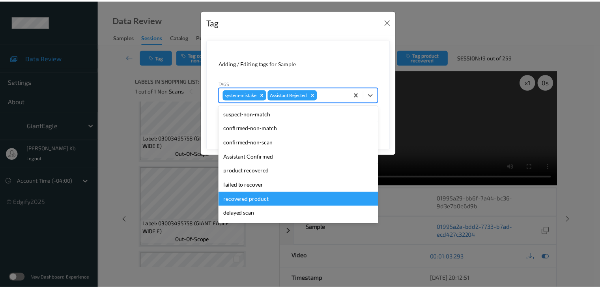
scroll to position [79, 0]
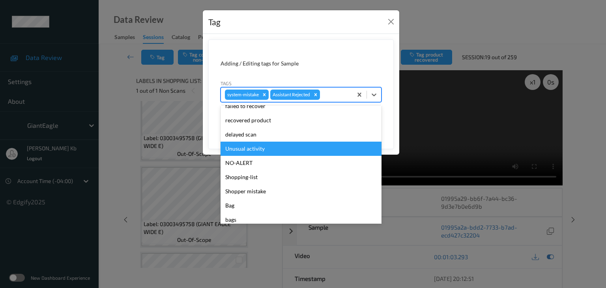
click at [251, 146] on div "Unusual activity" at bounding box center [300, 149] width 161 height 14
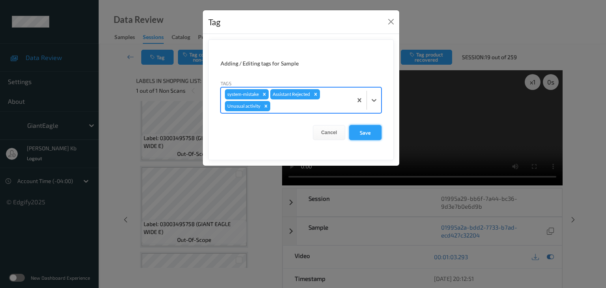
click at [369, 132] on button "Save" at bounding box center [365, 132] width 32 height 15
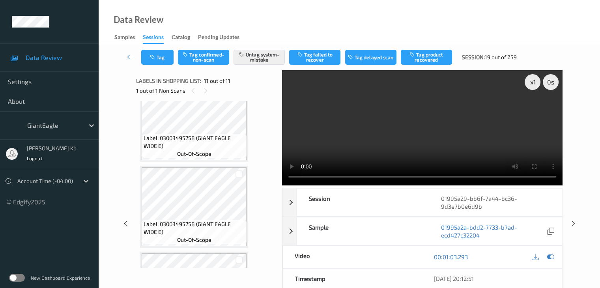
click at [132, 55] on icon at bounding box center [130, 57] width 7 height 8
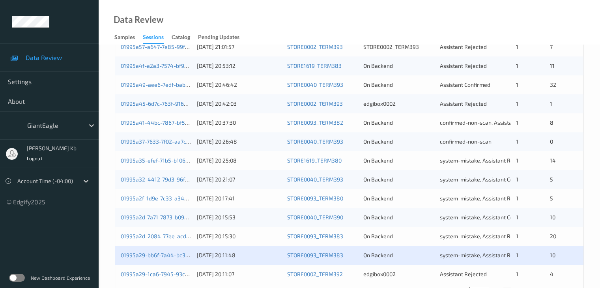
scroll to position [368, 0]
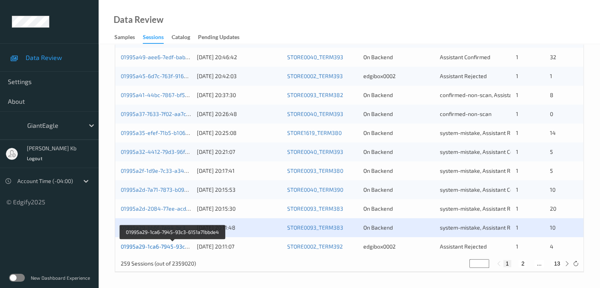
click at [173, 246] on link "01995a29-1ca6-7945-93c3-6151a71bbde4" at bounding box center [173, 246] width 105 height 7
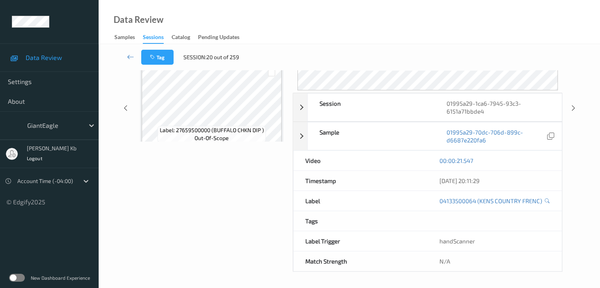
scroll to position [102, 0]
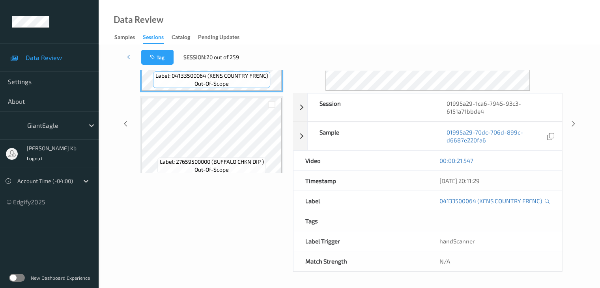
drag, startPoint x: 211, startPoint y: 2, endPoint x: 374, endPoint y: 19, distance: 164.6
click at [375, 19] on div "Data Review Samples Sessions Catalog Pending Updates" at bounding box center [349, 22] width 501 height 44
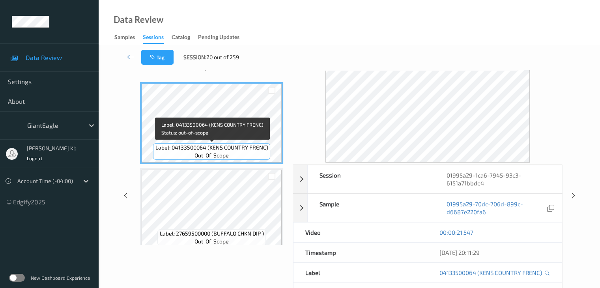
scroll to position [0, 0]
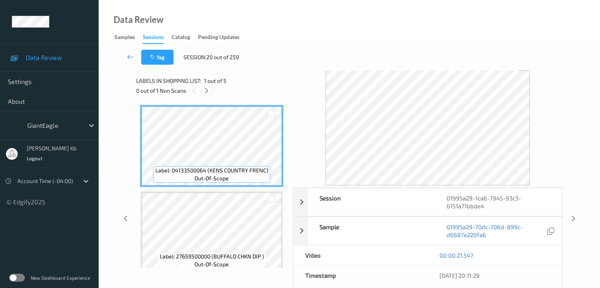
click at [204, 88] on icon at bounding box center [206, 90] width 7 height 7
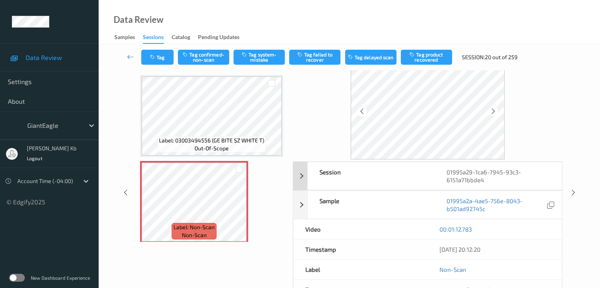
scroll to position [39, 0]
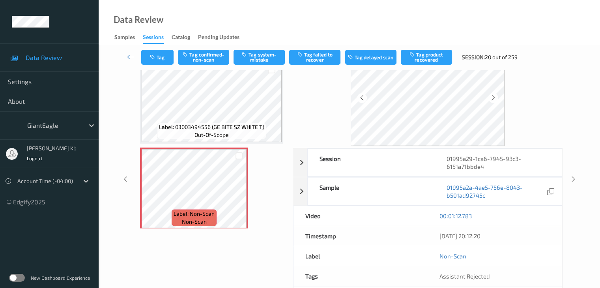
click at [132, 56] on icon at bounding box center [130, 57] width 7 height 8
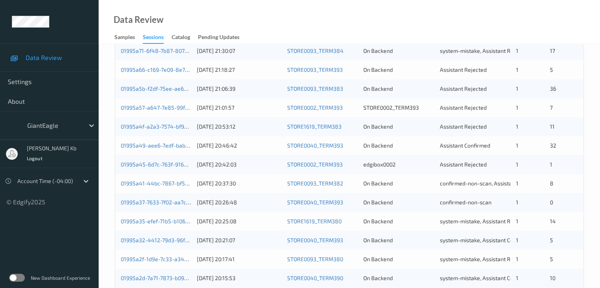
scroll to position [237, 0]
